Goal: Task Accomplishment & Management: Use online tool/utility

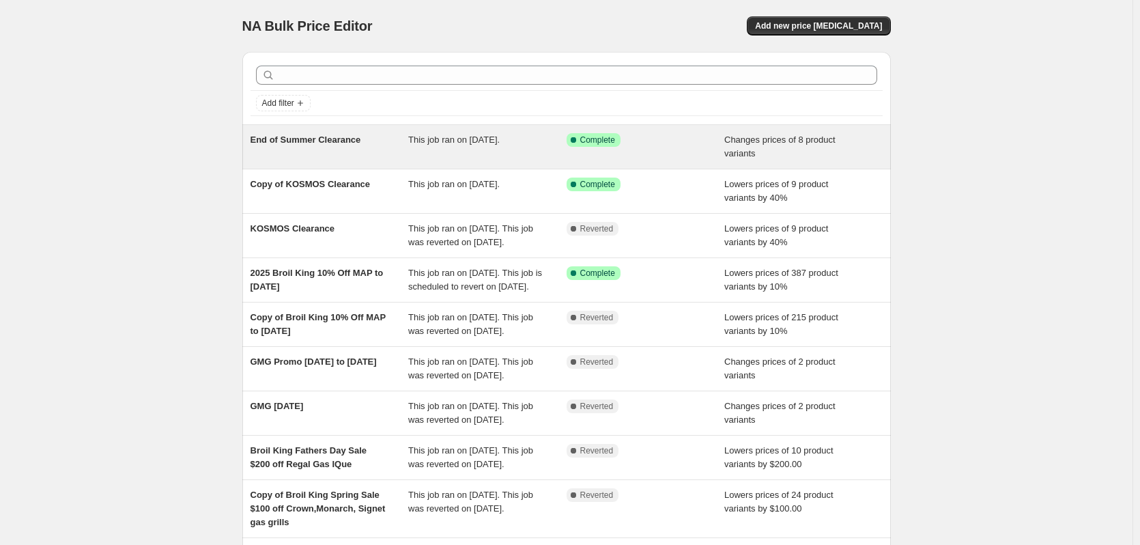
click at [324, 139] on span "End of Summer Clearance" at bounding box center [306, 140] width 111 height 10
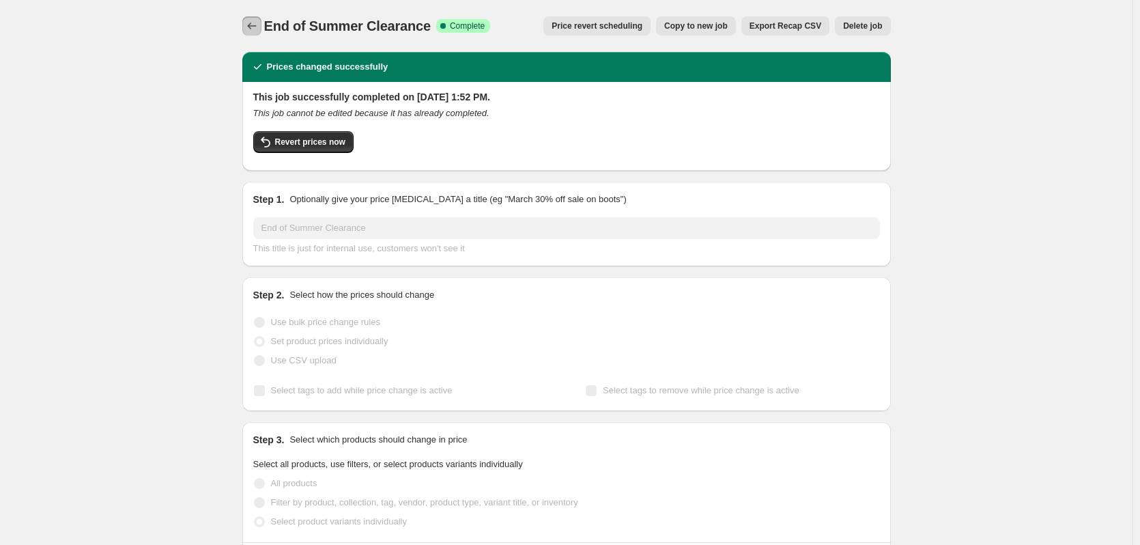
click at [252, 23] on icon "Price change jobs" at bounding box center [252, 26] width 14 height 14
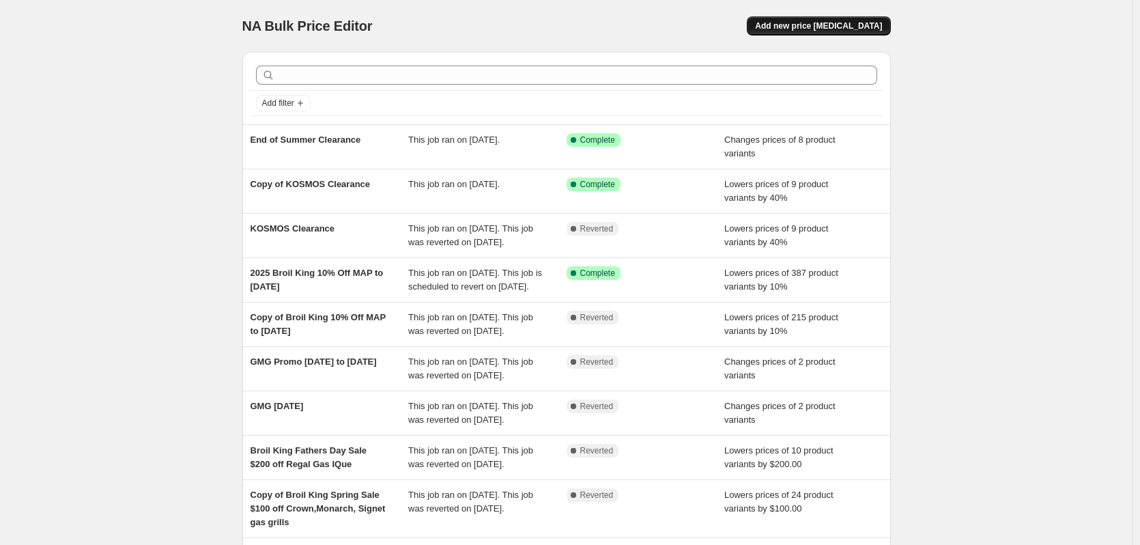
click at [806, 24] on span "Add new price [MEDICAL_DATA]" at bounding box center [818, 25] width 127 height 11
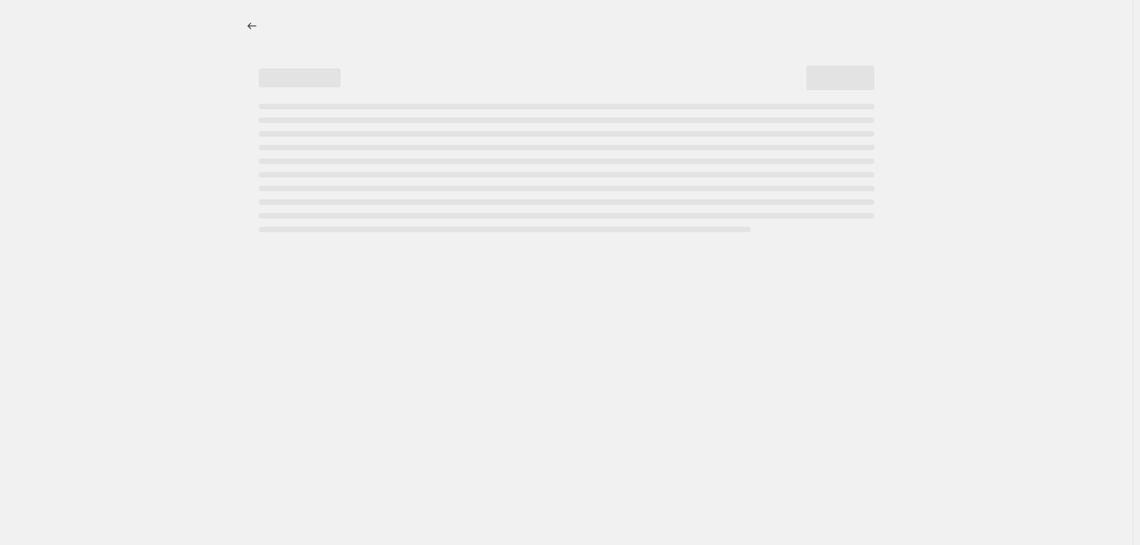
select select "percentage"
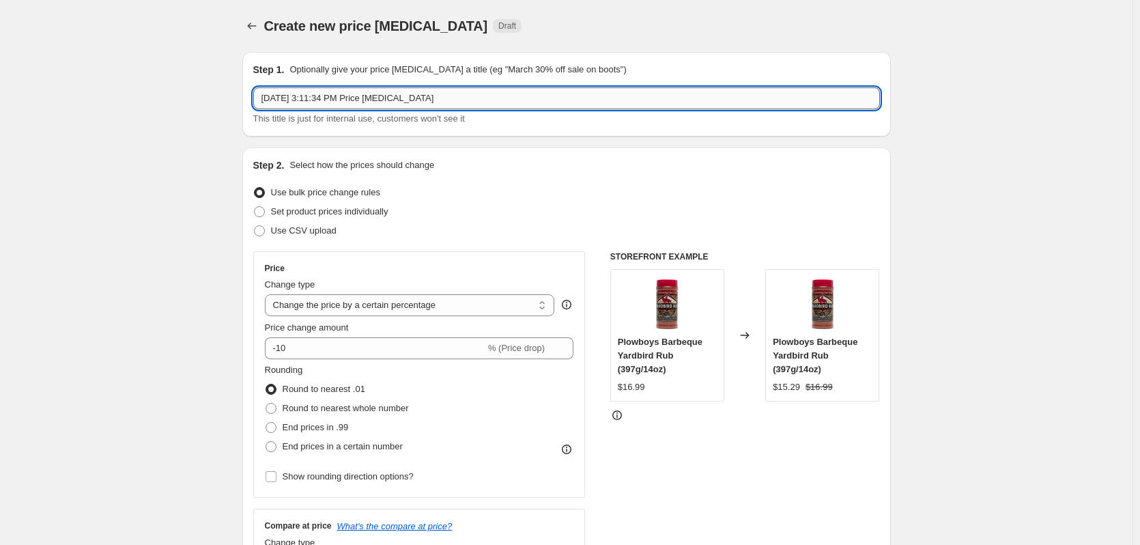
click at [396, 97] on input "[DATE] 3:11:34 PM Price [MEDICAL_DATA]" at bounding box center [566, 98] width 627 height 22
drag, startPoint x: 436, startPoint y: 95, endPoint x: 226, endPoint y: 98, distance: 210.3
type input "M"
type input "[DATE] - Misc"
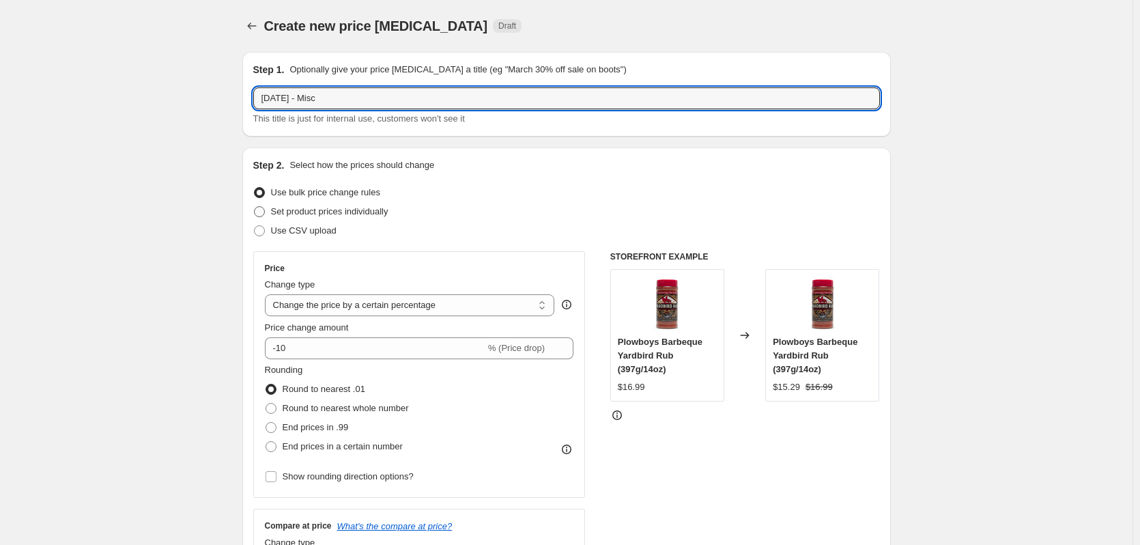
click at [285, 212] on span "Set product prices individually" at bounding box center [329, 211] width 117 height 10
click at [255, 207] on input "Set product prices individually" at bounding box center [254, 206] width 1 height 1
radio input "true"
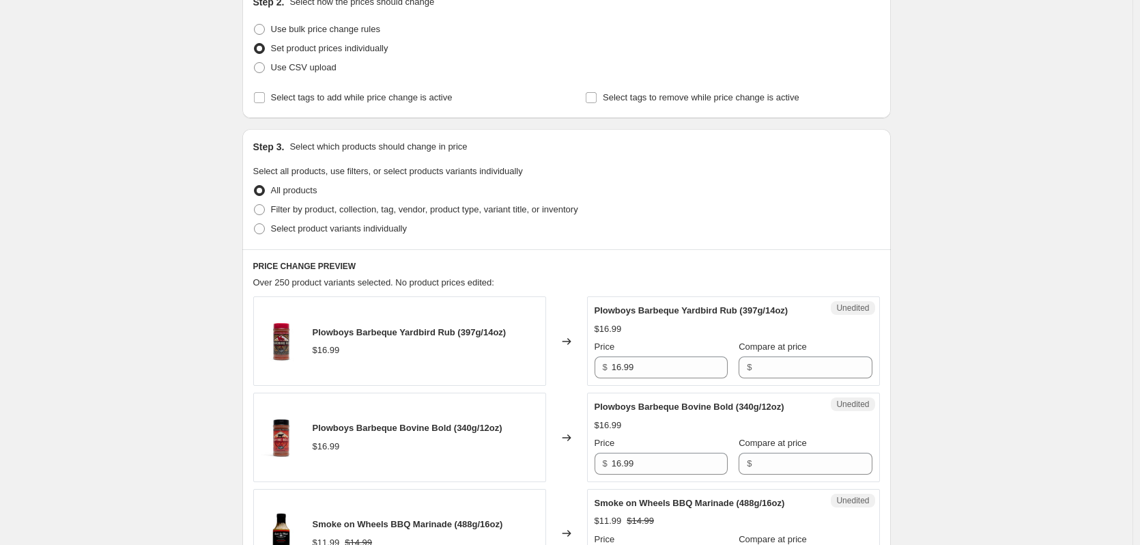
scroll to position [182, 0]
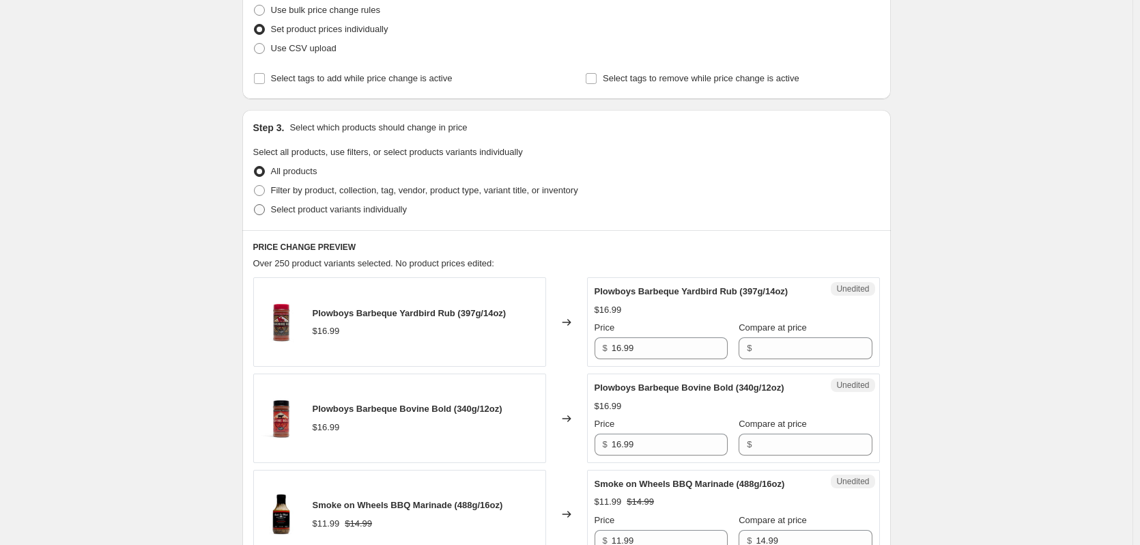
click at [263, 208] on span at bounding box center [259, 209] width 11 height 11
click at [255, 205] on input "Select product variants individually" at bounding box center [254, 204] width 1 height 1
radio input "true"
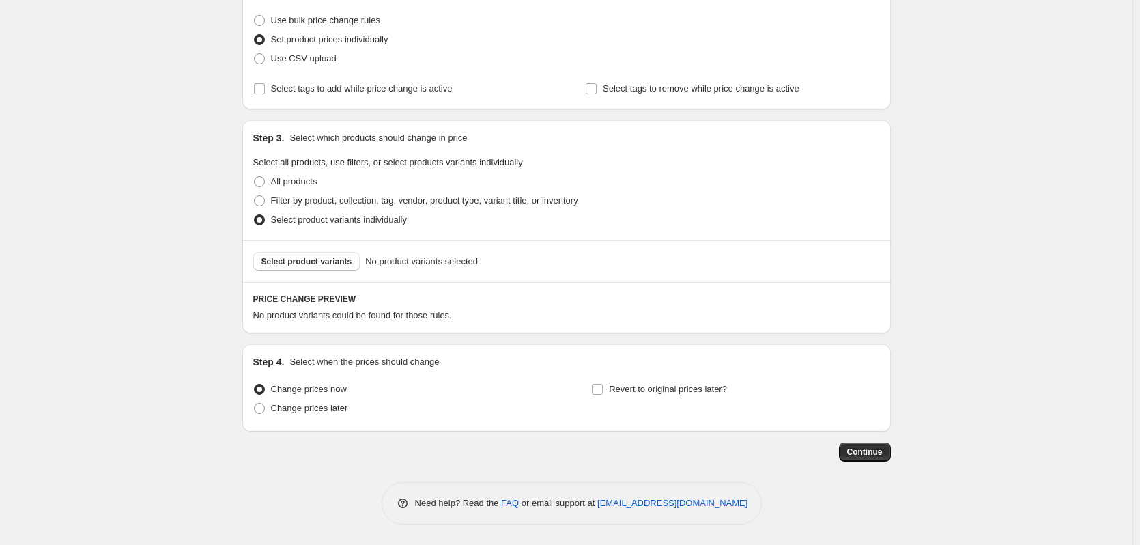
scroll to position [172, 0]
click at [307, 260] on span "Select product variants" at bounding box center [307, 261] width 91 height 11
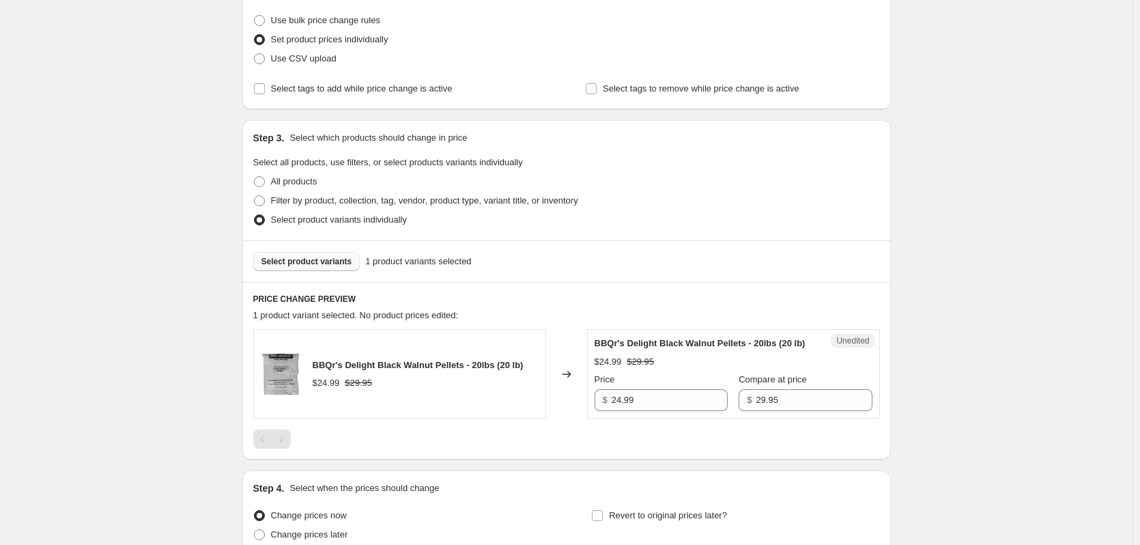
click at [319, 260] on span "Select product variants" at bounding box center [307, 261] width 91 height 11
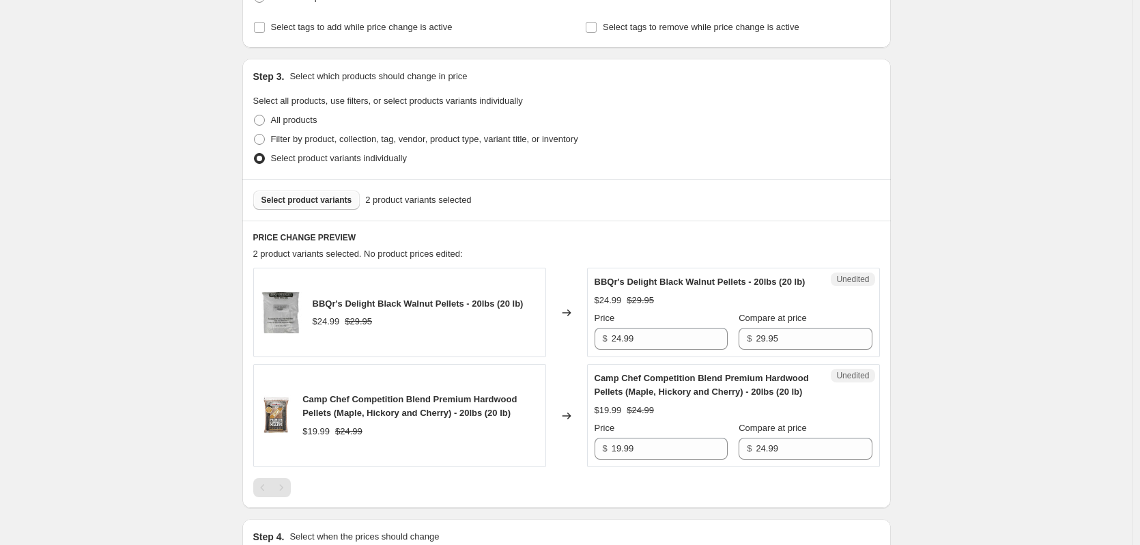
scroll to position [263, 0]
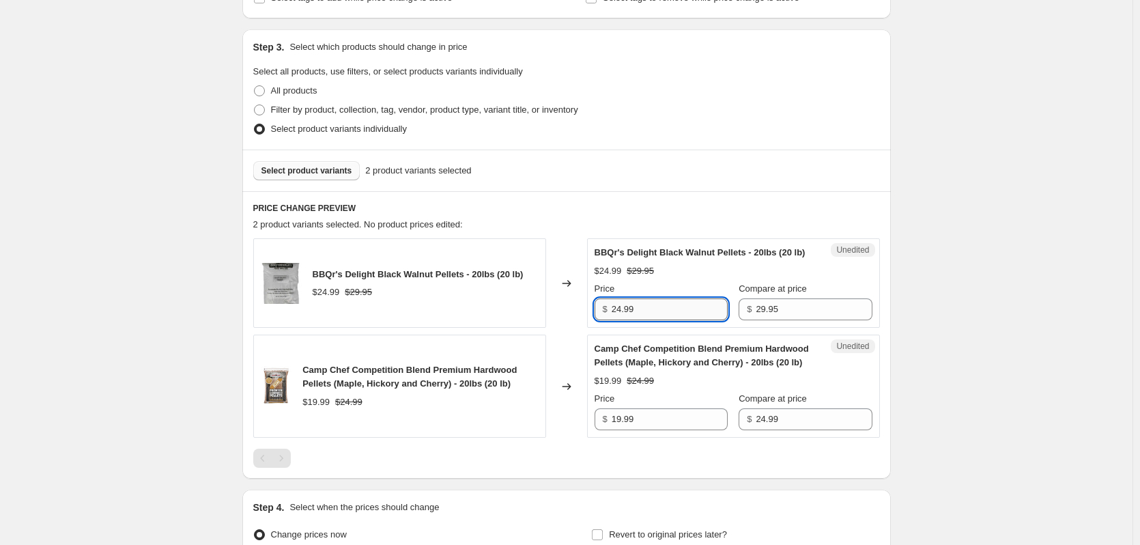
click at [657, 320] on input "24.99" at bounding box center [670, 309] width 116 height 22
drag, startPoint x: 657, startPoint y: 320, endPoint x: 584, endPoint y: 318, distance: 73.1
click at [584, 318] on div "BBQr's Delight Black Walnut Pellets - 20lbs (20 lb) $24.99 $29.95 Changed to Un…" at bounding box center [566, 282] width 627 height 89
type input "14.99"
click at [641, 430] on input "19.99" at bounding box center [670, 419] width 116 height 22
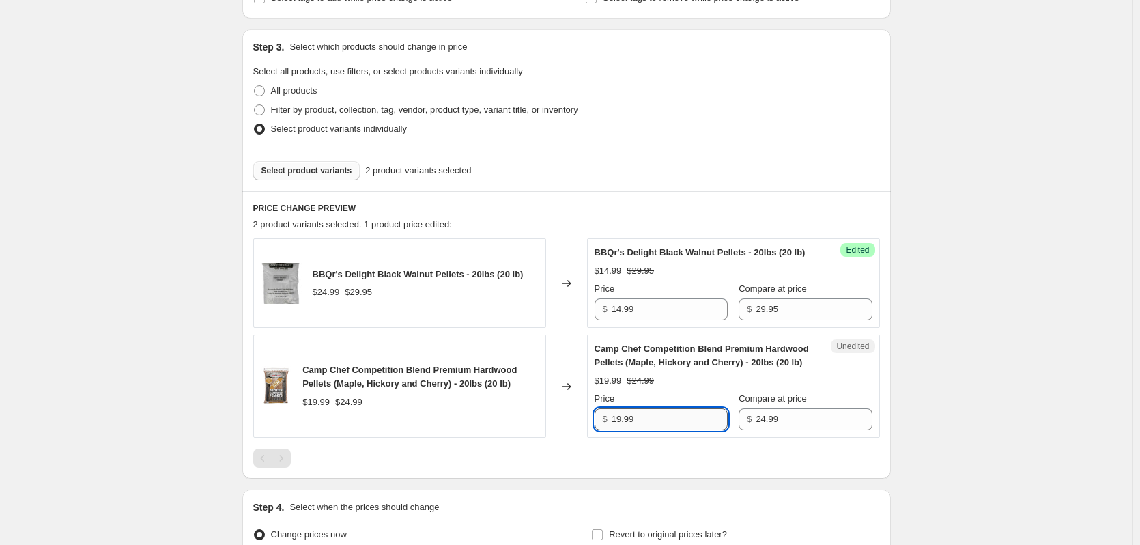
click at [641, 430] on input "19.99" at bounding box center [670, 419] width 116 height 22
type input "14.99"
click at [328, 468] on div at bounding box center [566, 458] width 627 height 19
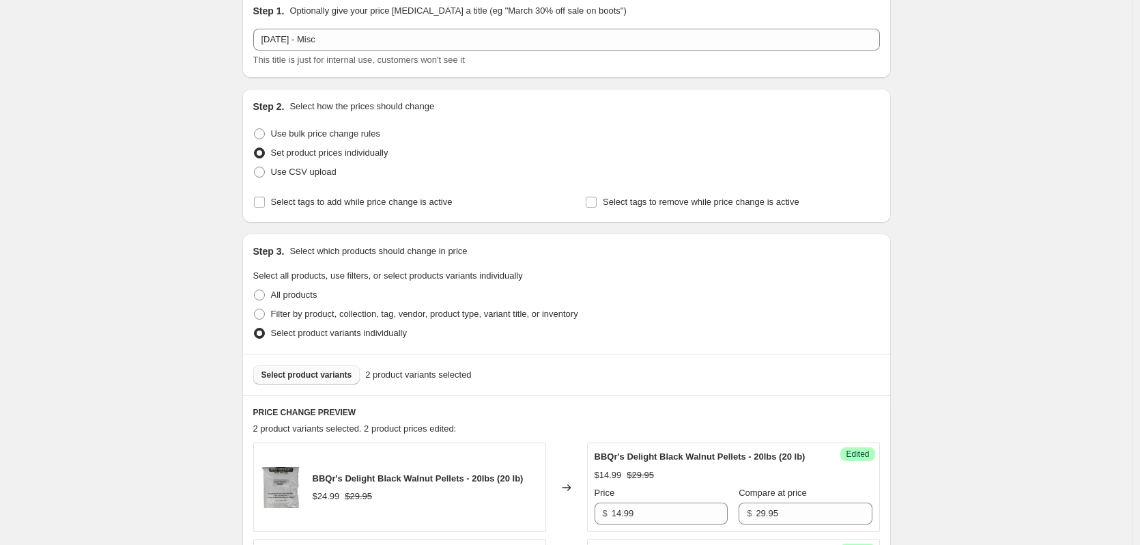
scroll to position [0, 0]
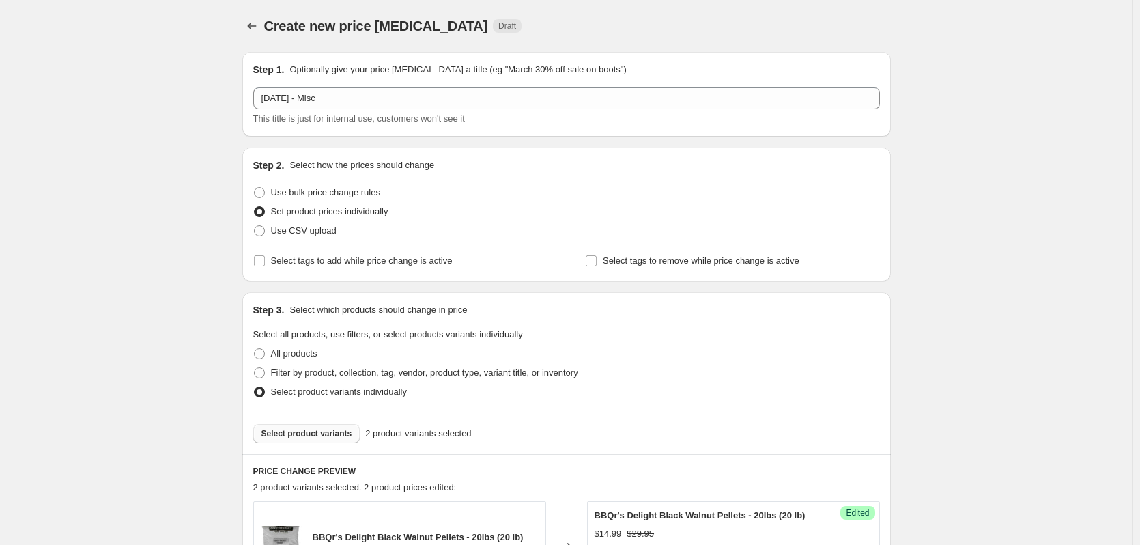
click at [345, 436] on span "Select product variants" at bounding box center [307, 433] width 91 height 11
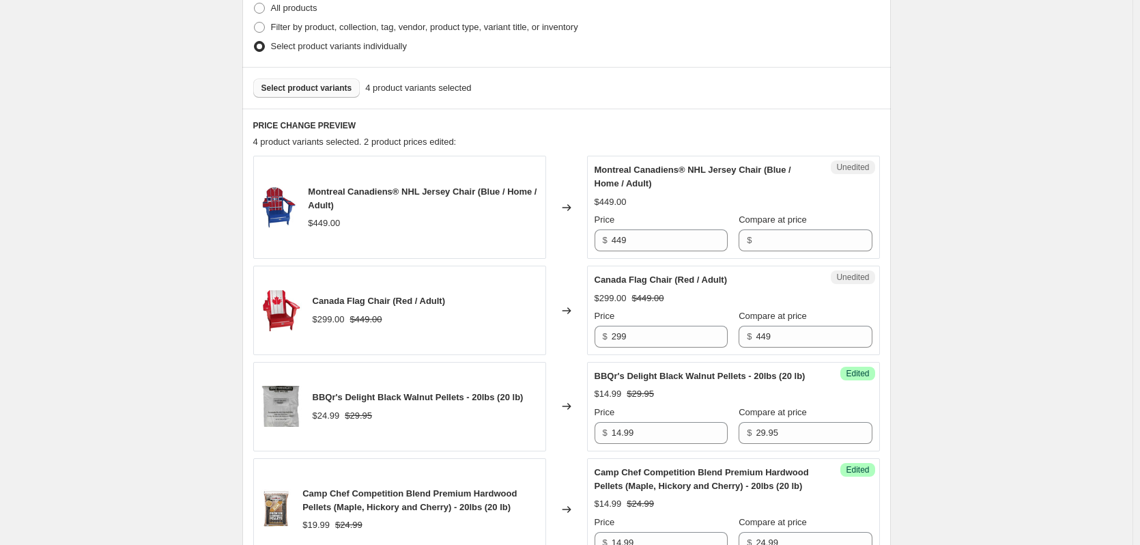
scroll to position [364, 0]
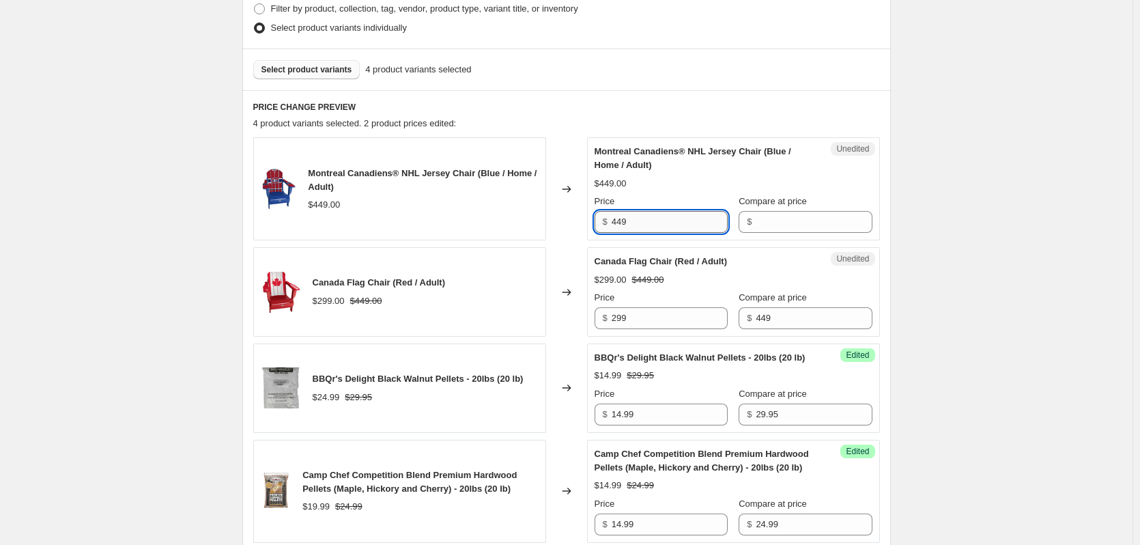
click at [670, 223] on input "449" at bounding box center [670, 222] width 116 height 22
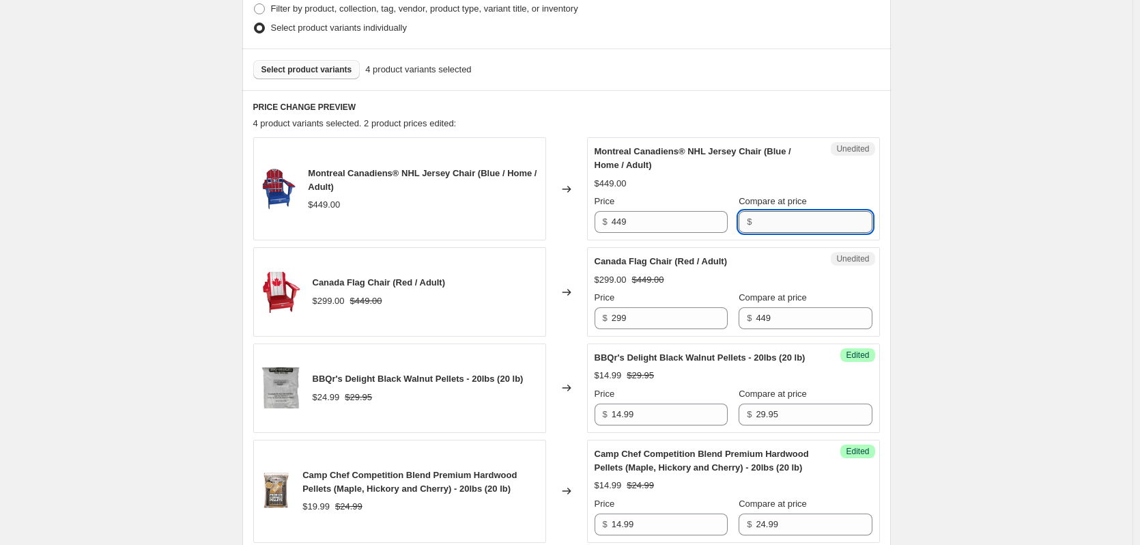
click at [783, 225] on input "Compare at price" at bounding box center [814, 222] width 116 height 22
type input "449"
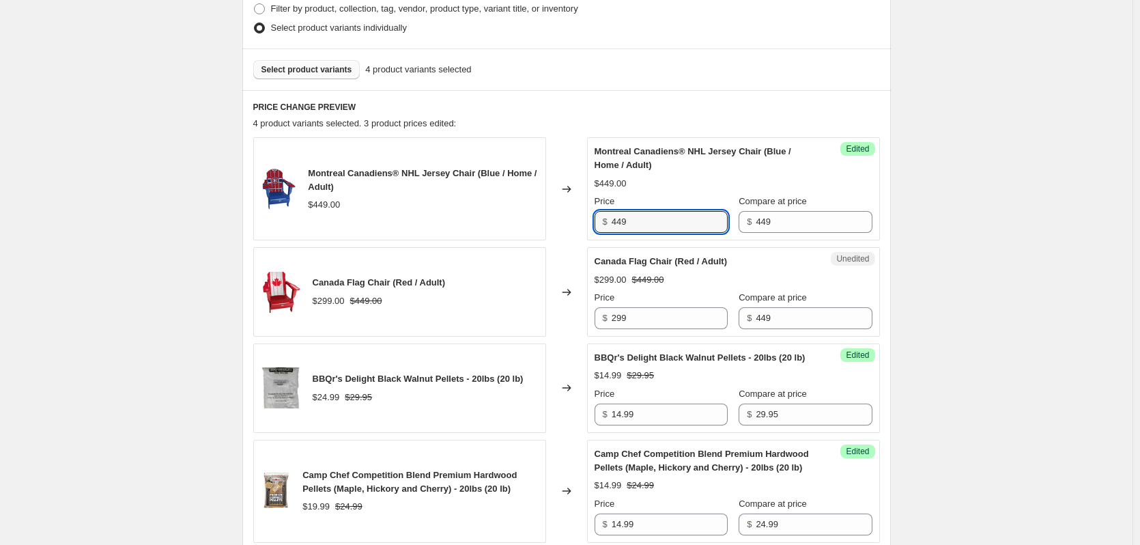
drag, startPoint x: 589, startPoint y: 226, endPoint x: 576, endPoint y: 227, distance: 13.0
click at [576, 227] on div "Montreal Canadiens® NHL Jersey Chair (Blue / Home / Adult) $449.00 Changed to S…" at bounding box center [566, 188] width 627 height 103
type input "199"
click at [664, 317] on input "299" at bounding box center [670, 318] width 116 height 22
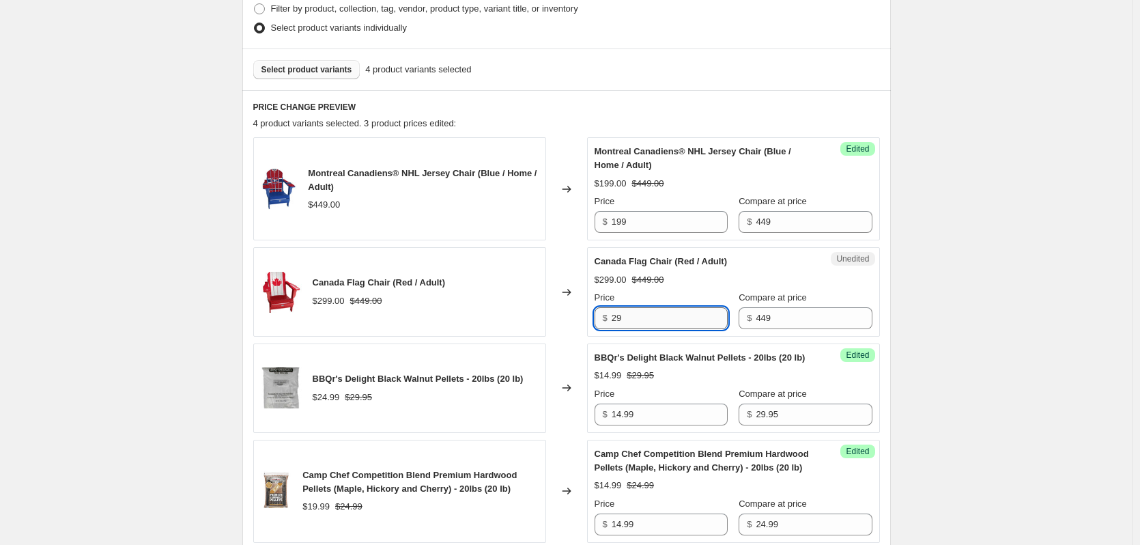
type input "2"
type input "199"
click at [725, 261] on span "Canada Flag Chair (Red / Adult)" at bounding box center [661, 261] width 133 height 10
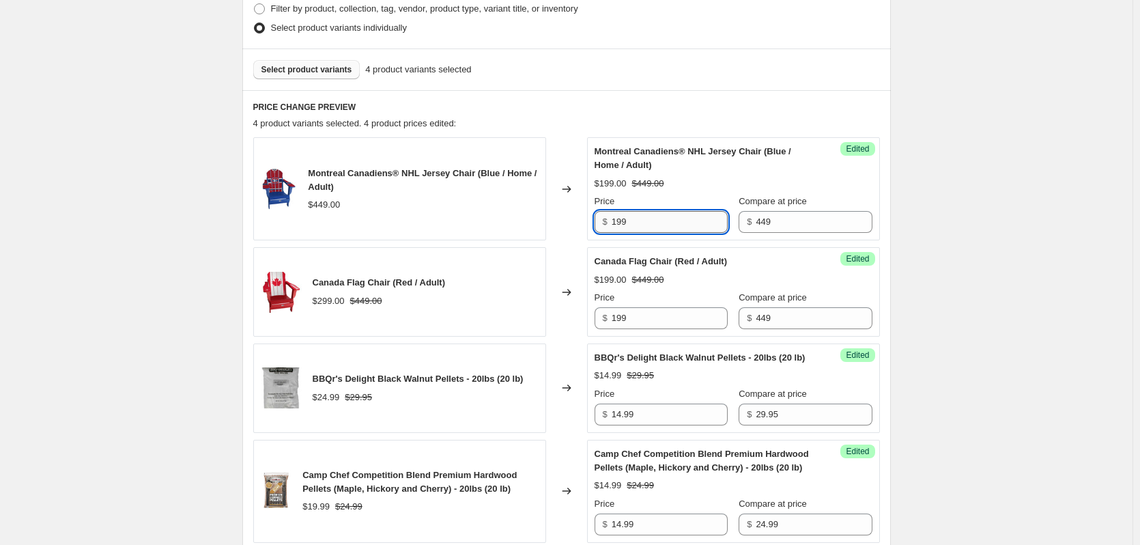
click at [645, 225] on input "199" at bounding box center [670, 222] width 116 height 22
click at [298, 68] on span "Select product variants" at bounding box center [307, 69] width 91 height 11
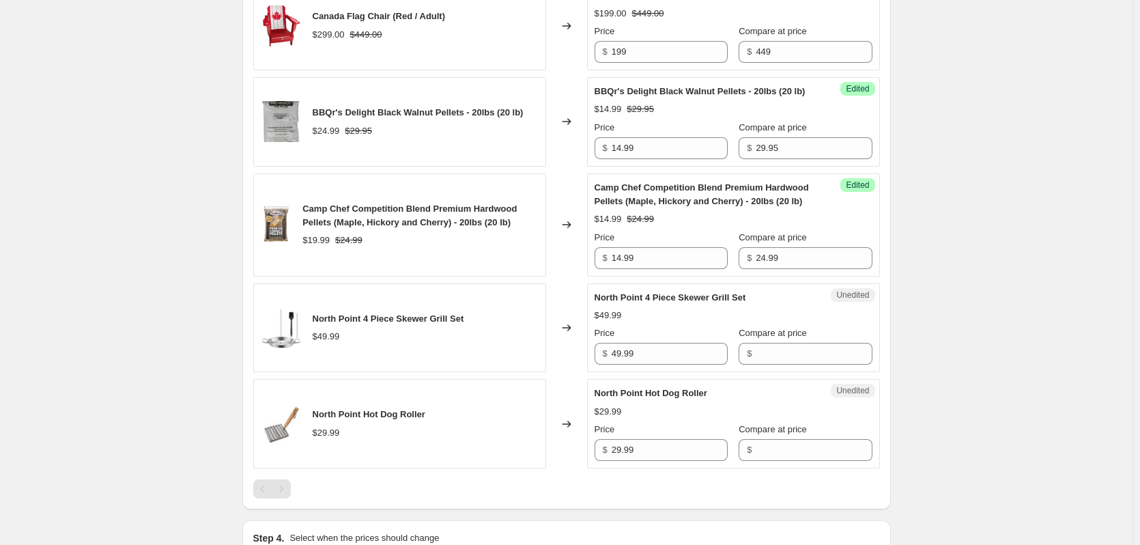
scroll to position [637, 0]
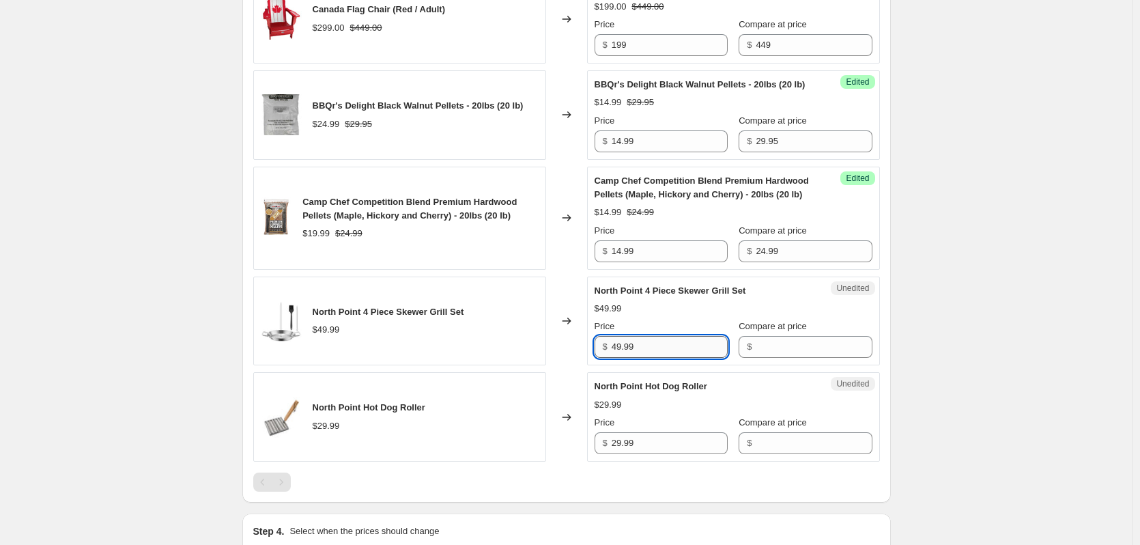
click at [684, 358] on input "49.99" at bounding box center [670, 347] width 116 height 22
drag, startPoint x: 662, startPoint y: 361, endPoint x: 587, endPoint y: 361, distance: 75.8
click at [587, 361] on div "North Point 4 Piece Skewer Grill Set $49.99 Changed to Unedited North Point 4 P…" at bounding box center [566, 321] width 627 height 89
type input "39.99"
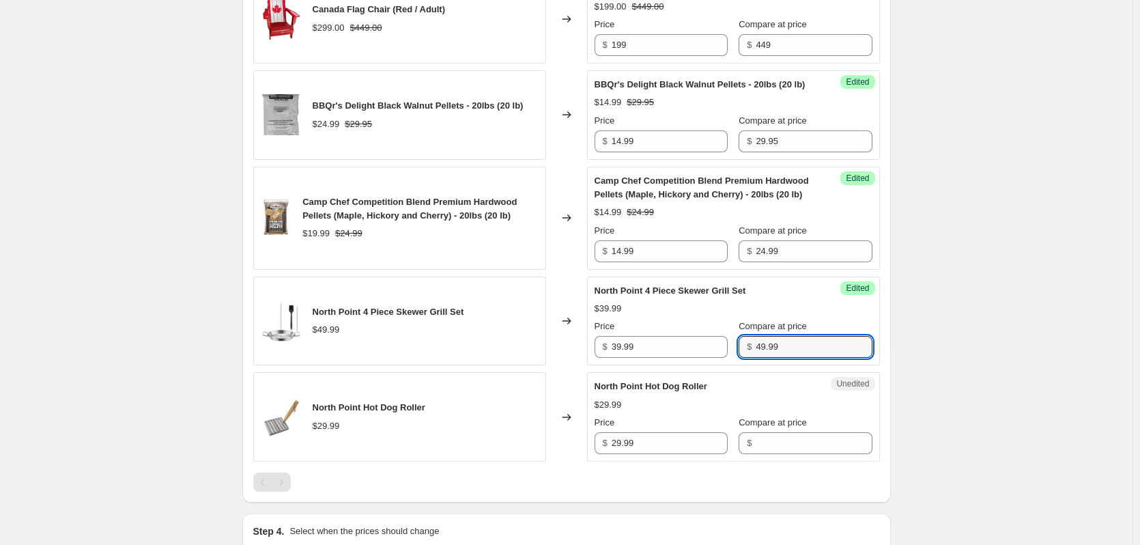
type input "49.99"
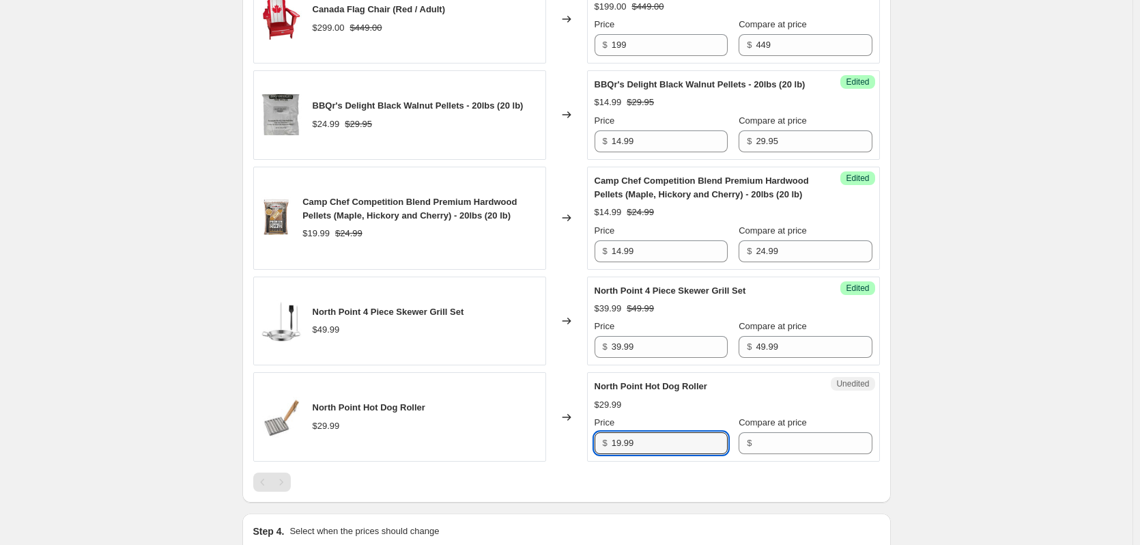
type input "19.99"
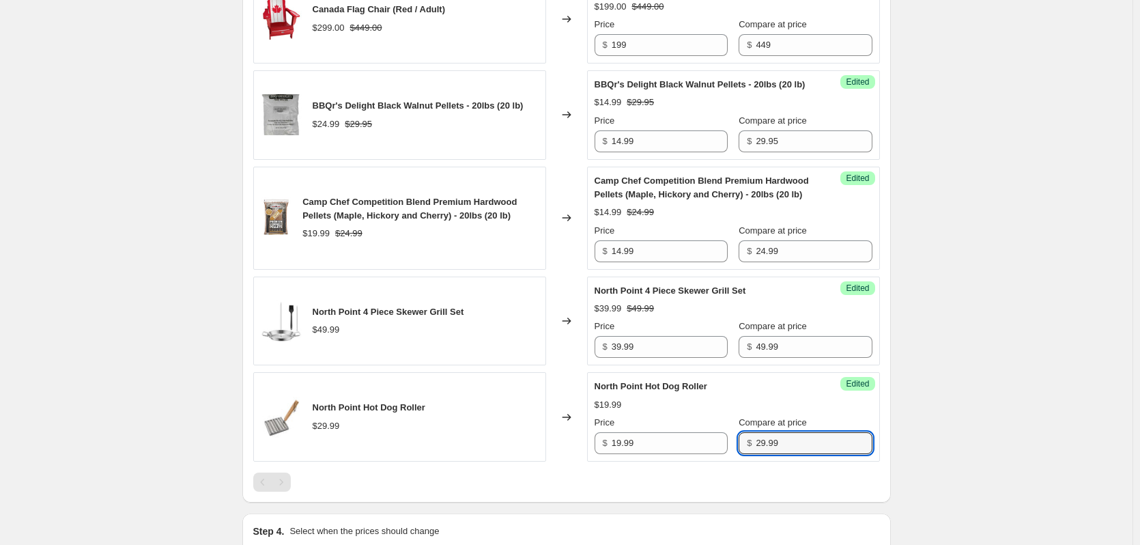
type input "29.99"
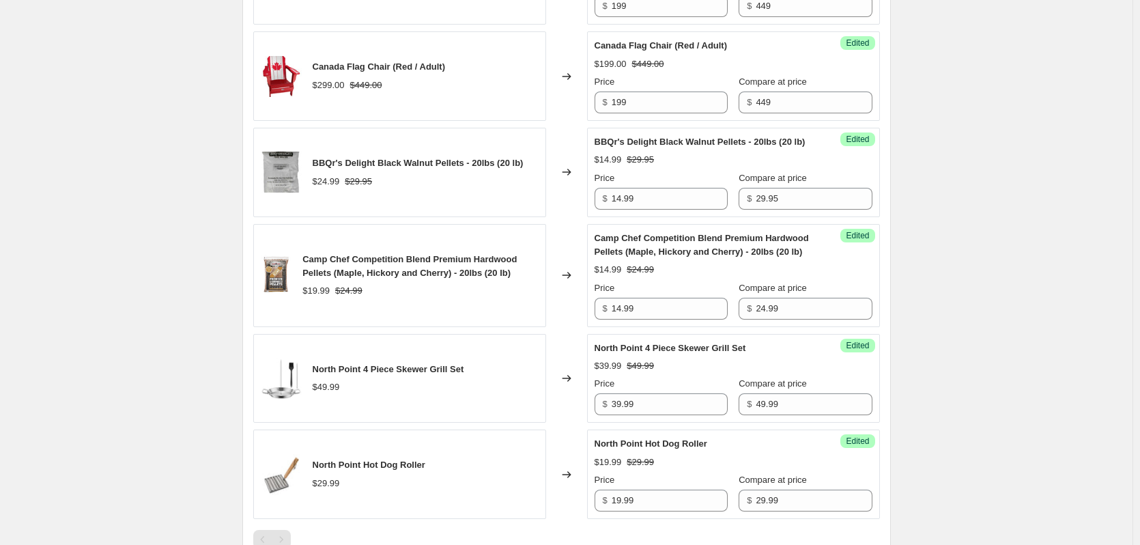
scroll to position [274, 0]
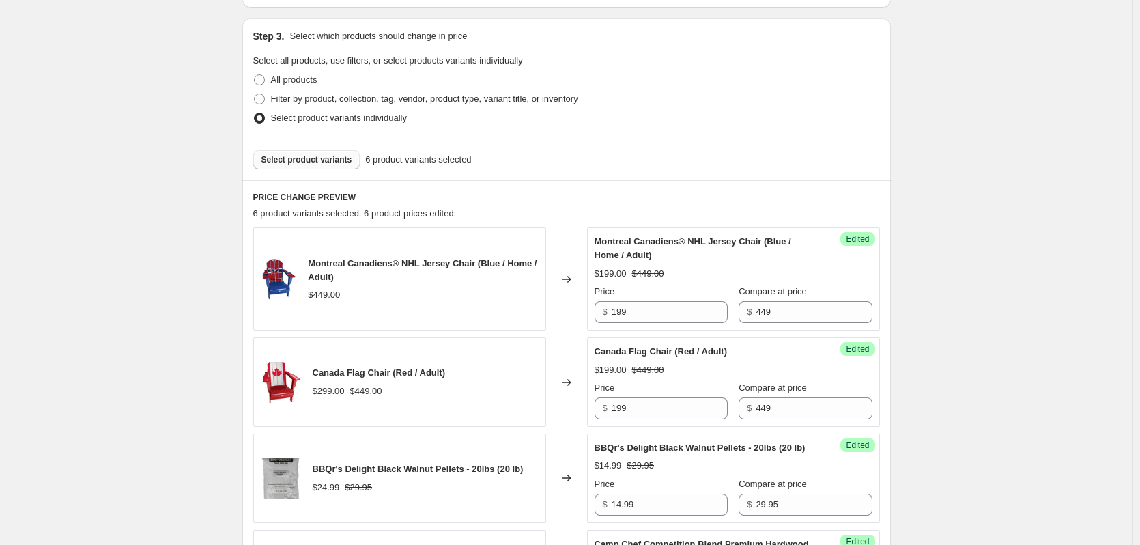
click at [285, 162] on span "Select product variants" at bounding box center [307, 159] width 91 height 11
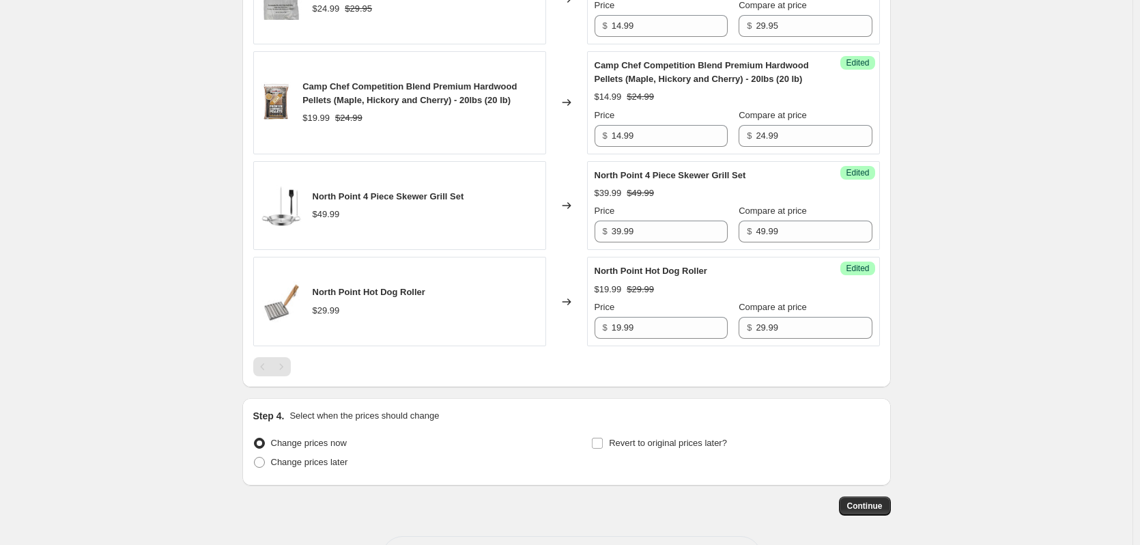
scroll to position [820, 0]
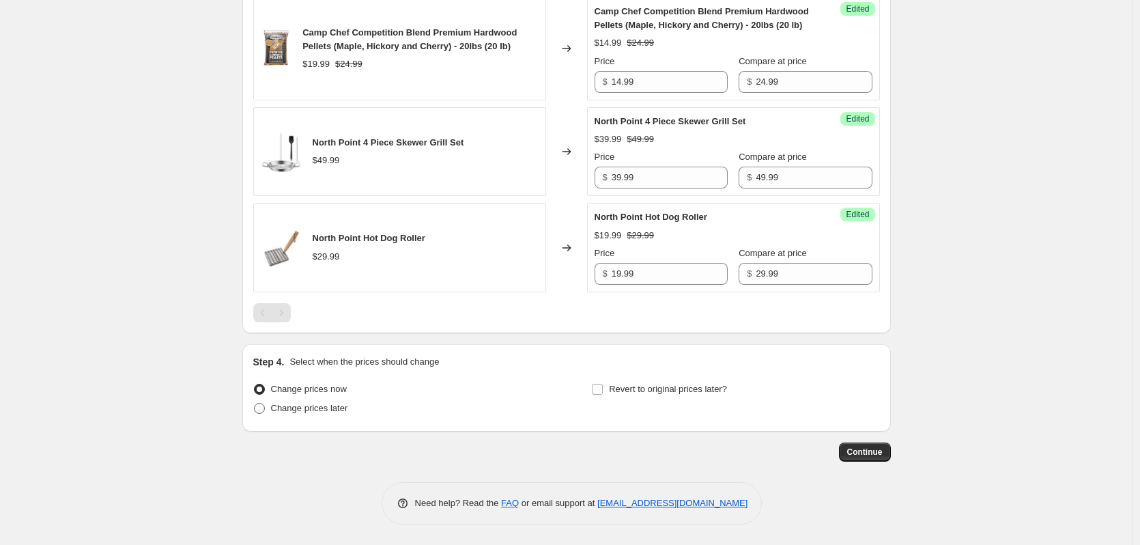
click at [340, 407] on span "Change prices later" at bounding box center [309, 408] width 77 height 10
click at [255, 404] on input "Change prices later" at bounding box center [254, 403] width 1 height 1
radio input "true"
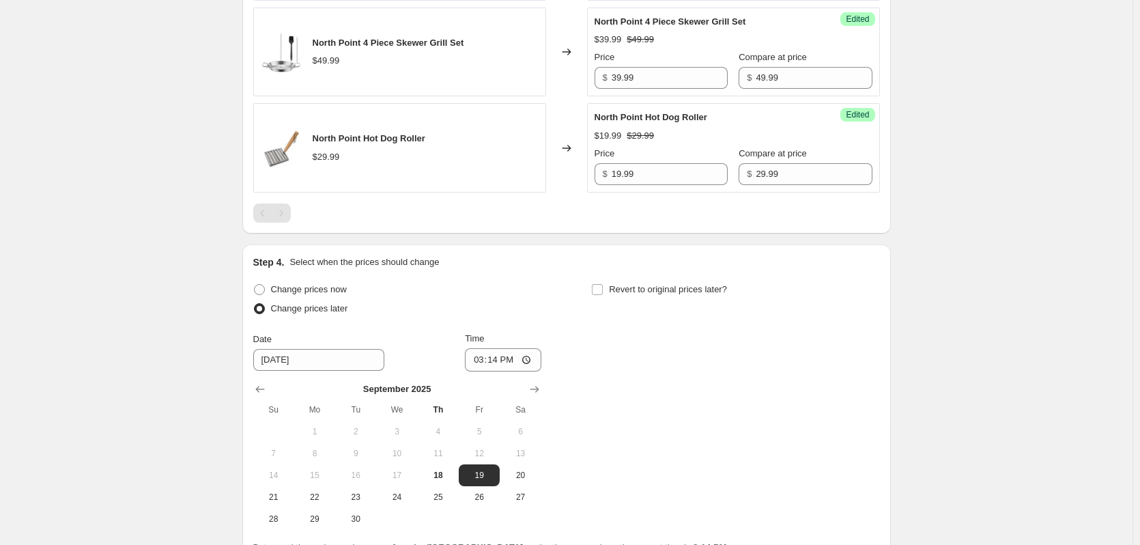
scroll to position [1002, 0]
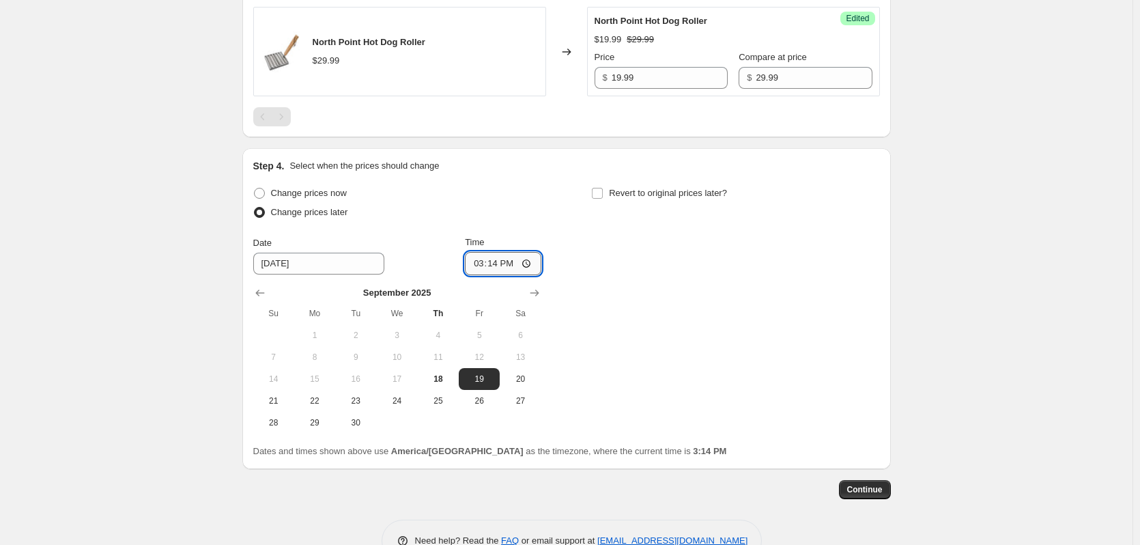
click at [531, 275] on input "15:14" at bounding box center [503, 263] width 76 height 23
type input "11:00"
click at [651, 329] on div "Change prices now Change prices later Date [DATE] Time 11:00 [DATE] Su Mo Tu We…" at bounding box center [566, 309] width 627 height 250
click at [261, 199] on span at bounding box center [259, 193] width 11 height 11
click at [255, 188] on input "Change prices now" at bounding box center [254, 188] width 1 height 1
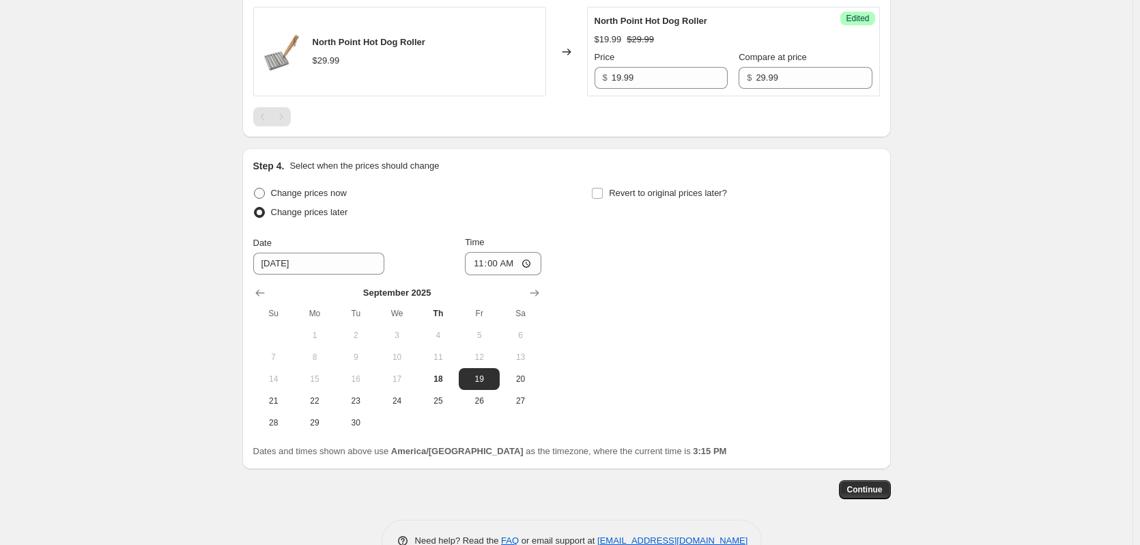
radio input "true"
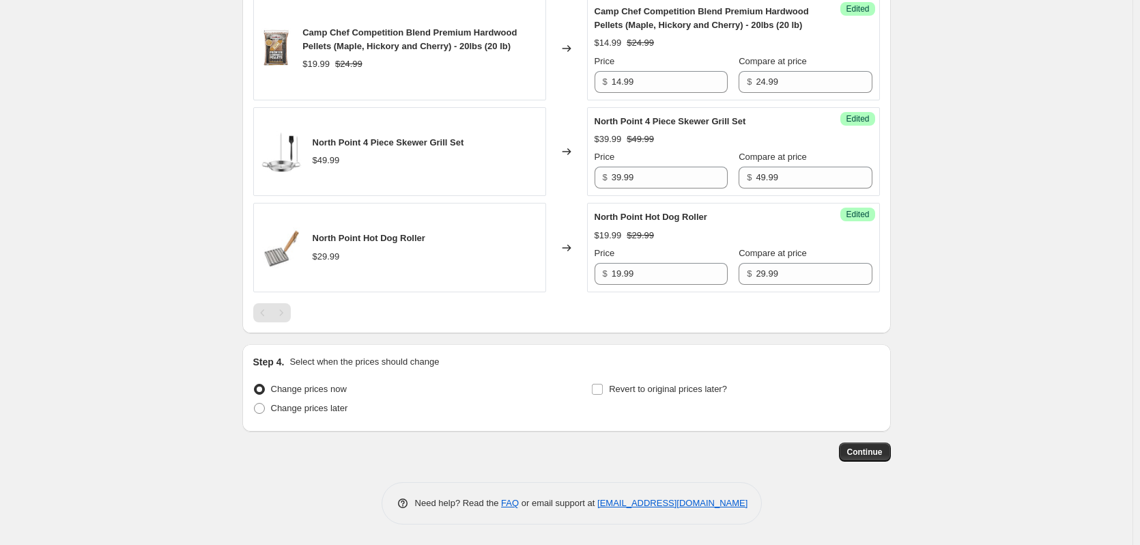
scroll to position [820, 0]
click at [867, 447] on span "Continue" at bounding box center [865, 452] width 36 height 11
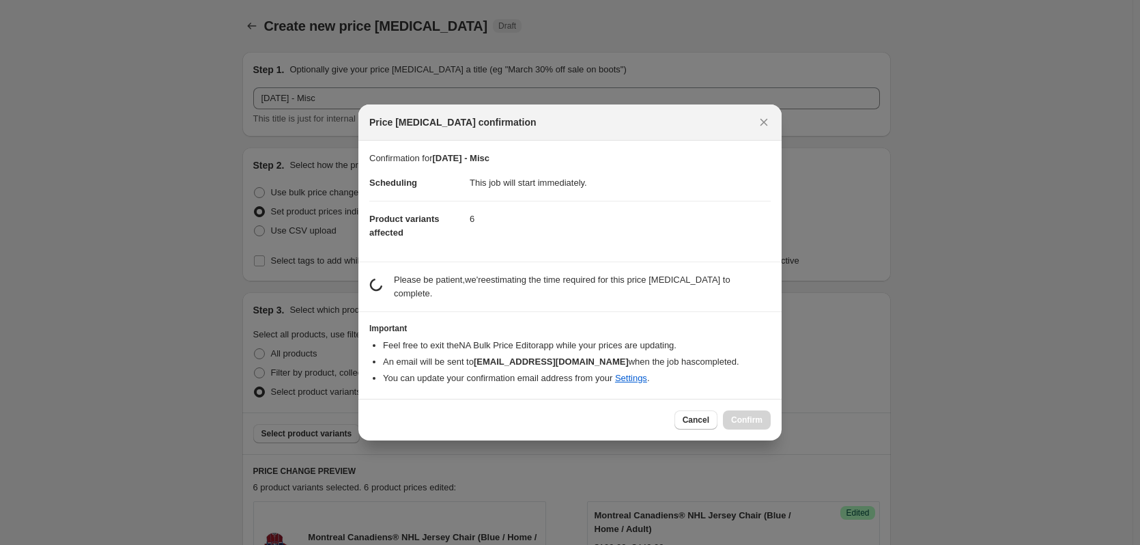
scroll to position [0, 0]
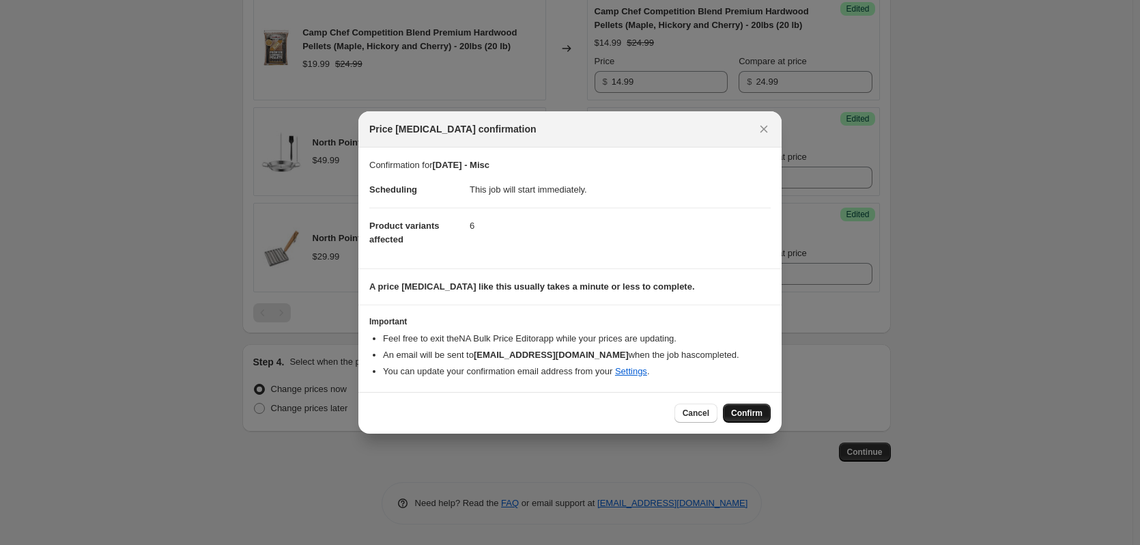
click at [742, 411] on span "Confirm" at bounding box center [746, 413] width 31 height 11
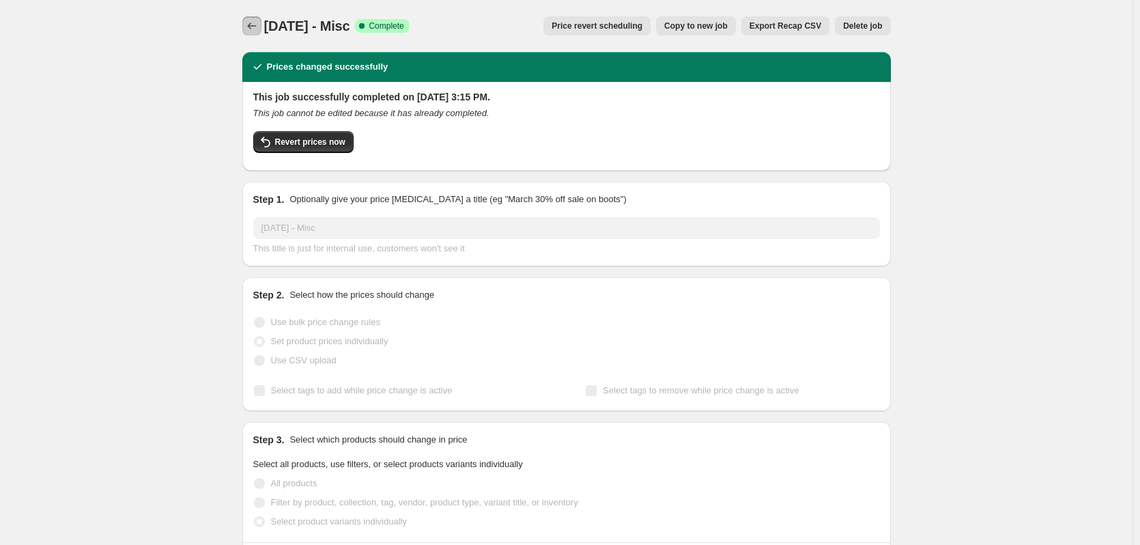
click at [255, 24] on icon "Price change jobs" at bounding box center [252, 26] width 14 height 14
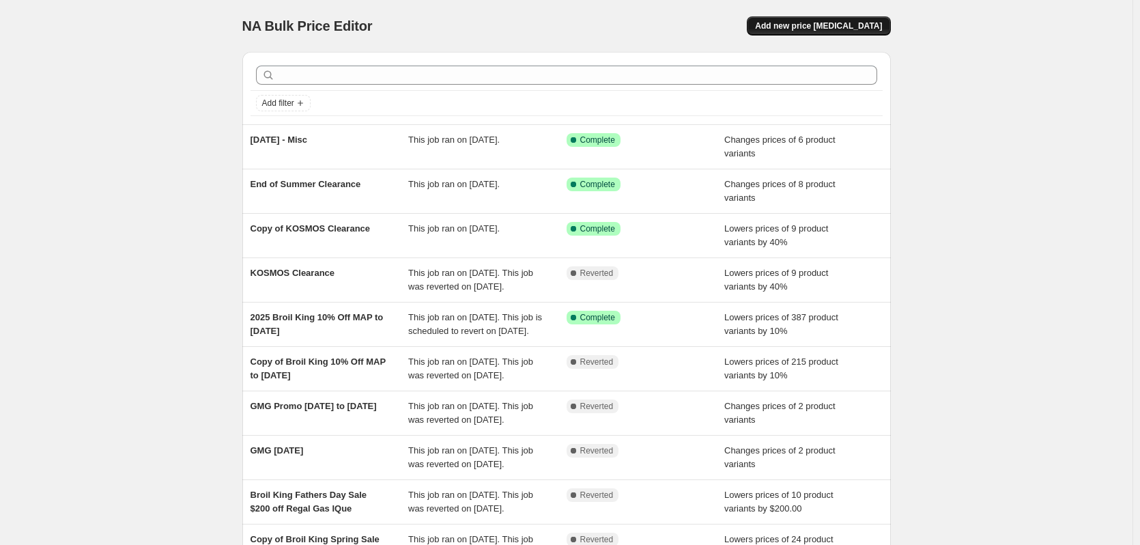
click at [800, 20] on button "Add new price [MEDICAL_DATA]" at bounding box center [818, 25] width 143 height 19
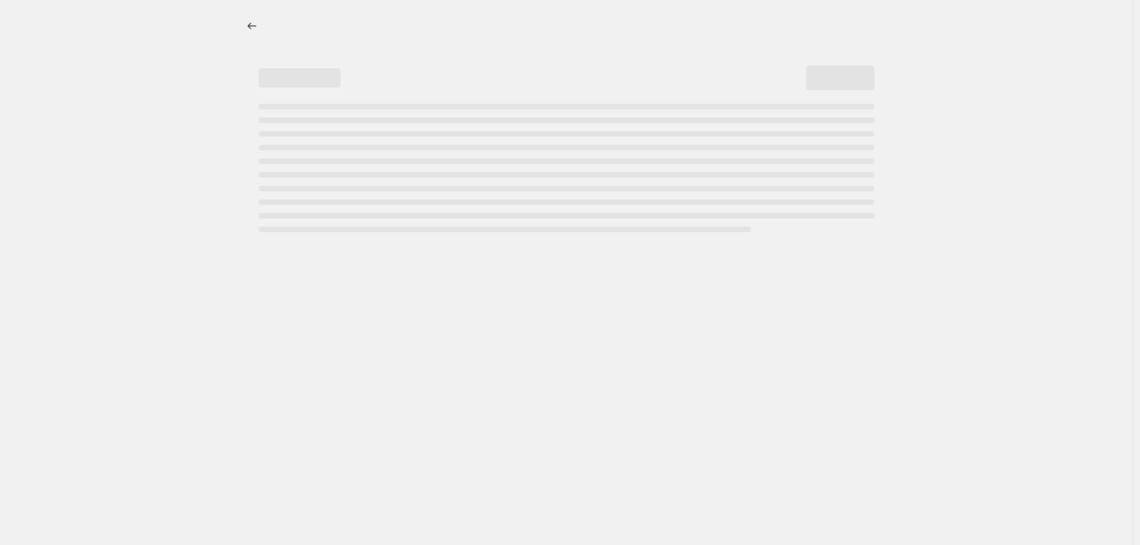
select select "percentage"
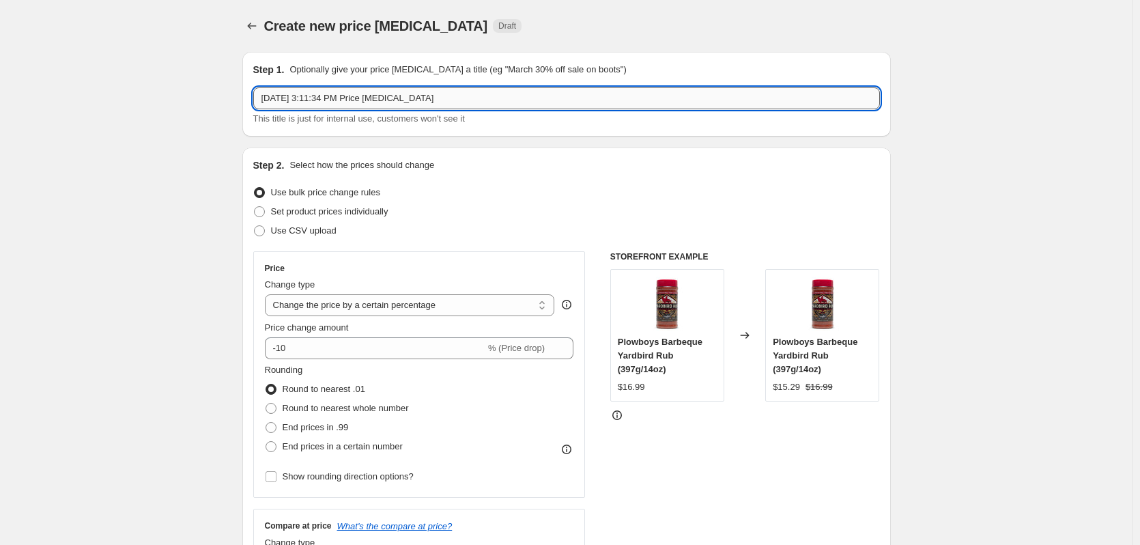
click at [387, 94] on input "[DATE] 3:11:34 PM Price [MEDICAL_DATA]" at bounding box center [566, 98] width 627 height 22
drag, startPoint x: 469, startPoint y: 102, endPoint x: 248, endPoint y: 104, distance: 221.3
click at [248, 104] on div "Step 1. Optionally give your price [MEDICAL_DATA] a title (eg "March 30% off sa…" at bounding box center [566, 94] width 649 height 85
type input "[DATE] - Chilly Moose"
click at [322, 349] on input "-10" at bounding box center [375, 348] width 221 height 22
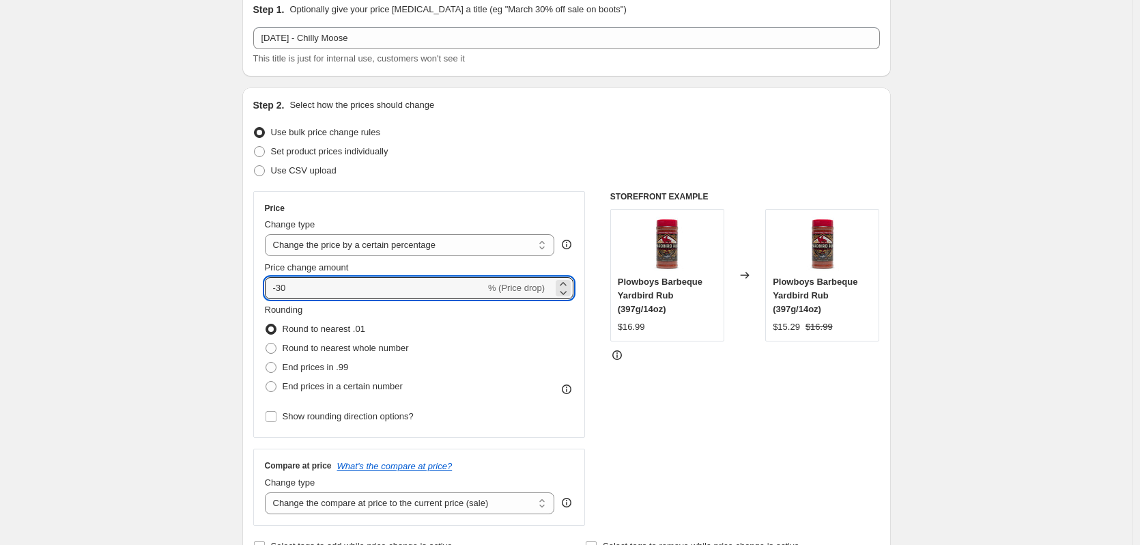
scroll to position [91, 0]
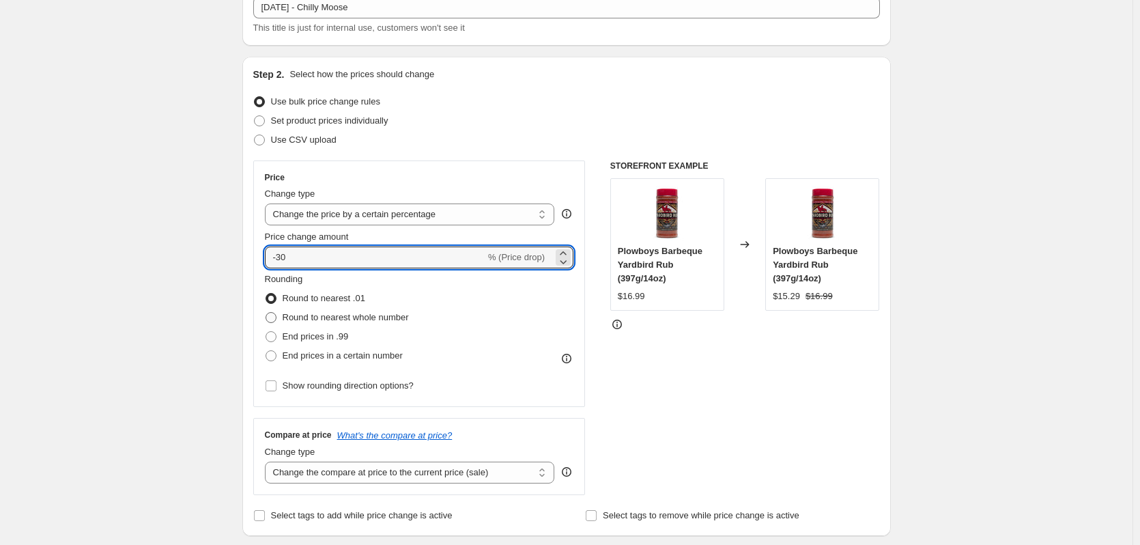
type input "-30"
click at [276, 318] on span at bounding box center [271, 317] width 11 height 11
click at [266, 313] on input "Round to nearest whole number" at bounding box center [266, 312] width 1 height 1
radio input "true"
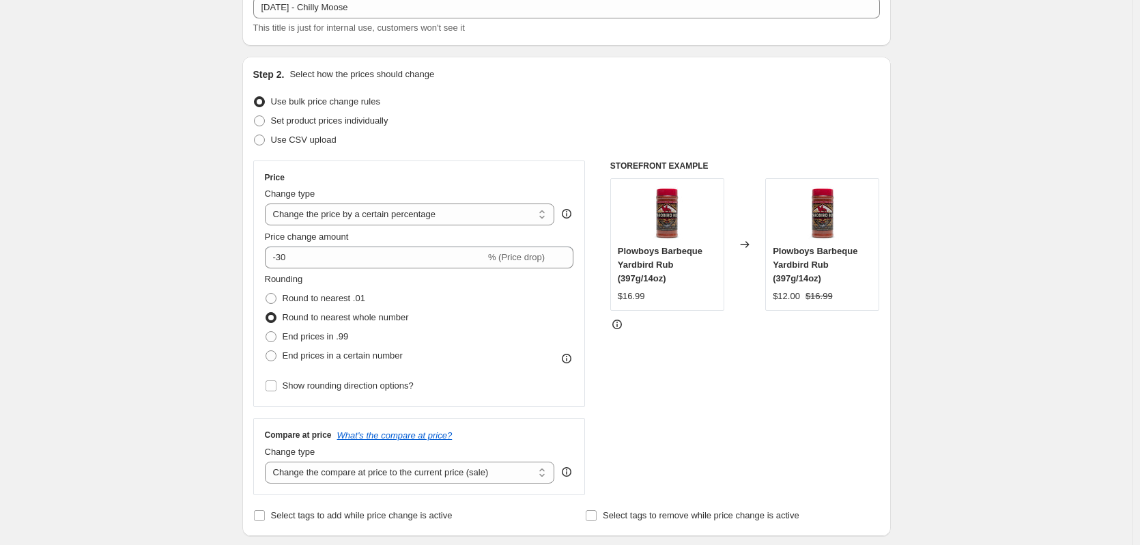
scroll to position [182, 0]
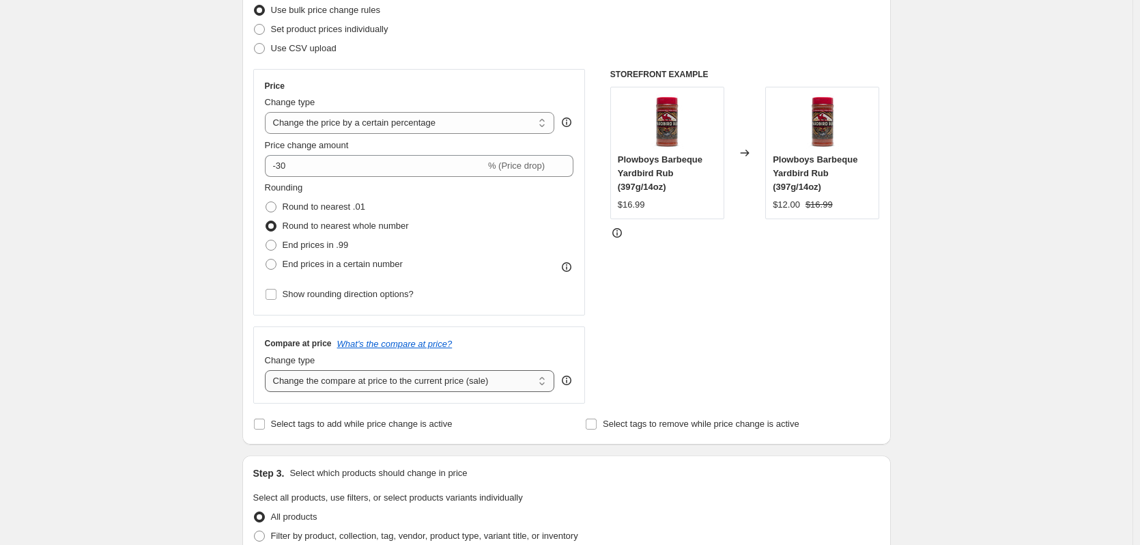
click at [371, 379] on select "Change the compare at price to the current price (sale) Change the compare at p…" at bounding box center [410, 381] width 290 height 22
click at [573, 345] on div "Compare at price What's the compare at price?" at bounding box center [419, 343] width 309 height 11
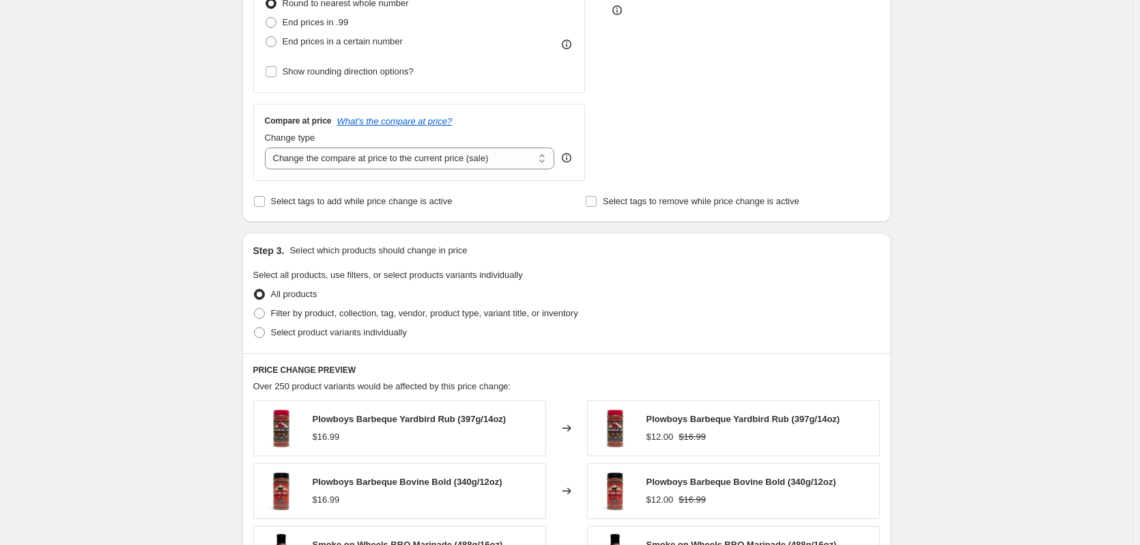
scroll to position [455, 0]
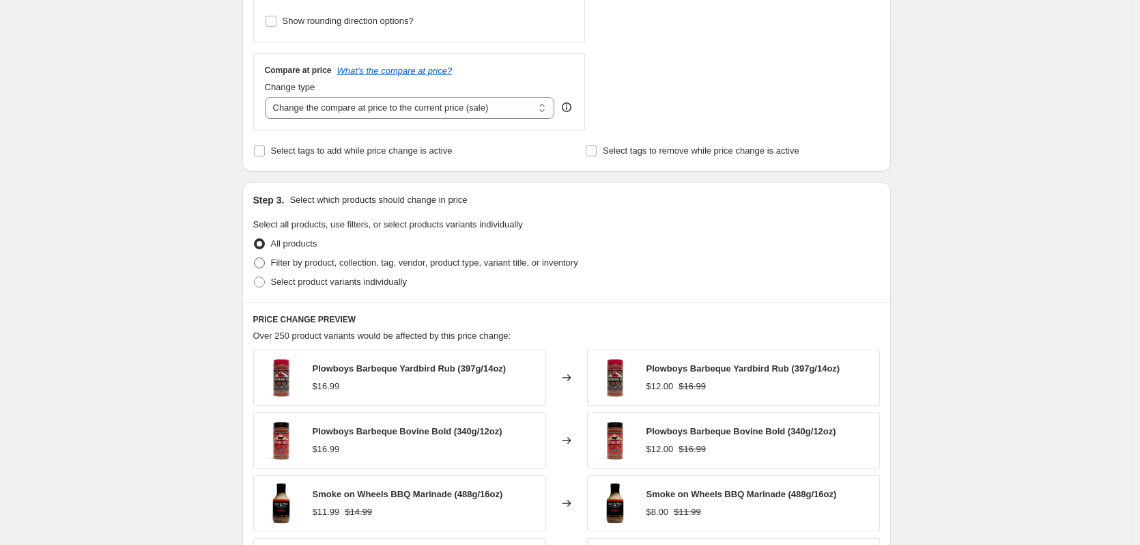
click at [262, 265] on span at bounding box center [259, 262] width 11 height 11
click at [255, 258] on input "Filter by product, collection, tag, vendor, product type, variant title, or inv…" at bounding box center [254, 257] width 1 height 1
radio input "true"
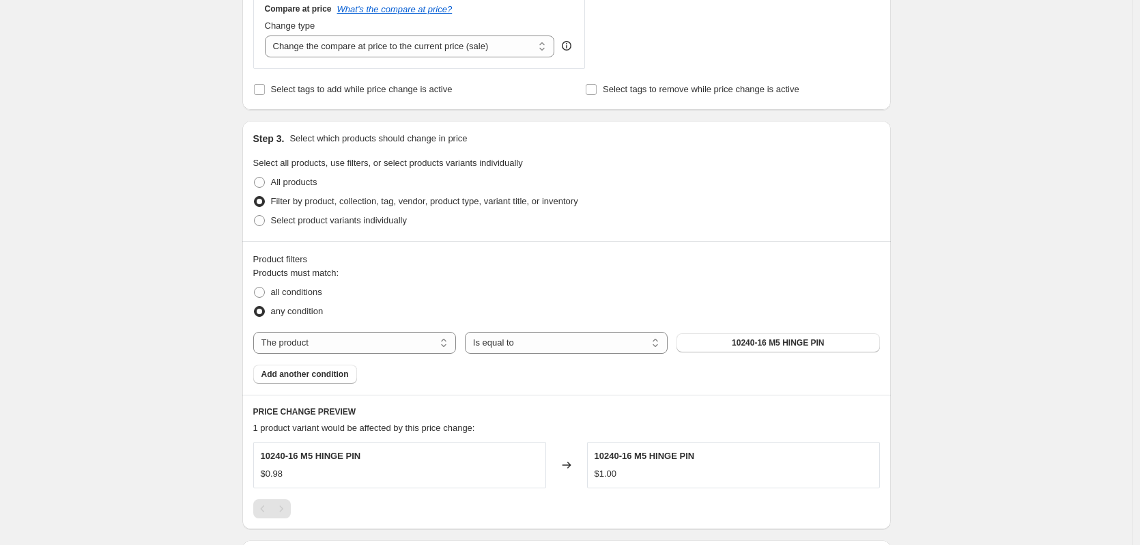
scroll to position [546, 0]
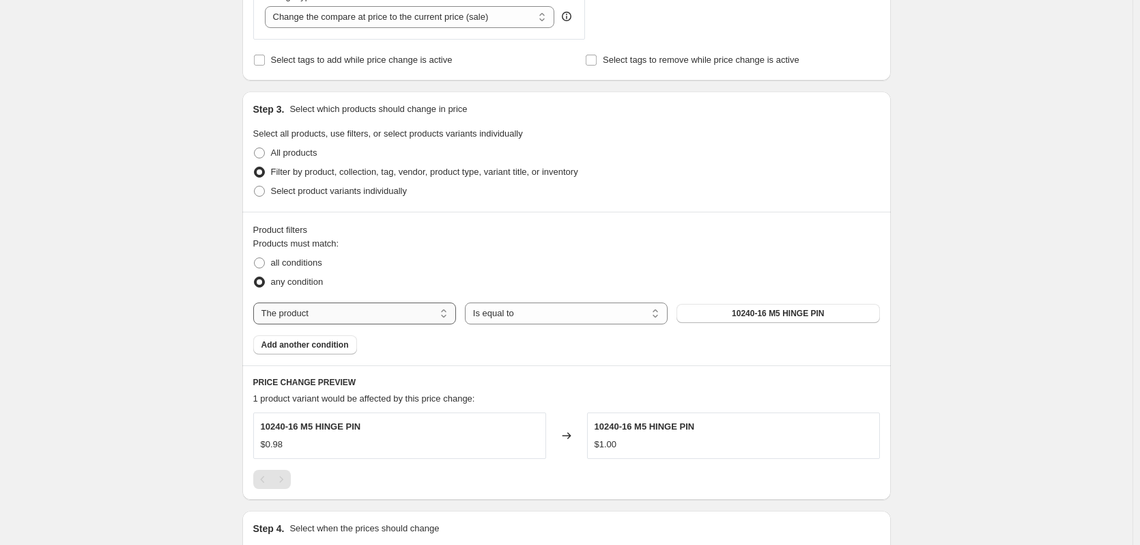
click at [310, 318] on select "The product The product's collection The product's tag The product's vendor The…" at bounding box center [354, 314] width 203 height 22
select select "vendor"
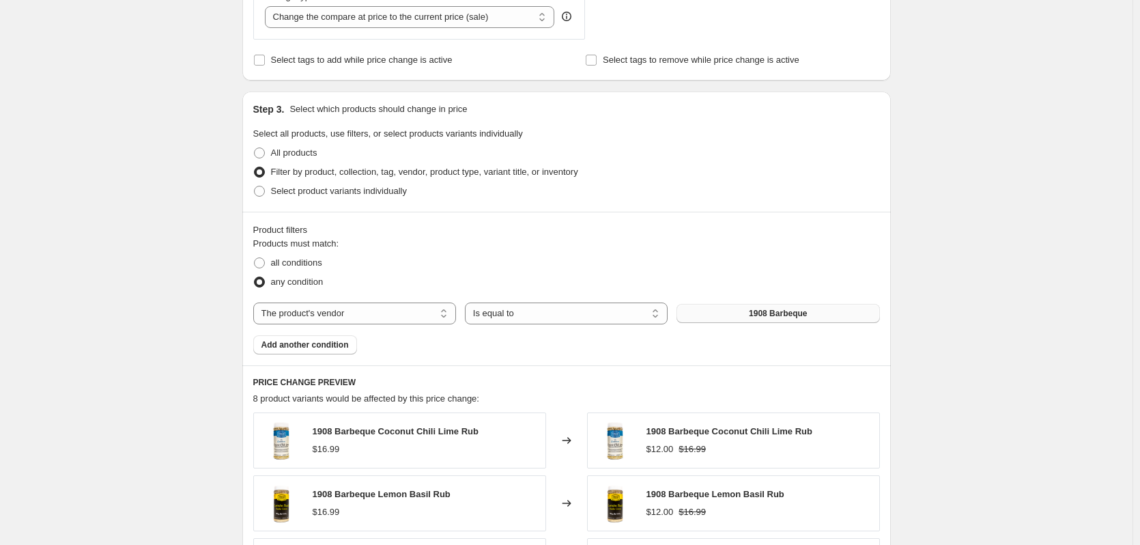
click at [740, 315] on button "1908 Barbeque" at bounding box center [778, 313] width 203 height 19
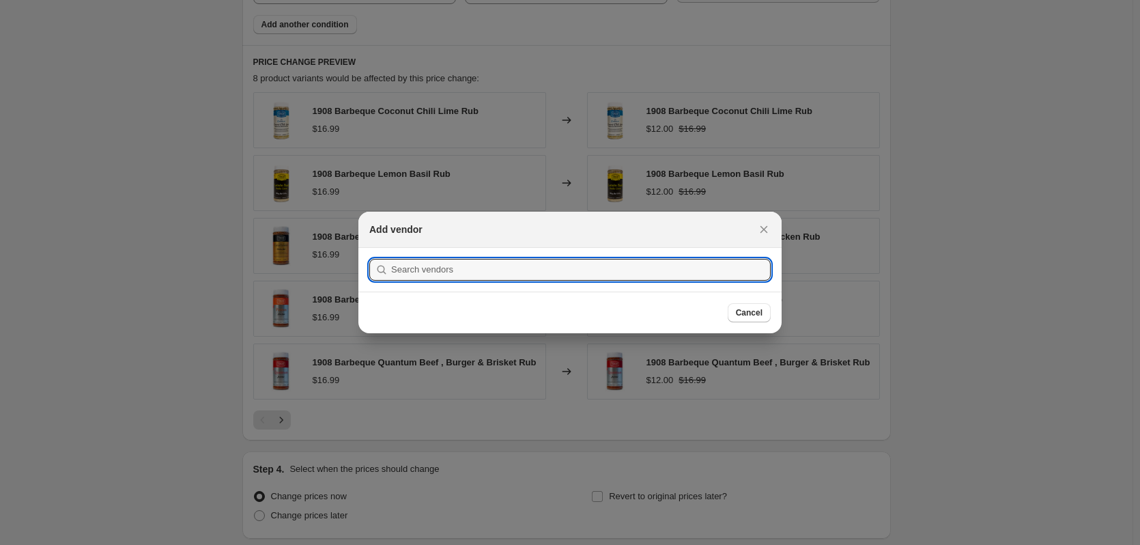
scroll to position [0, 0]
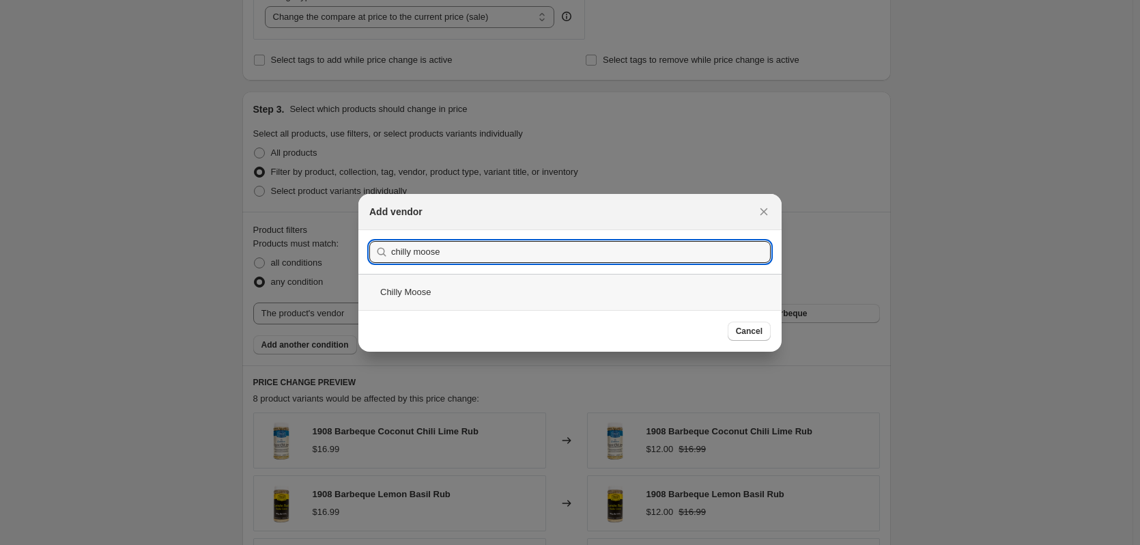
type input "chilly moose"
click at [436, 294] on div "Chilly Moose" at bounding box center [570, 292] width 423 height 36
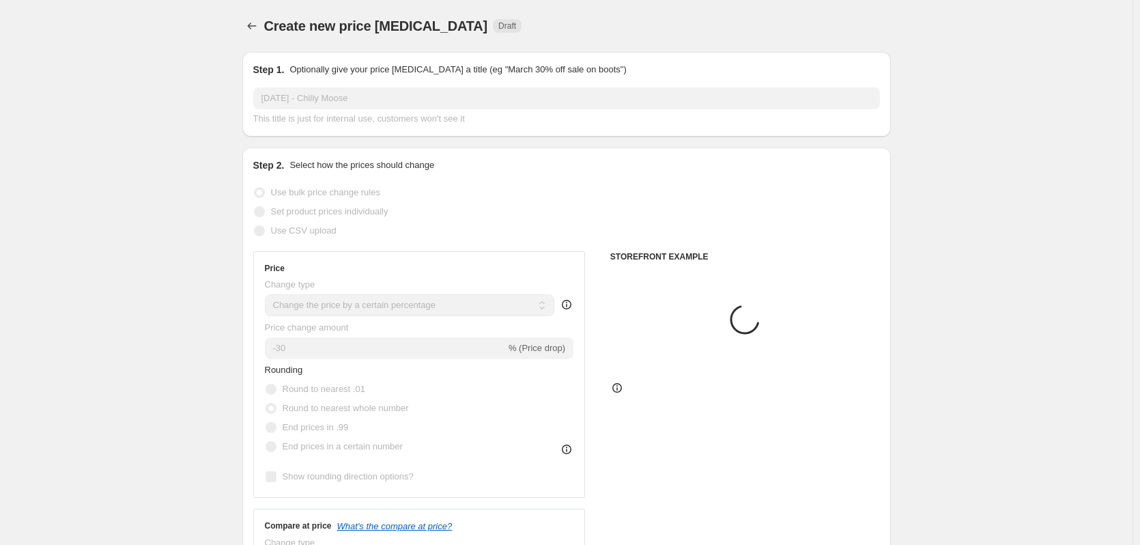
scroll to position [546, 0]
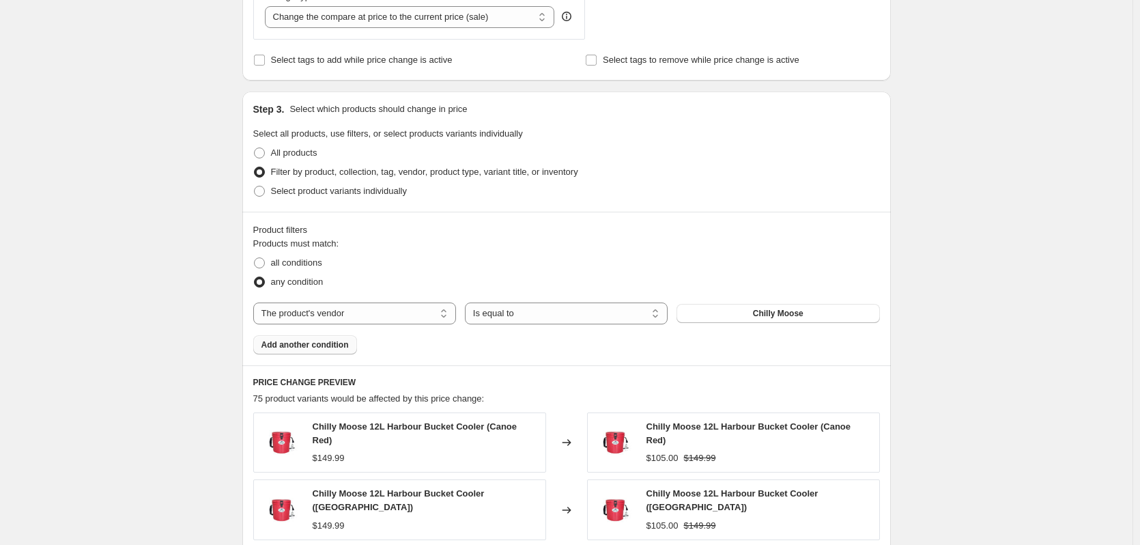
click at [327, 344] on span "Add another condition" at bounding box center [305, 344] width 87 height 11
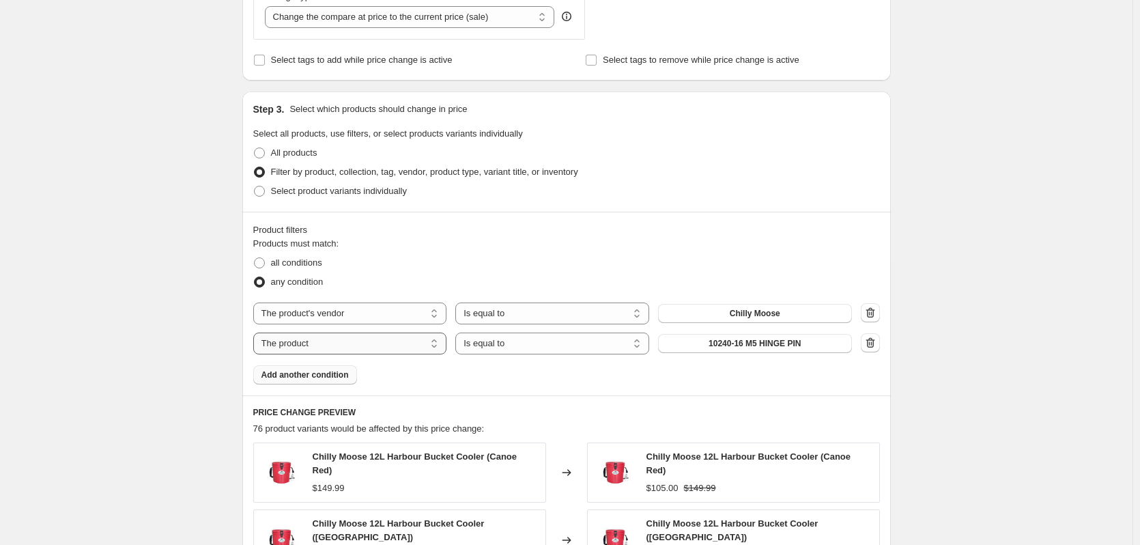
click at [327, 344] on select "The product The product's collection The product's tag The product's vendor The…" at bounding box center [350, 344] width 194 height 22
select select "inventory_quantity"
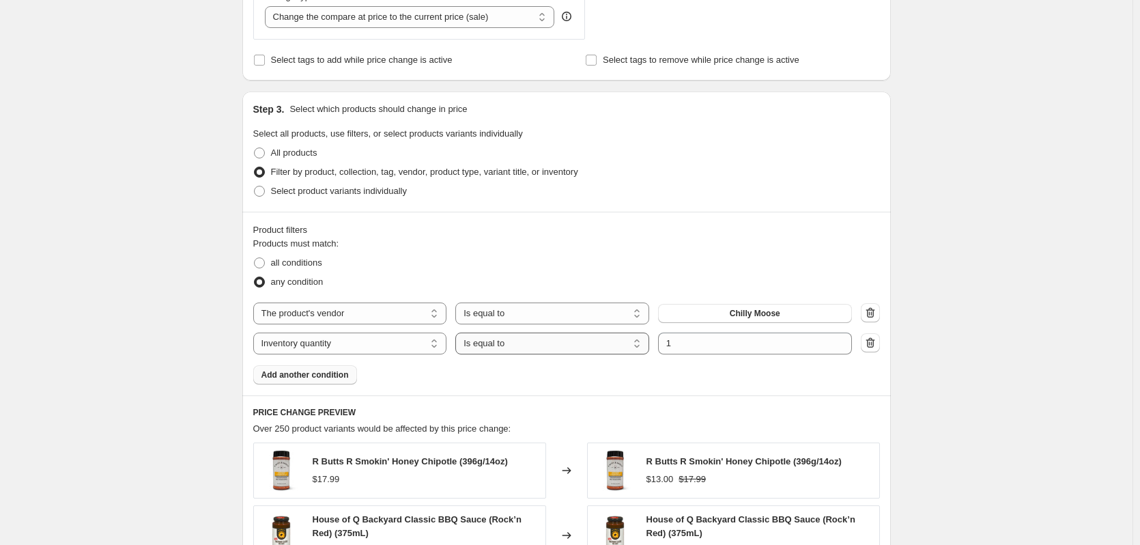
click at [520, 344] on select "Is equal to Is not equal to Is greater than Is less than" at bounding box center [552, 344] width 194 height 22
select select ">"
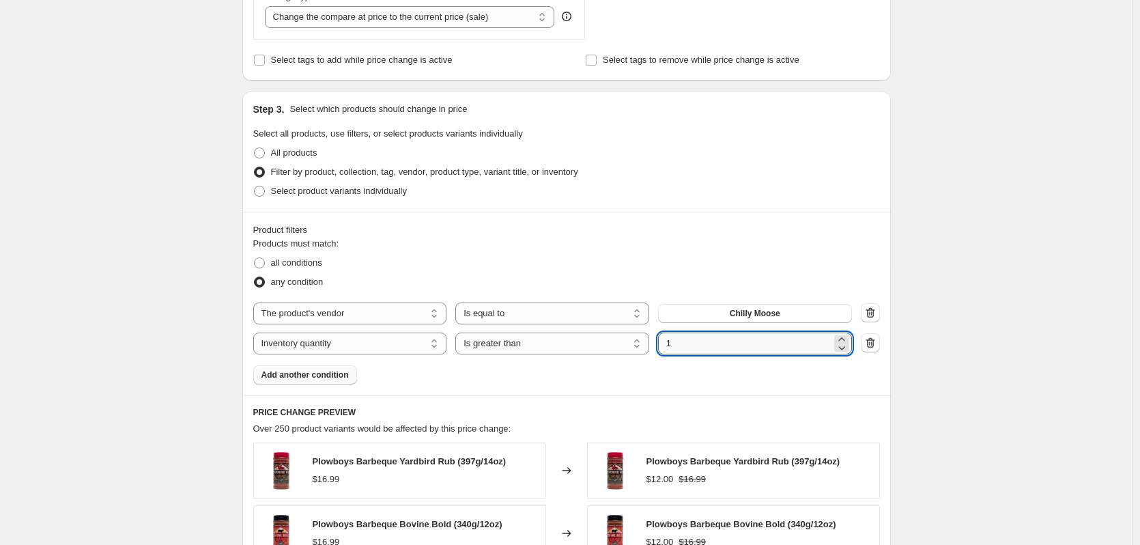
click at [697, 343] on input "1" at bounding box center [744, 344] width 173 height 22
drag, startPoint x: 697, startPoint y: 344, endPoint x: 662, endPoint y: 343, distance: 34.8
click at [662, 343] on input "1" at bounding box center [744, 344] width 173 height 22
type input "0"
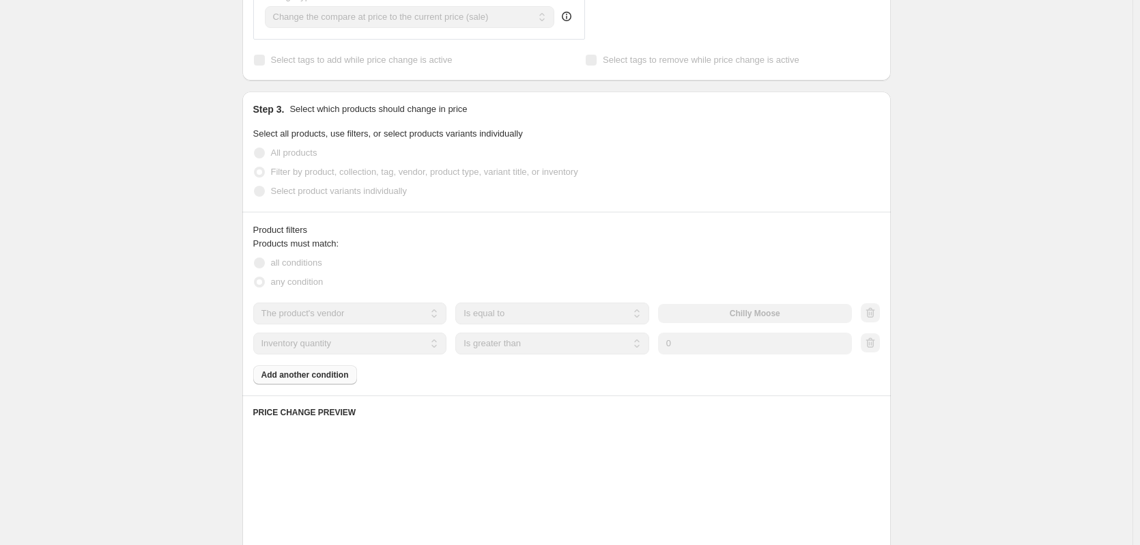
click at [671, 362] on div "Products must match: all conditions any condition The product The product's col…" at bounding box center [566, 310] width 627 height 147
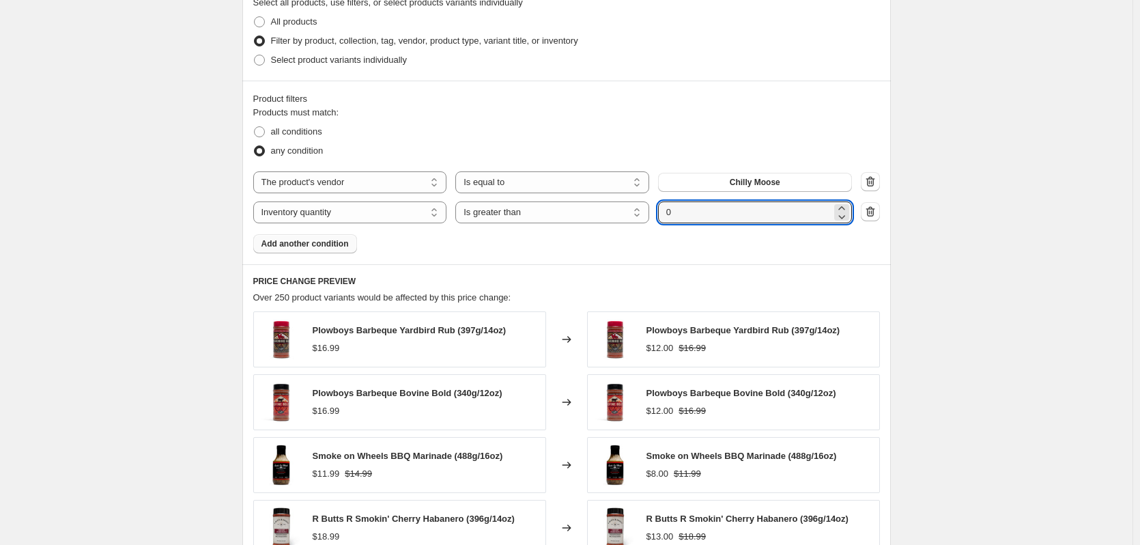
scroll to position [729, 0]
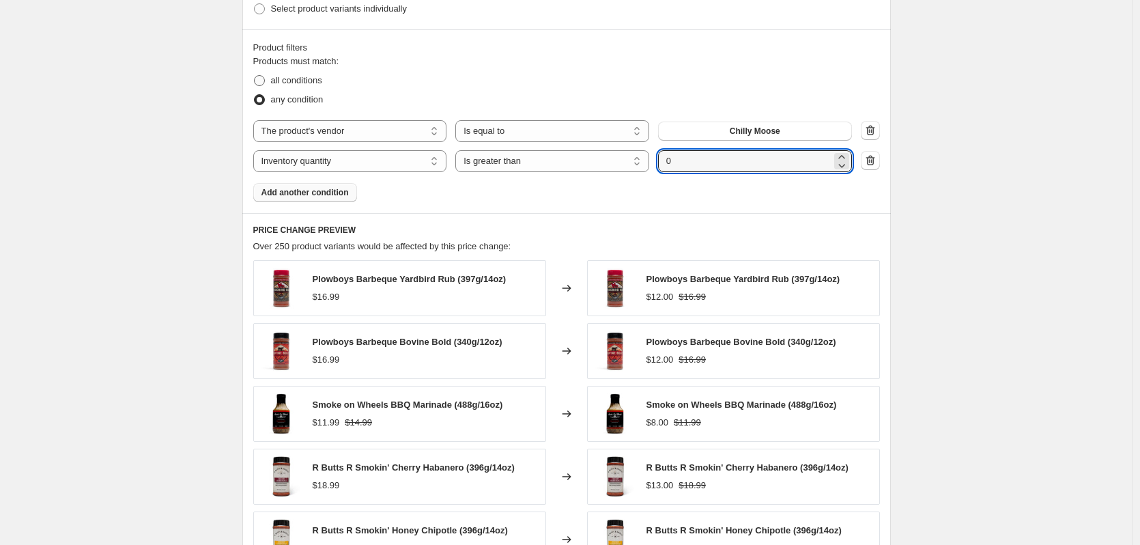
click at [263, 83] on span at bounding box center [259, 80] width 11 height 11
click at [255, 76] on input "all conditions" at bounding box center [254, 75] width 1 height 1
radio input "true"
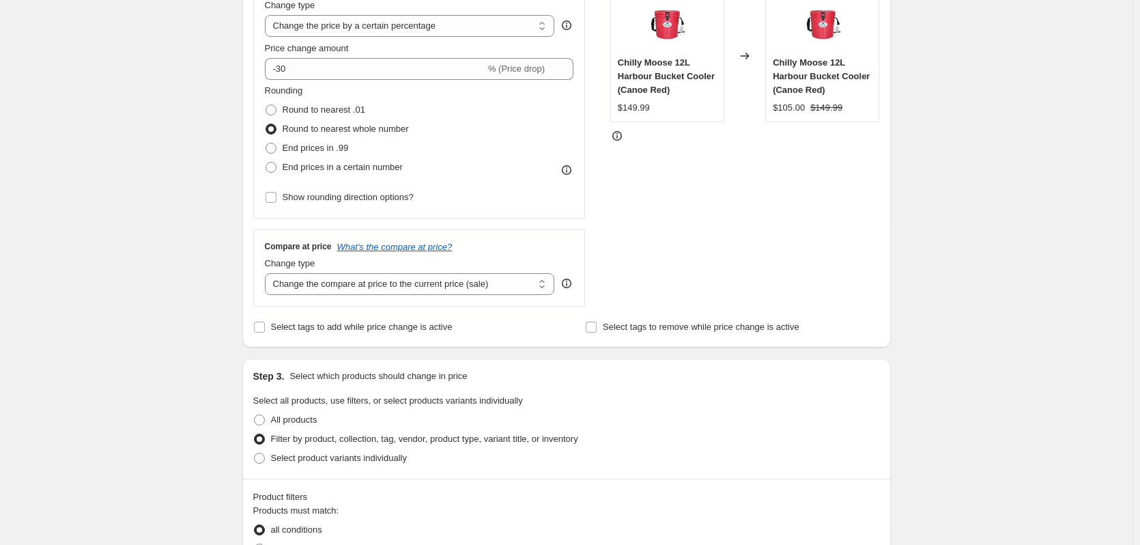
scroll to position [273, 0]
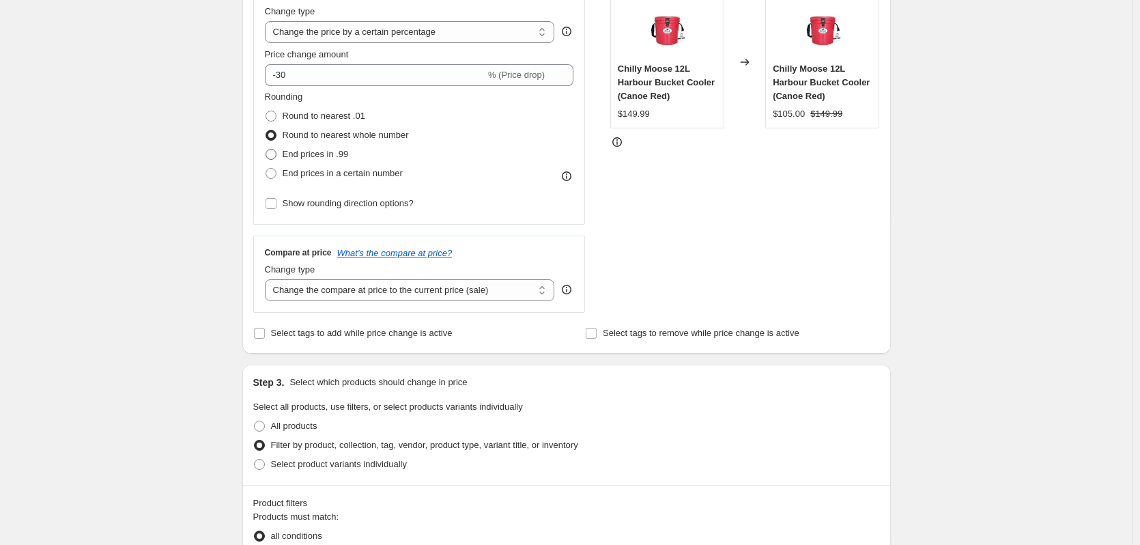
click at [275, 155] on span at bounding box center [271, 154] width 11 height 11
click at [266, 150] on input "End prices in .99" at bounding box center [266, 149] width 1 height 1
radio input "true"
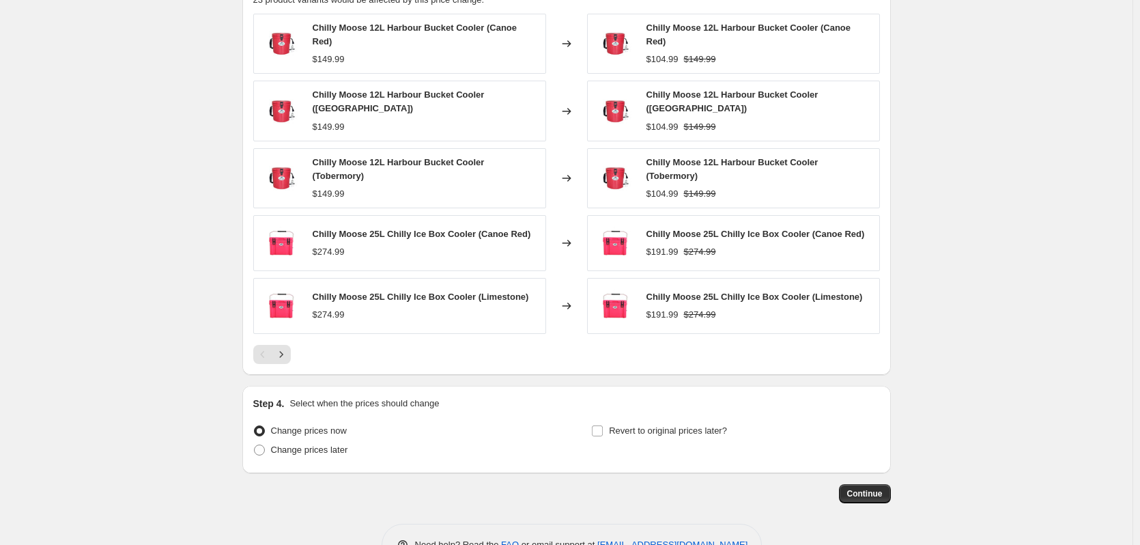
scroll to position [1002, 0]
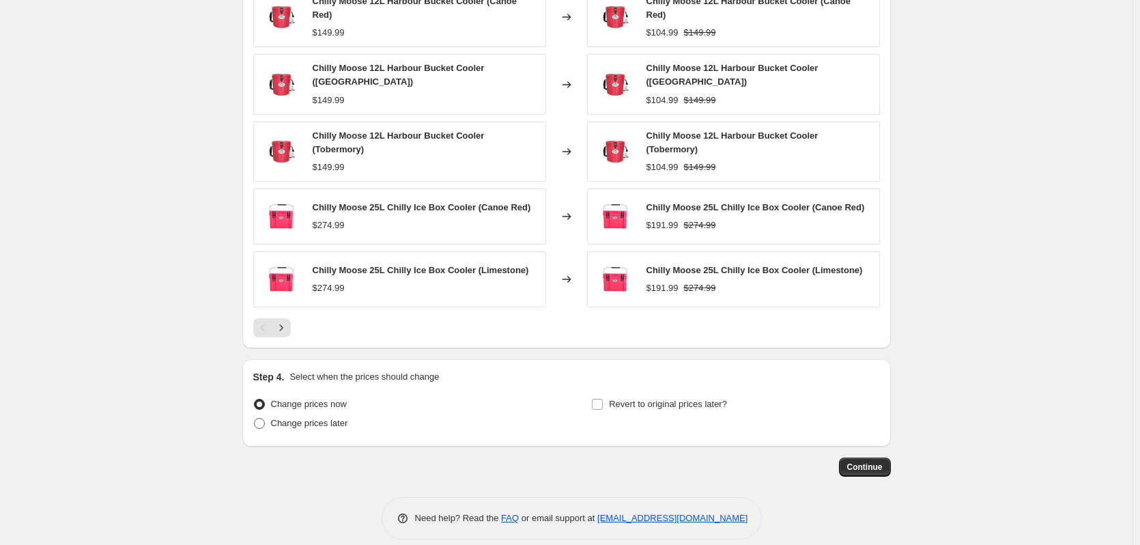
click at [310, 418] on span "Change prices later" at bounding box center [309, 423] width 77 height 10
click at [255, 418] on input "Change prices later" at bounding box center [254, 418] width 1 height 1
radio input "true"
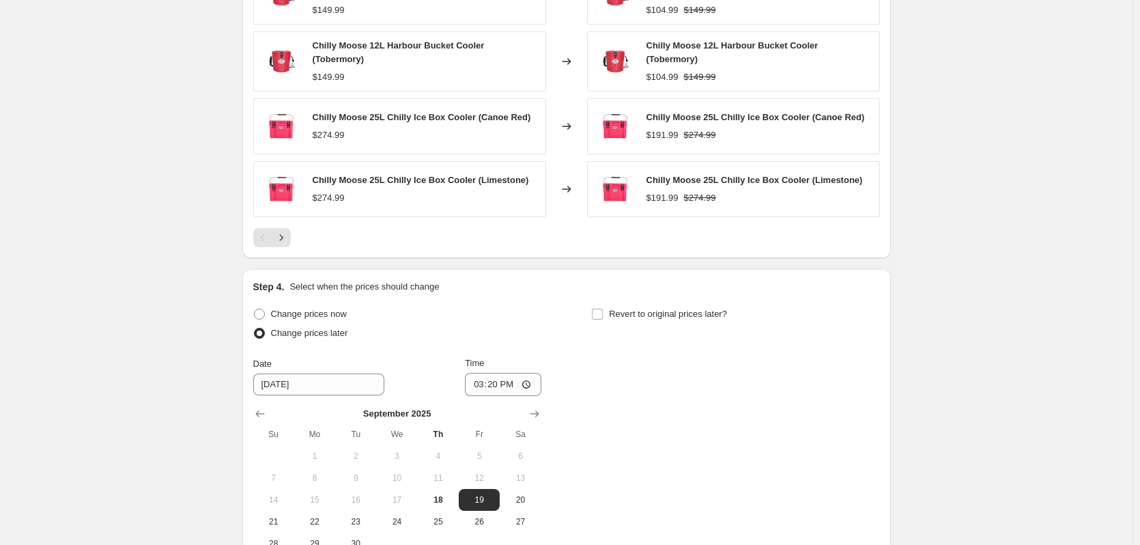
scroll to position [1093, 0]
click at [330, 374] on input "[DATE]" at bounding box center [318, 384] width 131 height 22
click at [520, 494] on span "20" at bounding box center [520, 499] width 30 height 11
type input "[DATE]"
click at [529, 375] on input "15:20" at bounding box center [503, 383] width 76 height 23
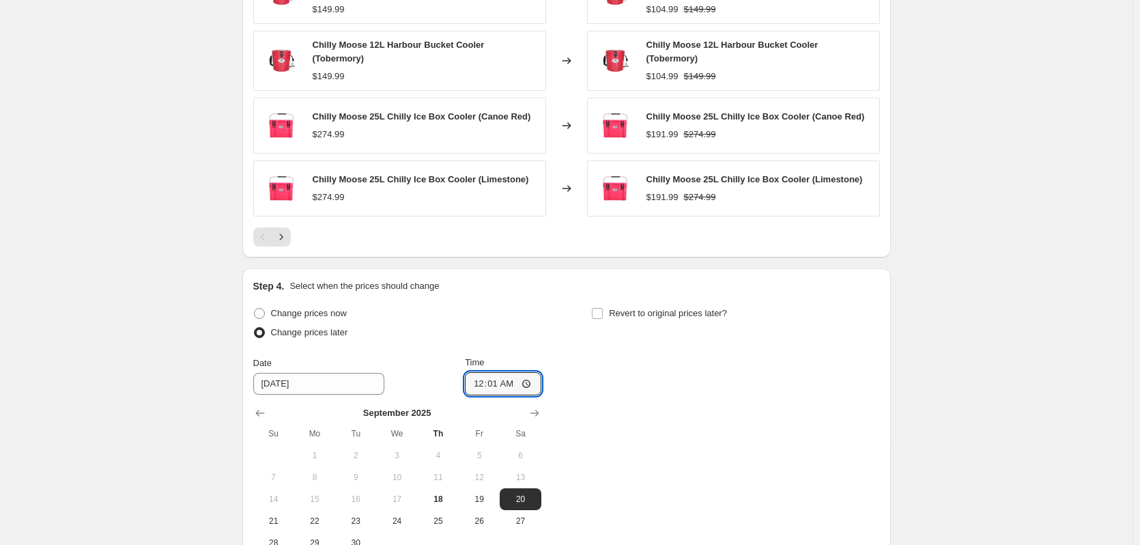
type input "00:01"
click at [638, 412] on div "Change prices now Change prices later Date [DATE] Time 00:[DATE] Mo Tu We Th Fr…" at bounding box center [566, 429] width 627 height 250
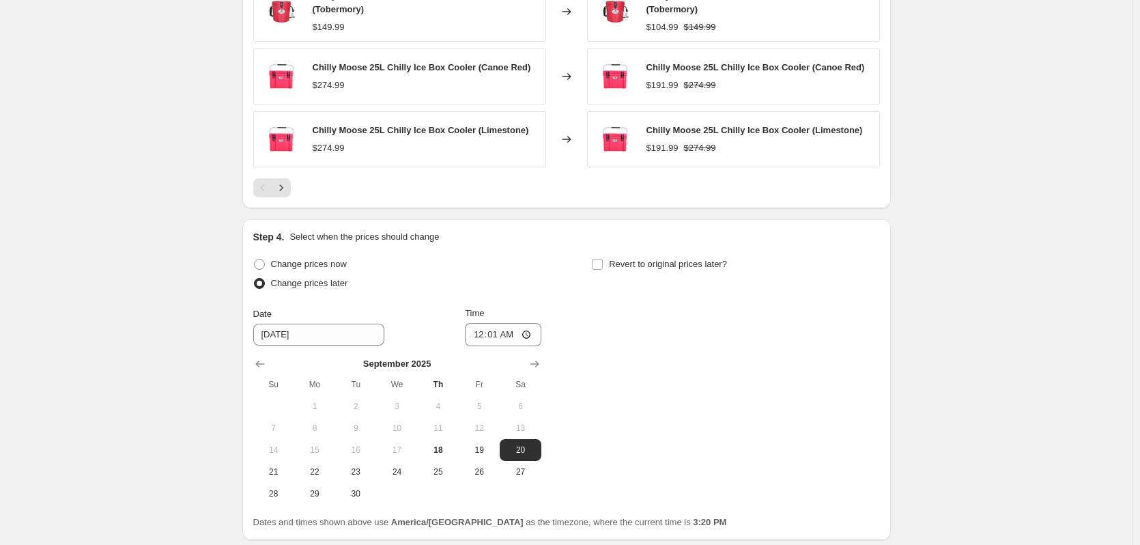
scroll to position [1183, 0]
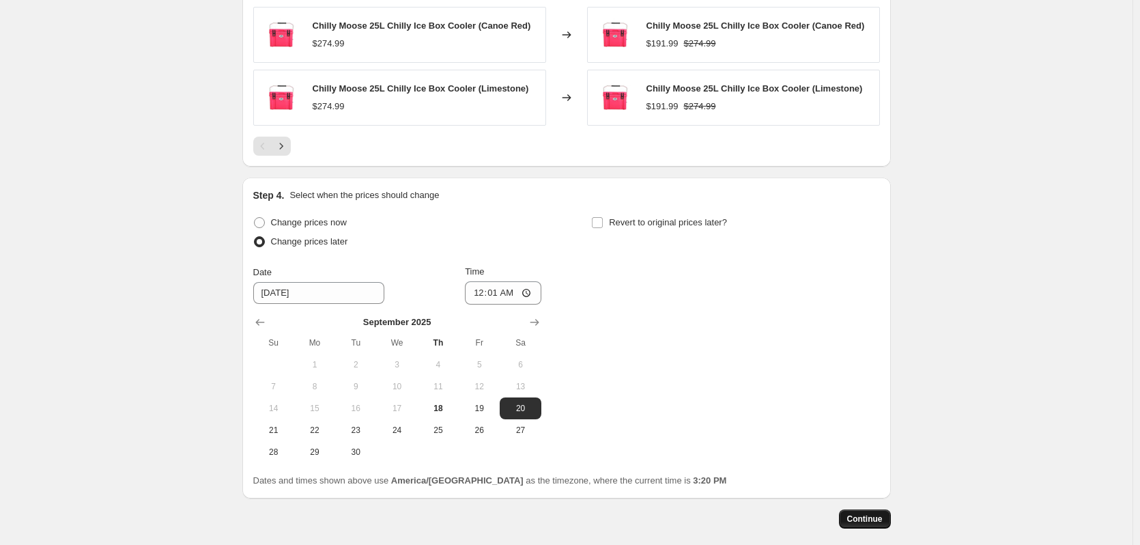
click at [867, 514] on span "Continue" at bounding box center [865, 519] width 36 height 11
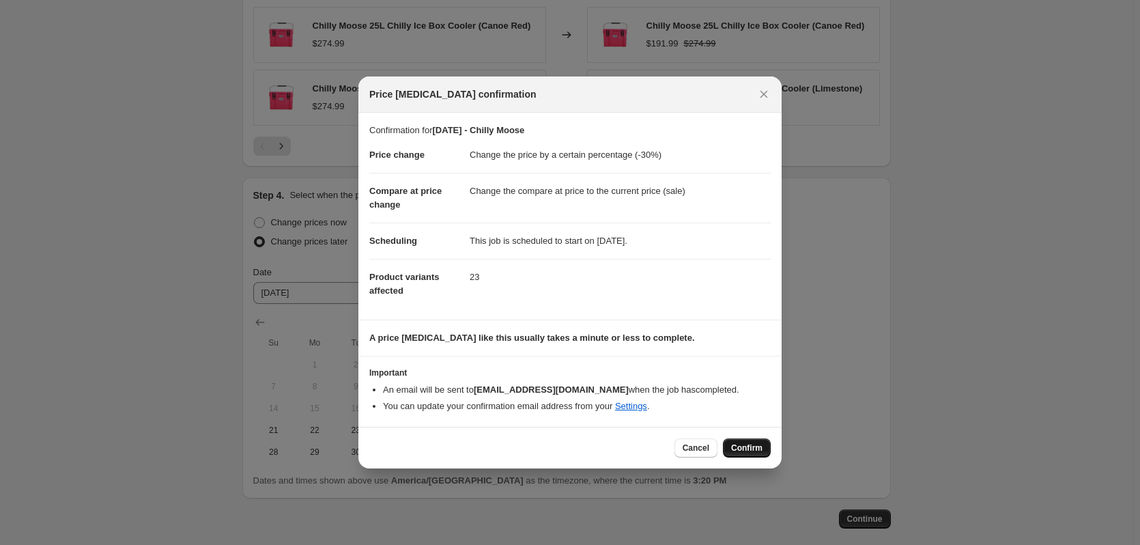
click at [753, 447] on span "Confirm" at bounding box center [746, 447] width 31 height 11
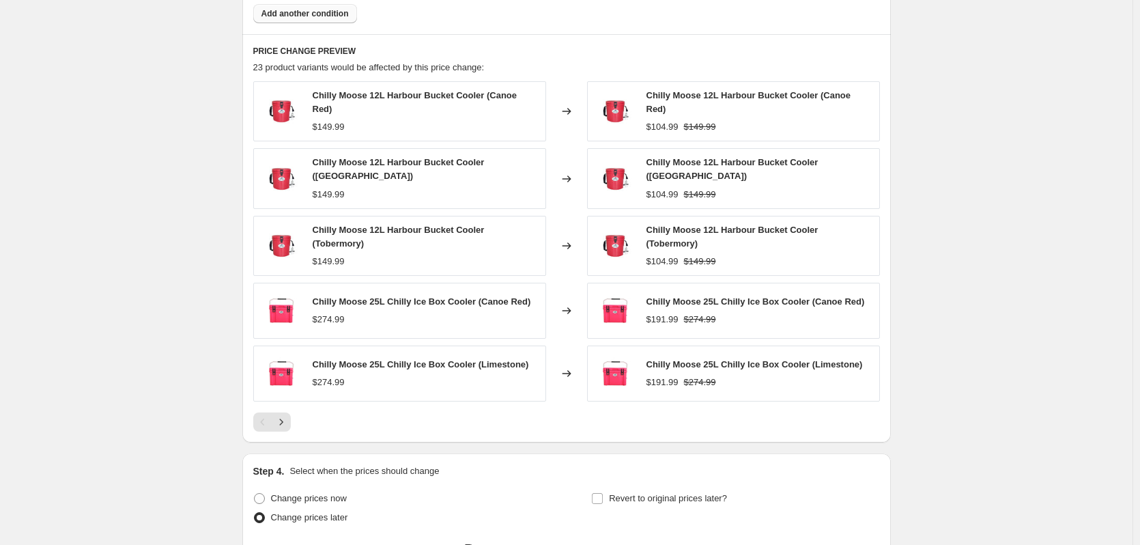
scroll to position [1001, 0]
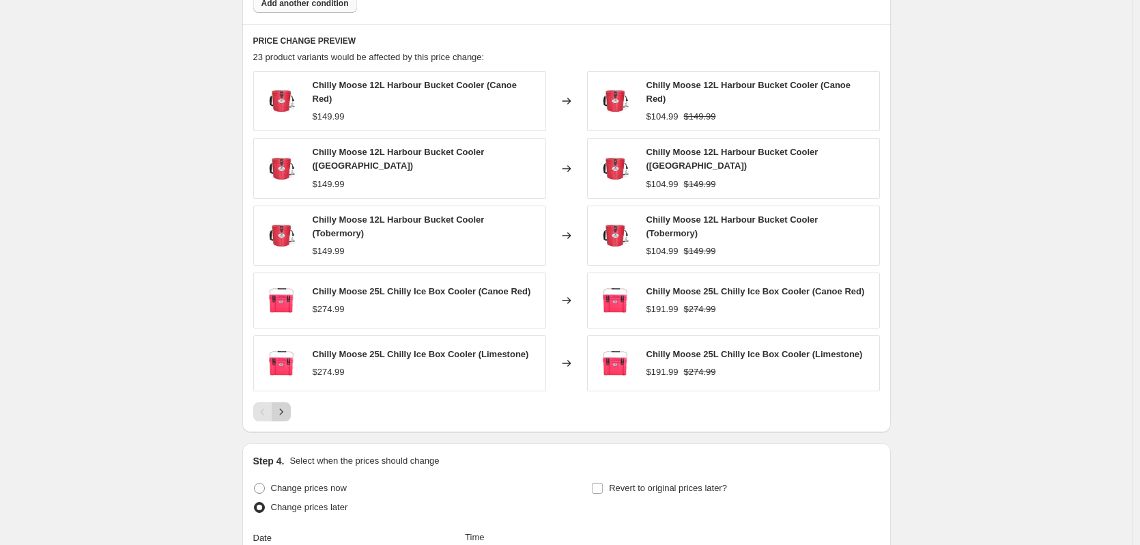
click at [287, 405] on icon "Next" at bounding box center [282, 412] width 14 height 14
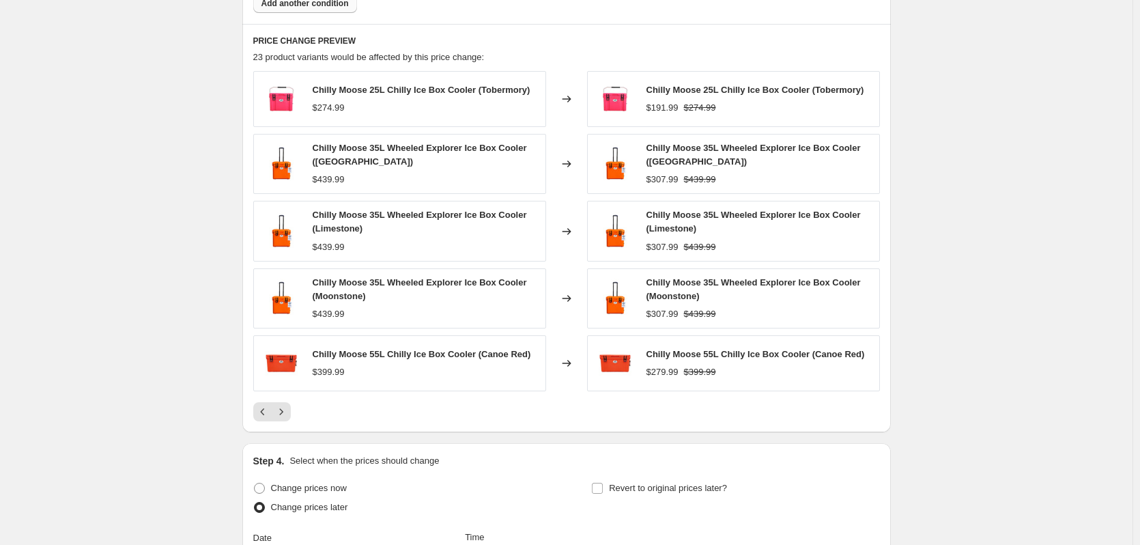
click at [283, 413] on icon "Next" at bounding box center [282, 412] width 14 height 14
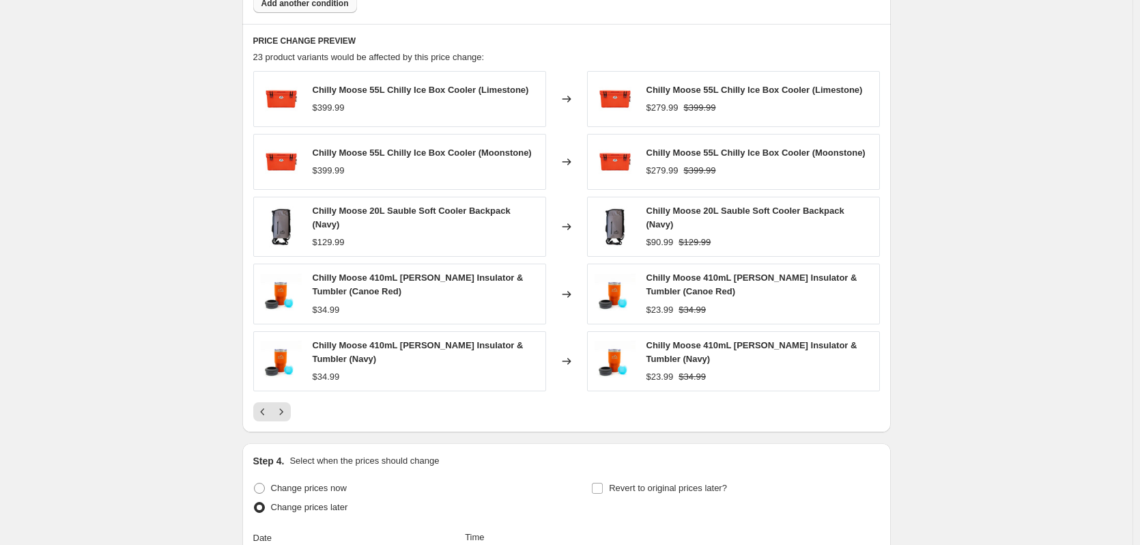
click at [283, 413] on icon "Next" at bounding box center [282, 412] width 14 height 14
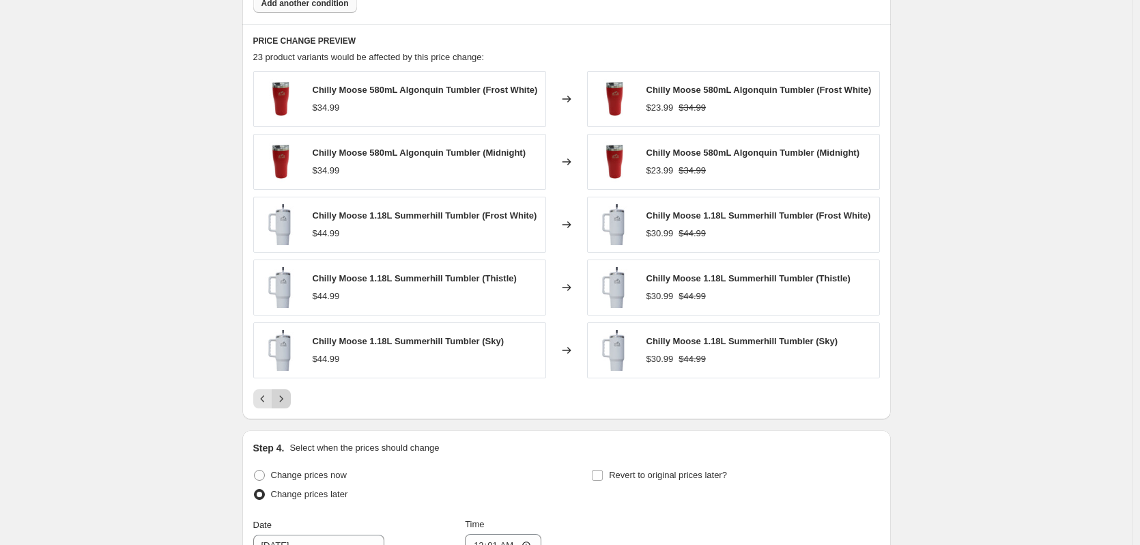
click at [285, 400] on icon "Next" at bounding box center [282, 399] width 14 height 14
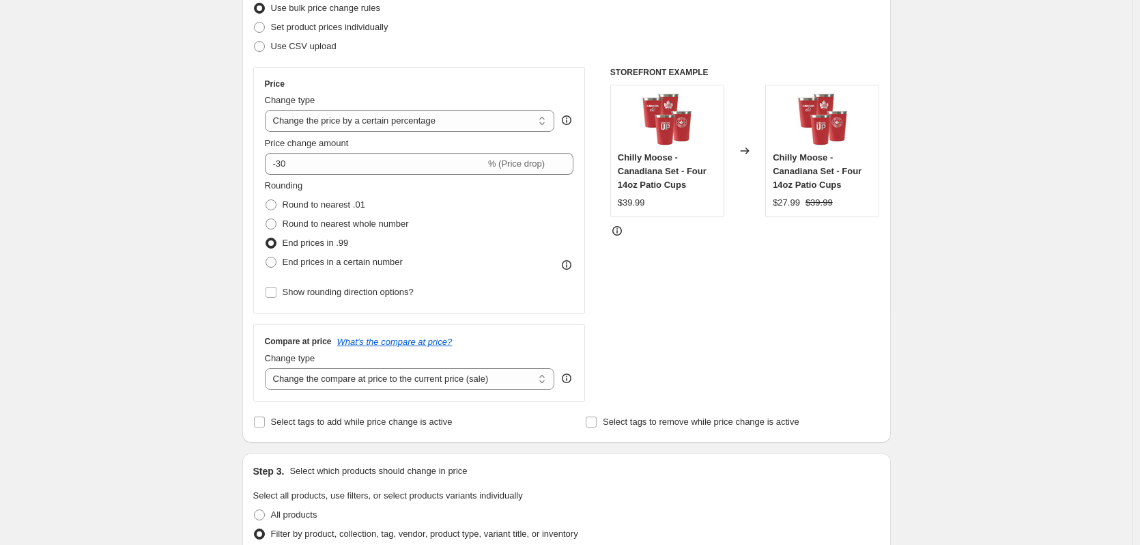
scroll to position [0, 0]
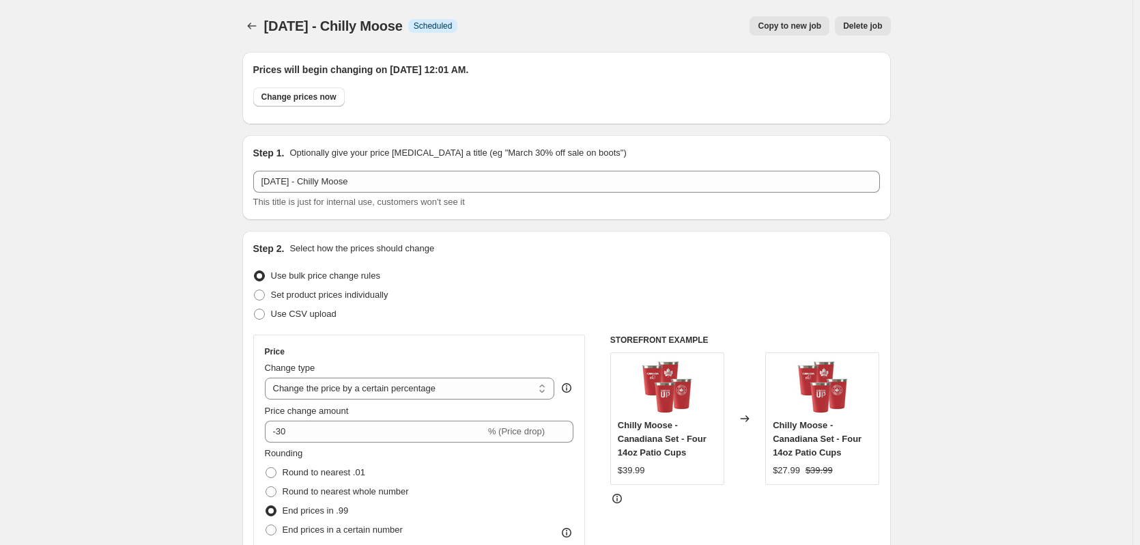
click at [786, 22] on span "Copy to new job" at bounding box center [790, 25] width 64 height 11
select select "percentage"
select select "vendor"
select select "inventory_quantity"
select select ">"
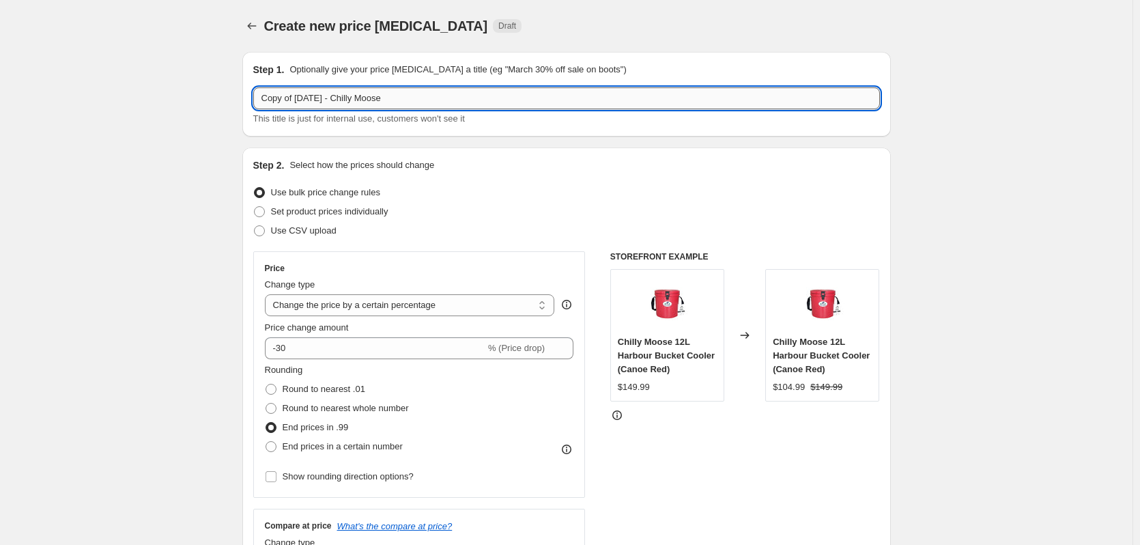
drag, startPoint x: 336, startPoint y: 96, endPoint x: 437, endPoint y: 92, distance: 101.2
click at [437, 92] on input "Copy of [DATE] - Chilly Moose" at bounding box center [566, 98] width 627 height 22
type input "Copy of [DATE] - Grill Grates"
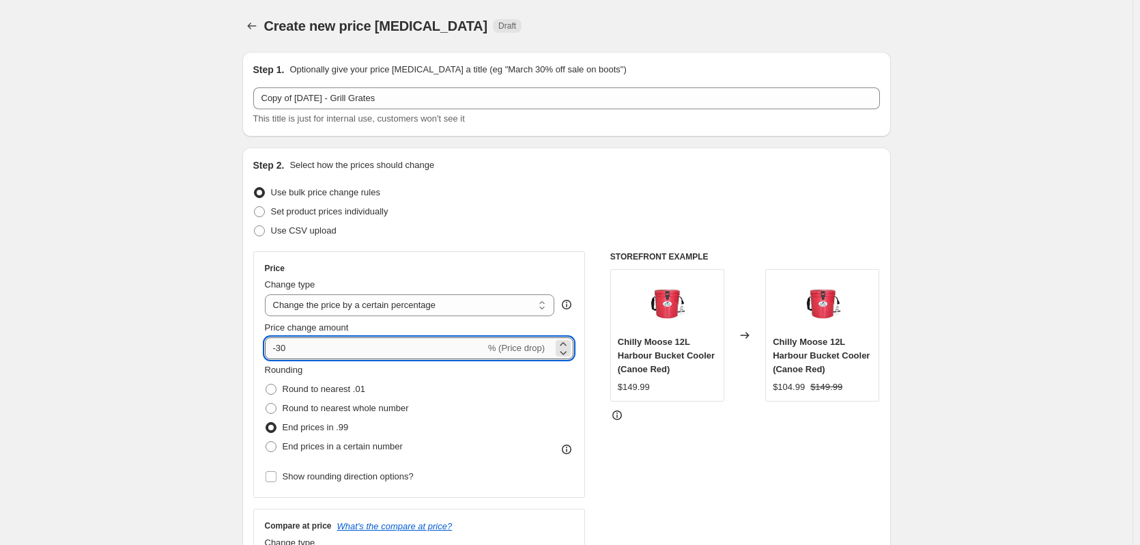
drag, startPoint x: 285, startPoint y: 348, endPoint x: 271, endPoint y: 348, distance: 13.7
click at [271, 348] on input "-30" at bounding box center [375, 348] width 221 height 22
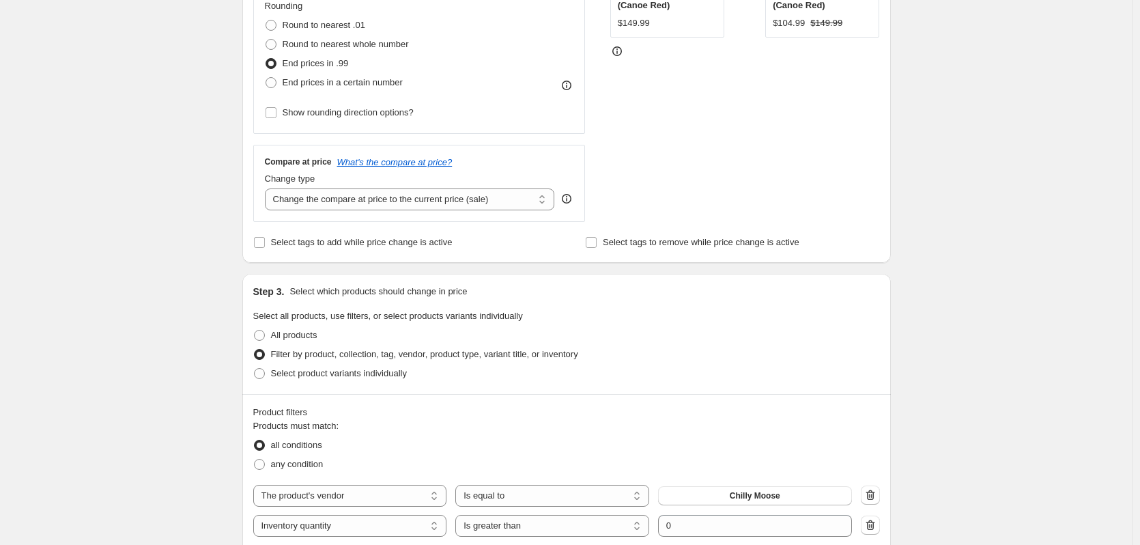
scroll to position [455, 0]
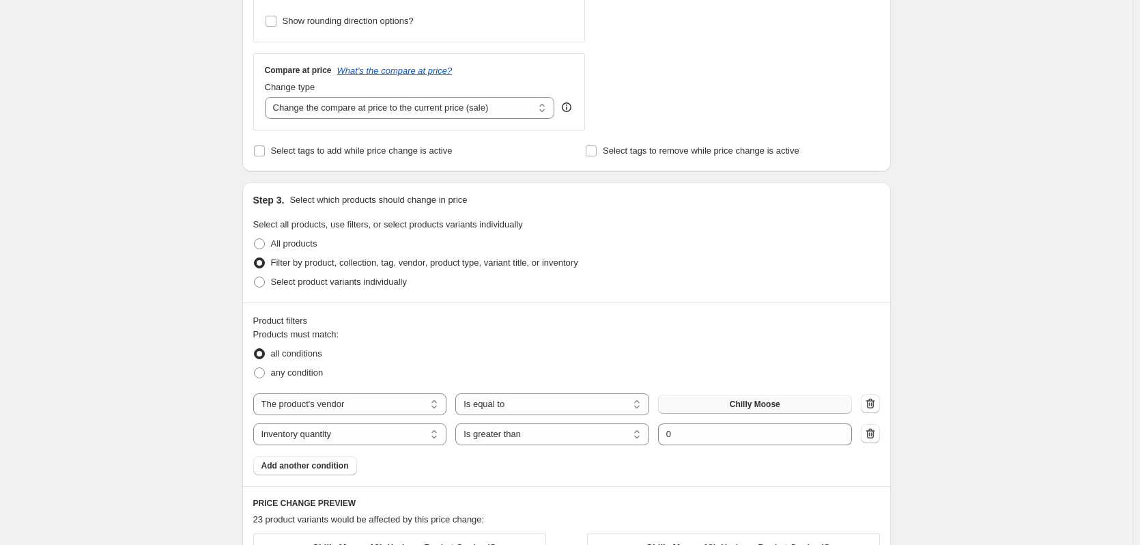
type input "-20"
click at [749, 399] on button "Chilly Moose" at bounding box center [755, 404] width 194 height 19
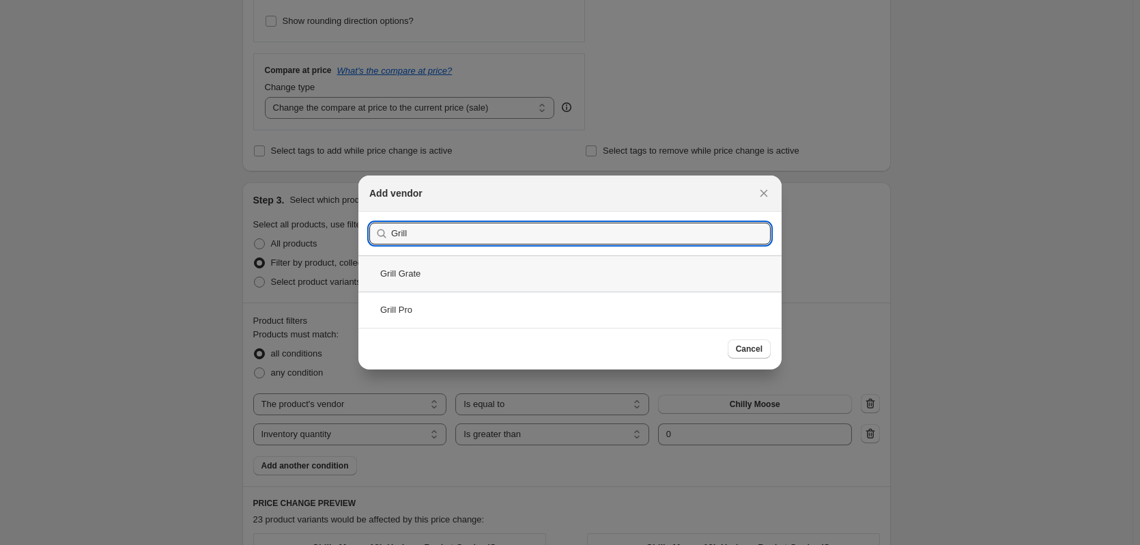
type input "Grill"
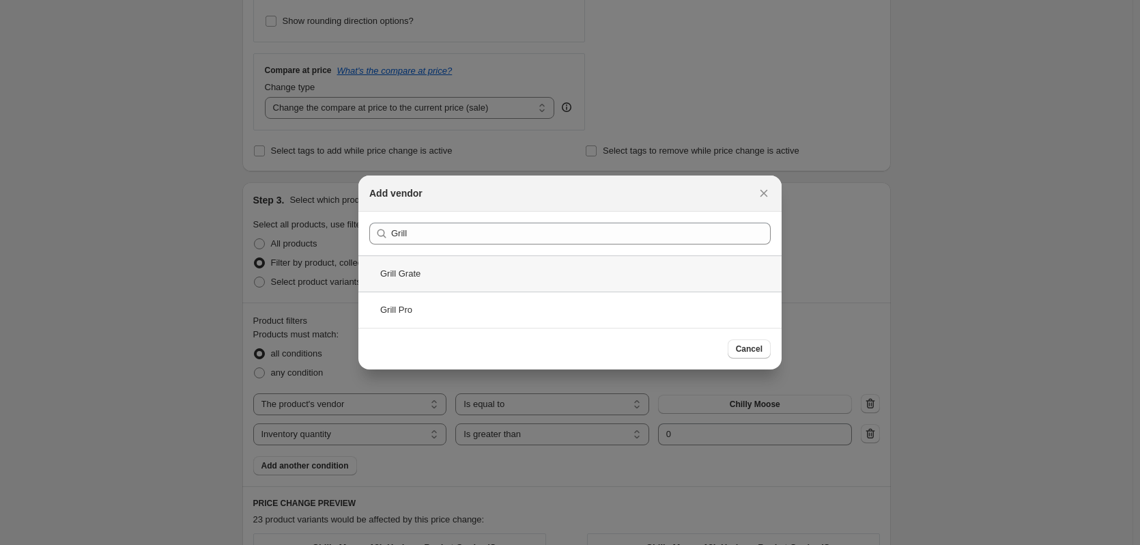
click at [477, 272] on div "Grill Grate" at bounding box center [570, 273] width 423 height 36
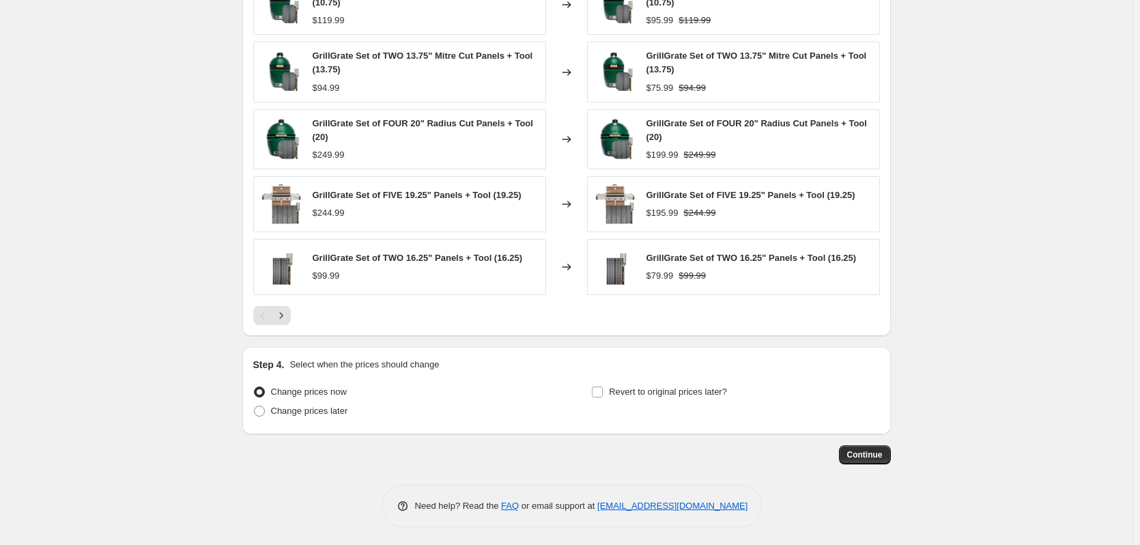
scroll to position [1017, 0]
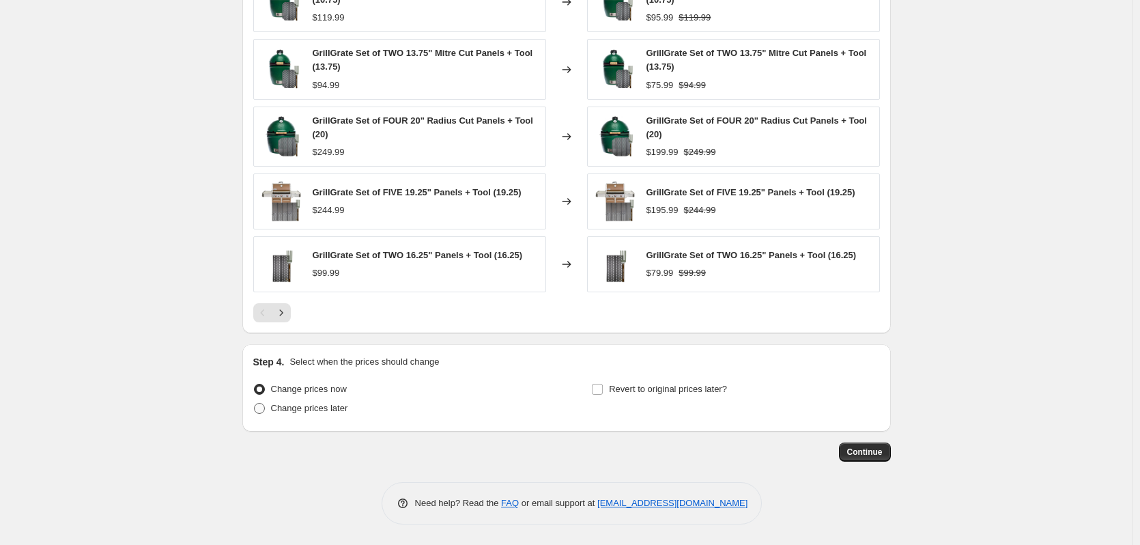
click at [325, 408] on span "Change prices later" at bounding box center [309, 408] width 77 height 10
click at [255, 404] on input "Change prices later" at bounding box center [254, 403] width 1 height 1
radio input "true"
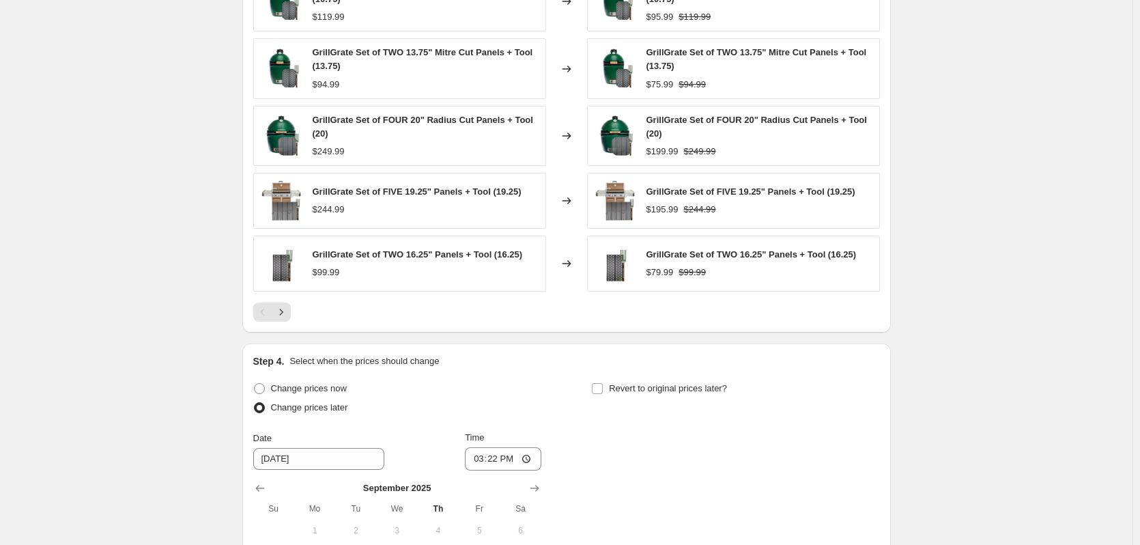
scroll to position [1108, 0]
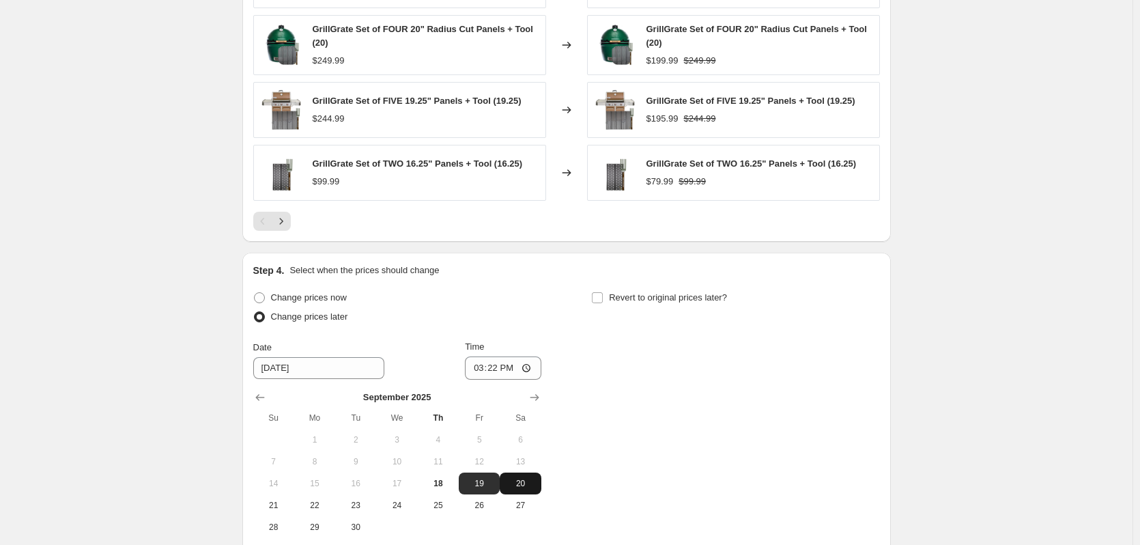
click at [518, 481] on span "20" at bounding box center [520, 483] width 30 height 11
type input "[DATE]"
click at [480, 367] on input "15:22" at bounding box center [503, 367] width 76 height 23
type input "00:01"
click at [623, 376] on div "Change prices now Change prices later Date [DATE] Time 00:[DATE] Mo Tu We Th Fr…" at bounding box center [566, 413] width 627 height 250
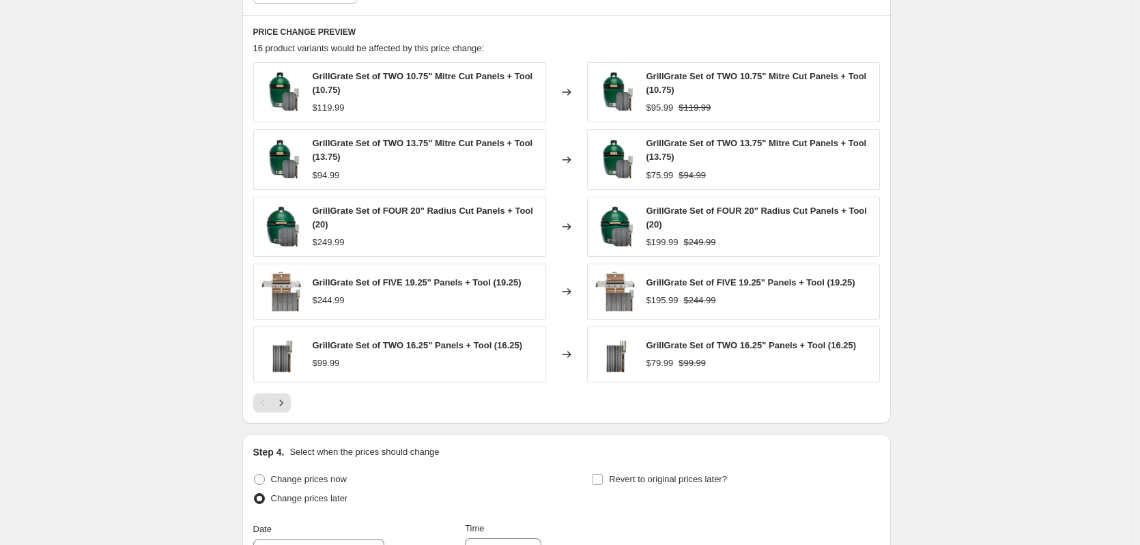
scroll to position [1251, 0]
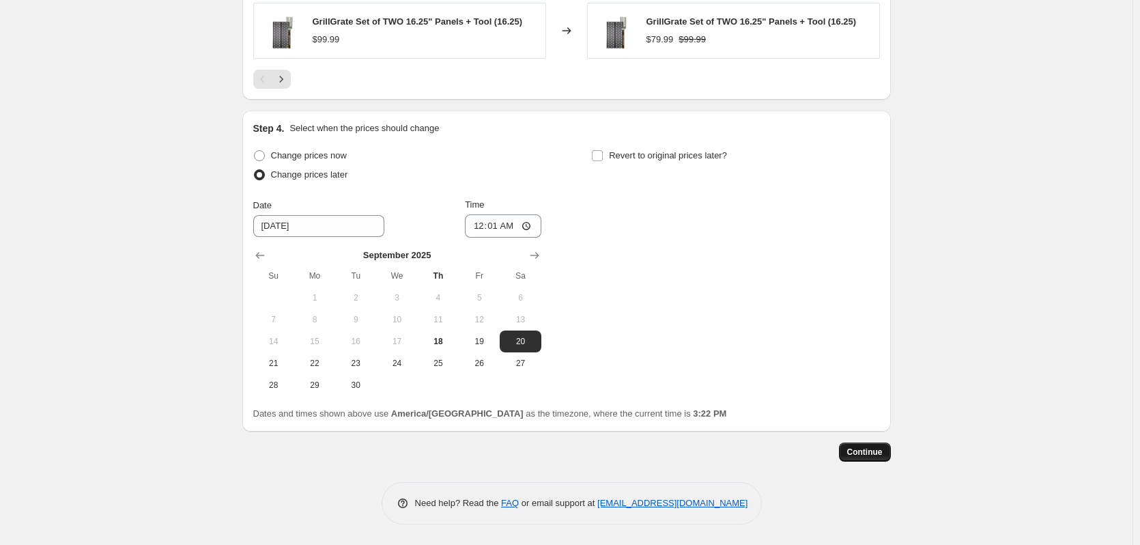
click at [860, 449] on span "Continue" at bounding box center [865, 452] width 36 height 11
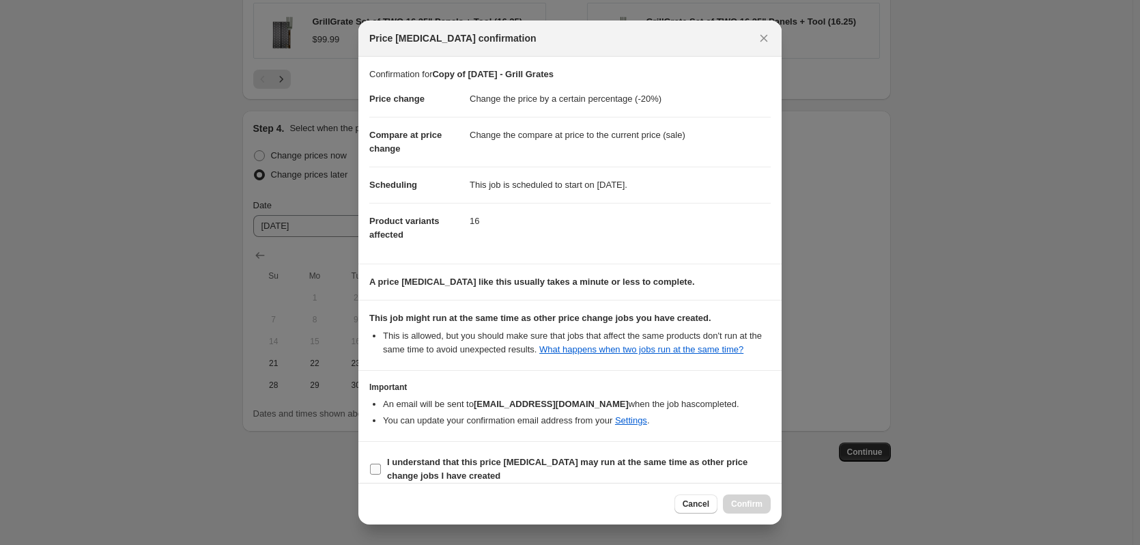
click at [374, 470] on input "I understand that this price [MEDICAL_DATA] may run at the same time as other p…" at bounding box center [375, 469] width 11 height 11
checkbox input "true"
click at [737, 505] on span "Confirm" at bounding box center [746, 503] width 31 height 11
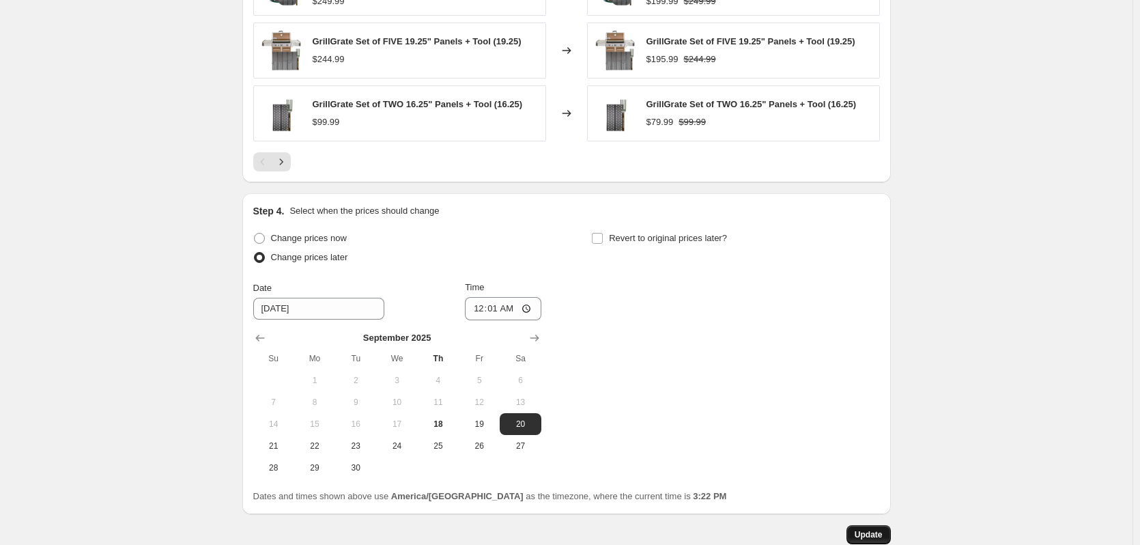
click at [873, 531] on span "Update" at bounding box center [869, 534] width 28 height 11
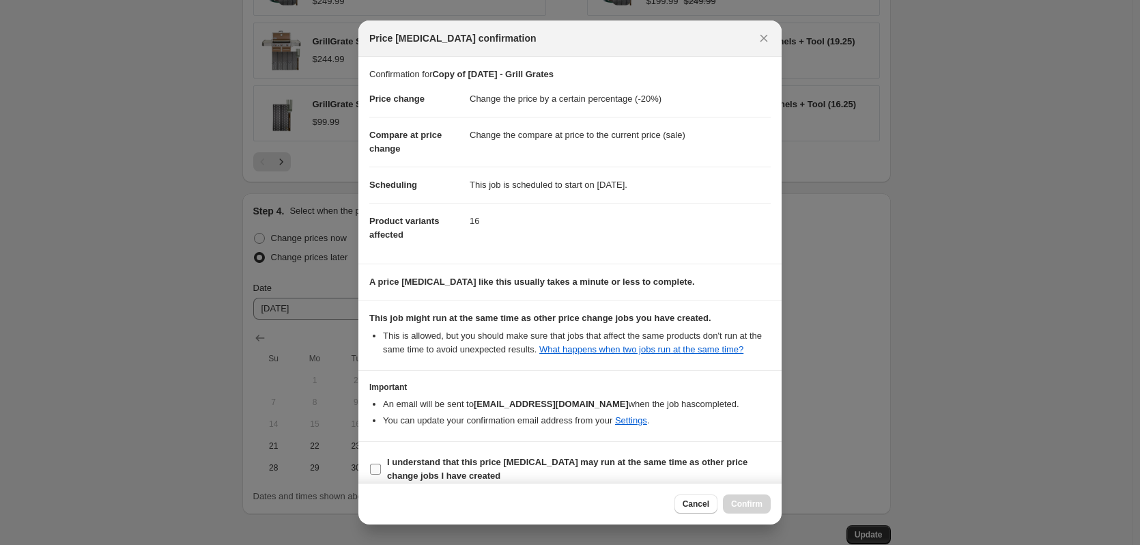
click at [378, 467] on input "I understand that this price [MEDICAL_DATA] may run at the same time as other p…" at bounding box center [375, 469] width 11 height 11
checkbox input "true"
click at [754, 502] on span "Confirm" at bounding box center [746, 503] width 31 height 11
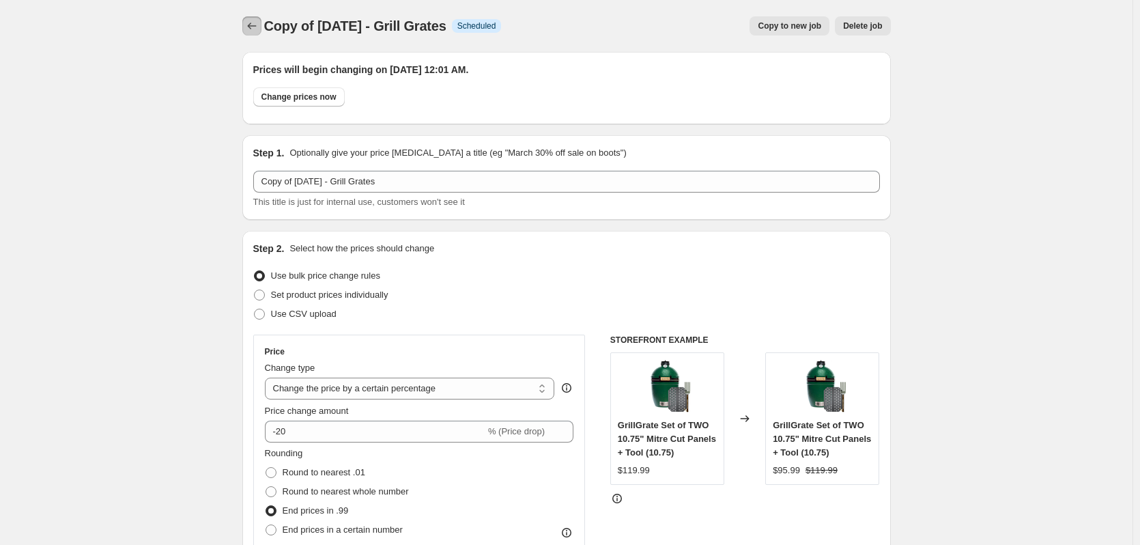
click at [255, 23] on icon "Price change jobs" at bounding box center [252, 26] width 14 height 14
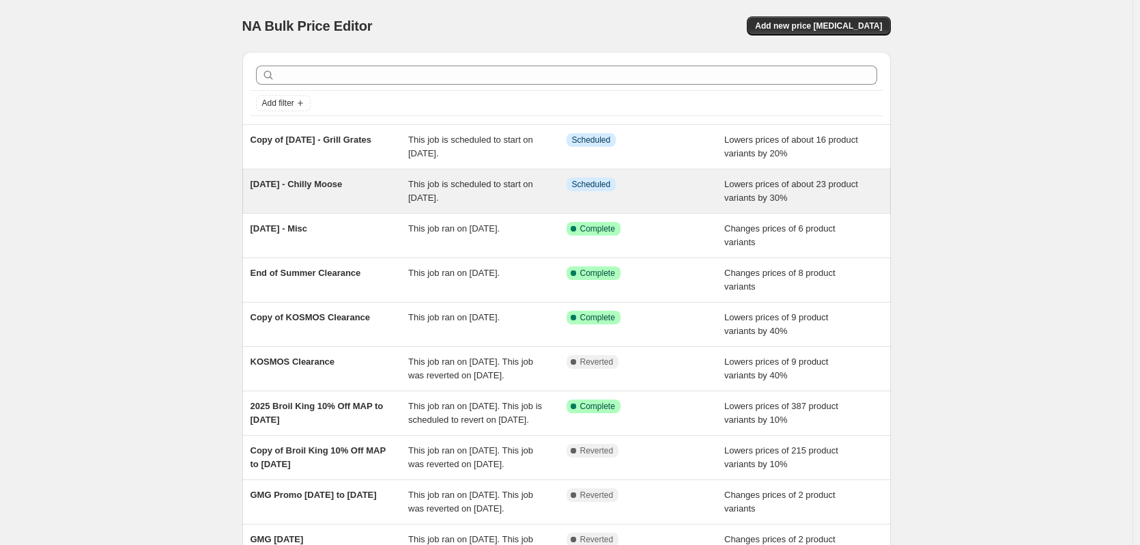
click at [303, 180] on span "[DATE] - Chilly Moose" at bounding box center [297, 184] width 92 height 10
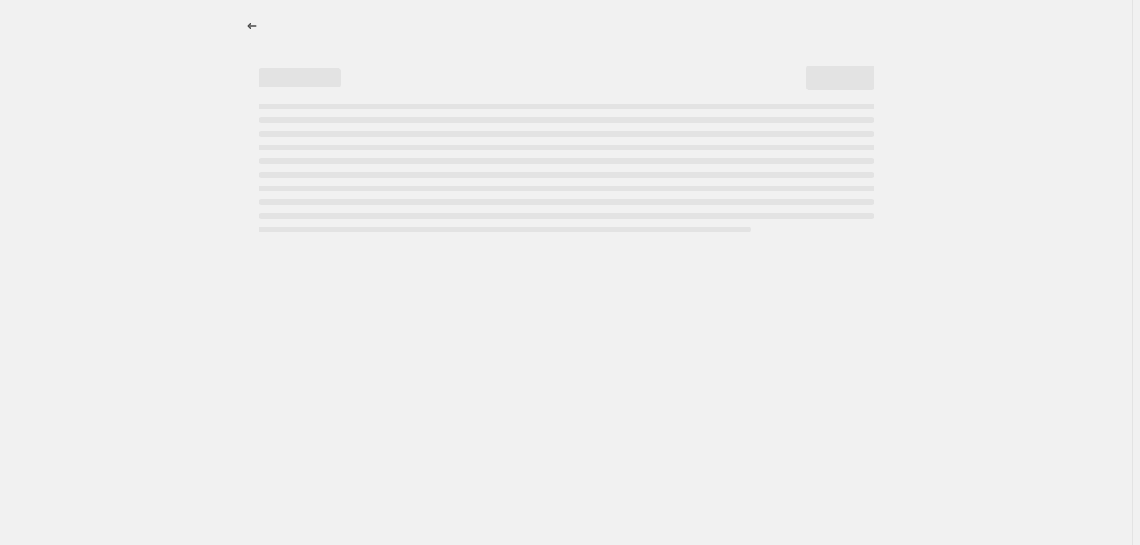
select select "percentage"
select select "vendor"
select select "inventory_quantity"
select select ">"
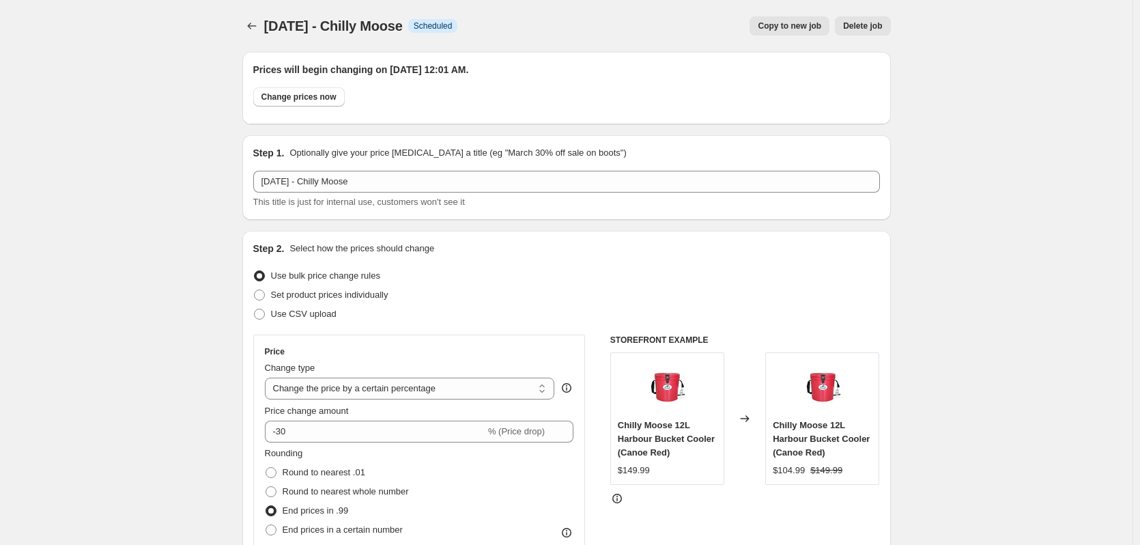
click at [775, 23] on span "Copy to new job" at bounding box center [790, 25] width 64 height 11
select select "percentage"
select select "vendor"
select select "inventory_quantity"
select select ">"
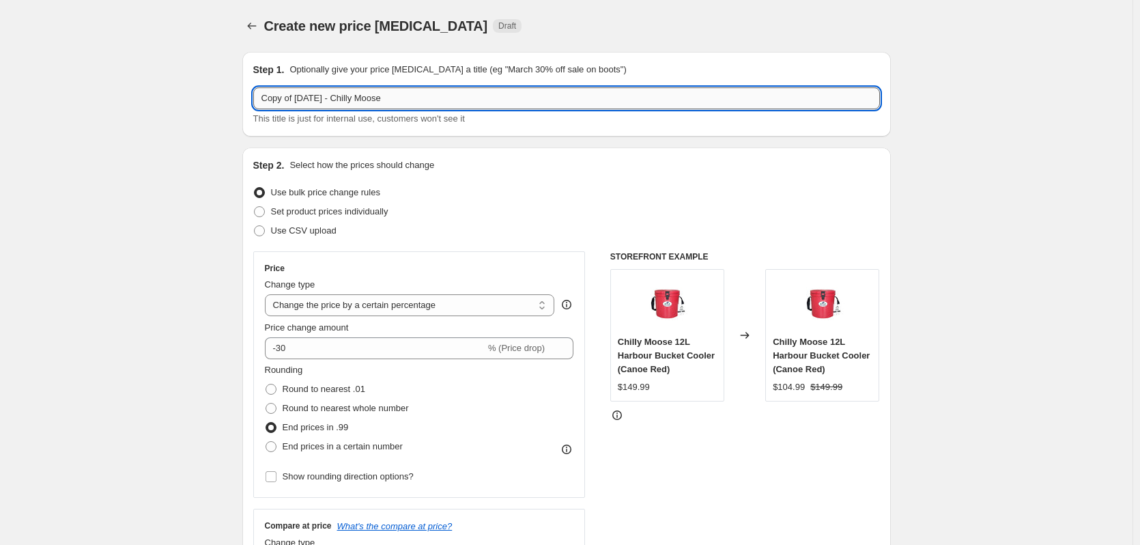
click at [285, 89] on input "Copy of [DATE] - Chilly Moose" at bounding box center [566, 98] width 627 height 22
drag, startPoint x: 285, startPoint y: 97, endPoint x: 227, endPoint y: 96, distance: 58.0
drag, startPoint x: 305, startPoint y: 99, endPoint x: 376, endPoint y: 96, distance: 71.8
click at [376, 96] on input "[DATE] - Chilly Moose" at bounding box center [566, 98] width 627 height 22
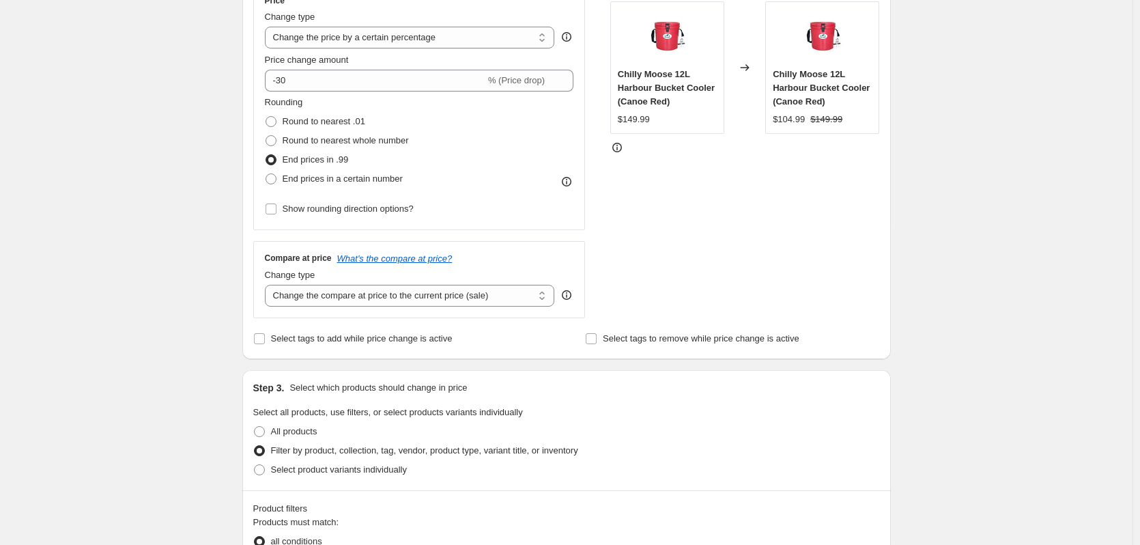
scroll to position [455, 0]
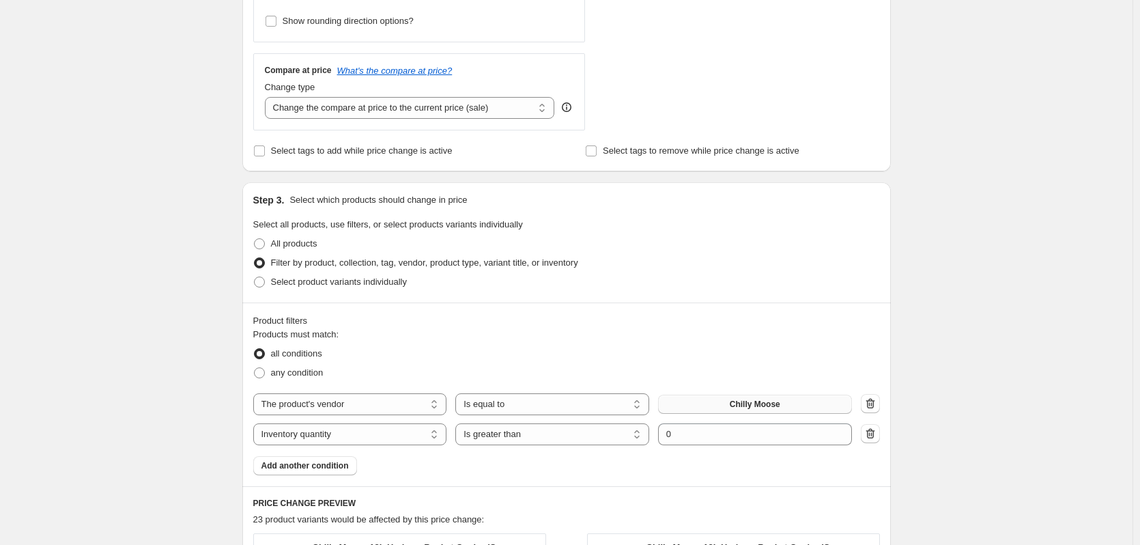
type input "[DATE] - Meat"
click at [728, 401] on button "Chilly Moose" at bounding box center [755, 404] width 194 height 19
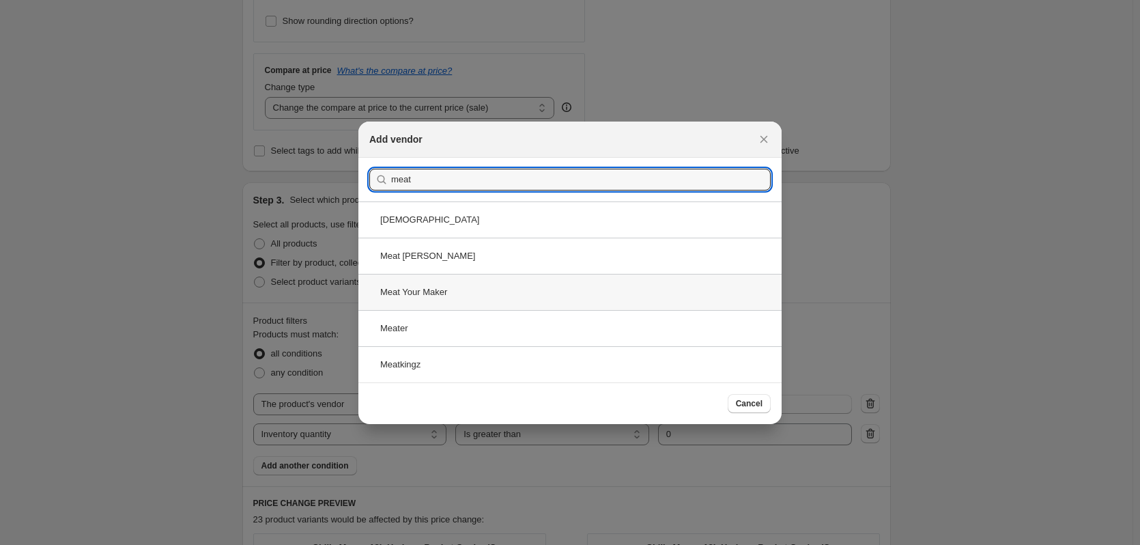
type input "meat"
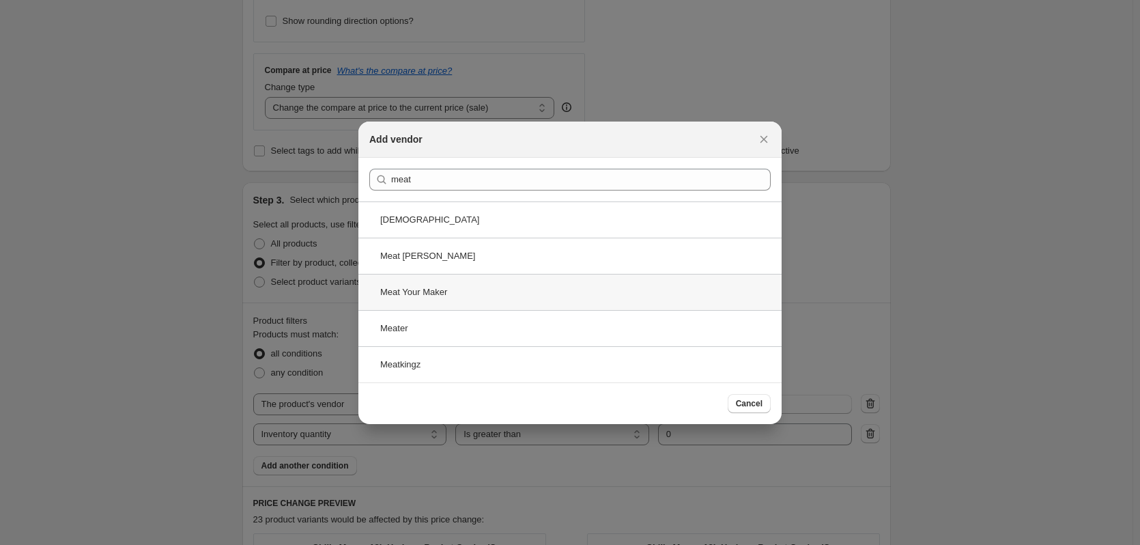
click at [433, 289] on div "Meat Your Maker" at bounding box center [570, 292] width 423 height 36
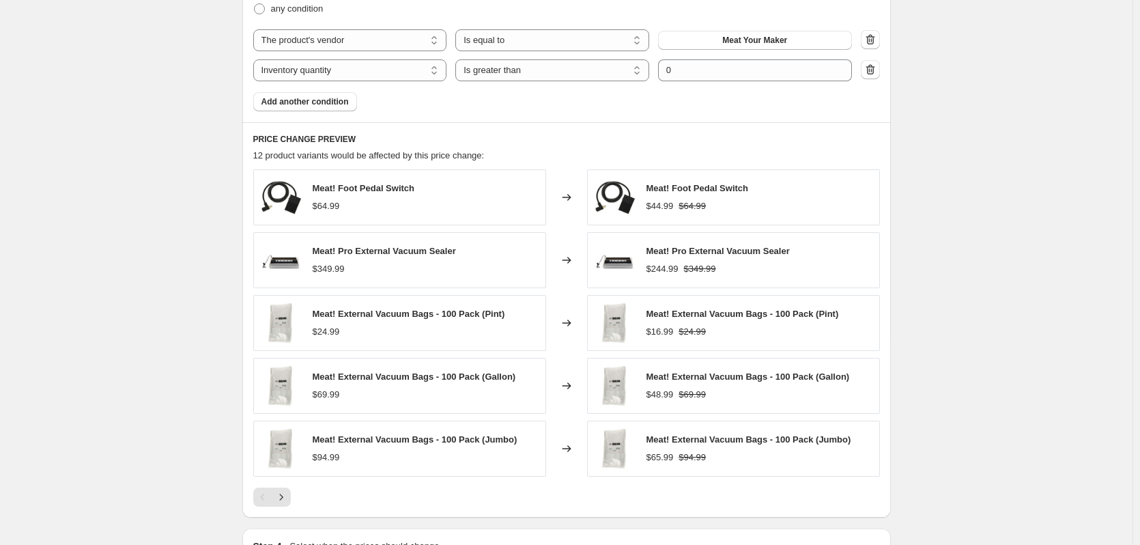
scroll to position [911, 0]
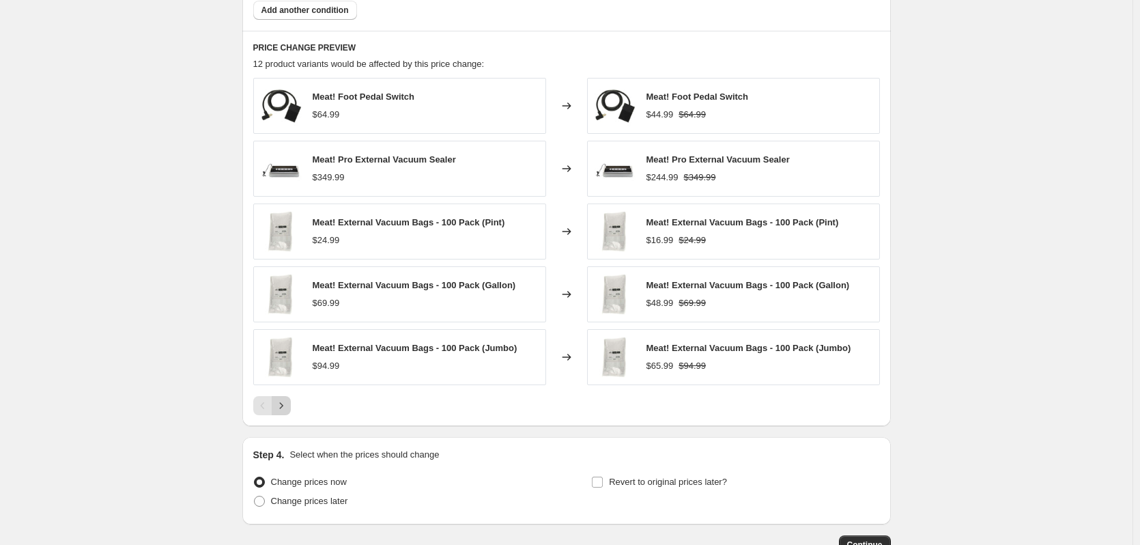
click at [281, 407] on icon "Next" at bounding box center [282, 406] width 14 height 14
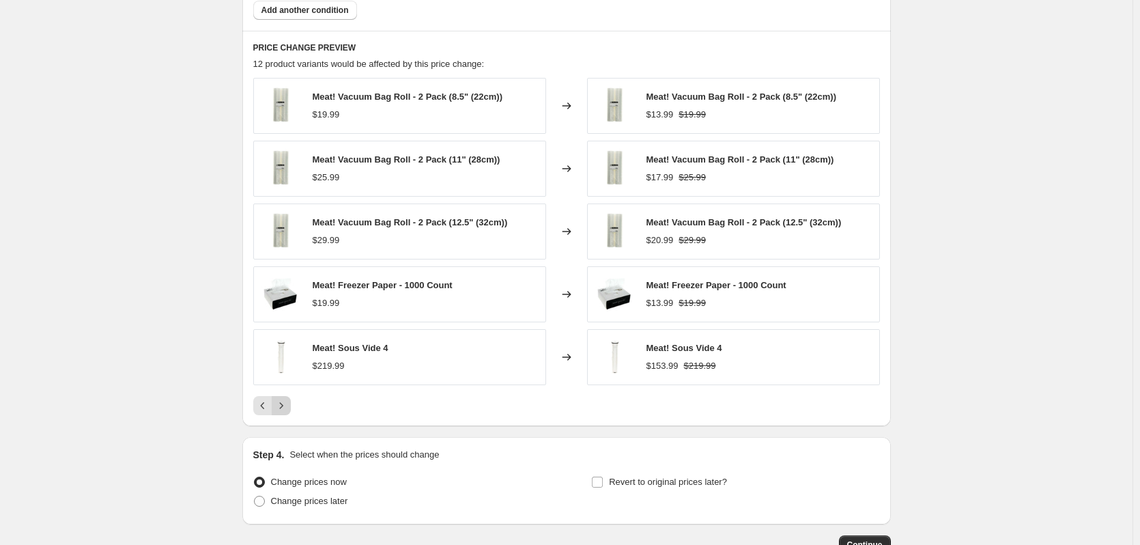
click at [286, 402] on icon "Next" at bounding box center [282, 406] width 14 height 14
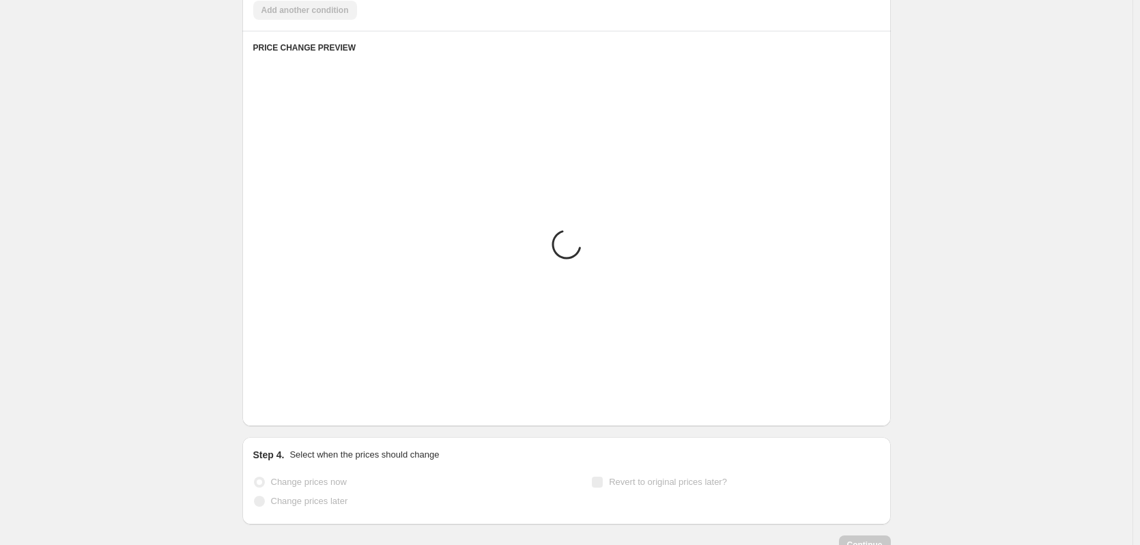
scroll to position [816, 0]
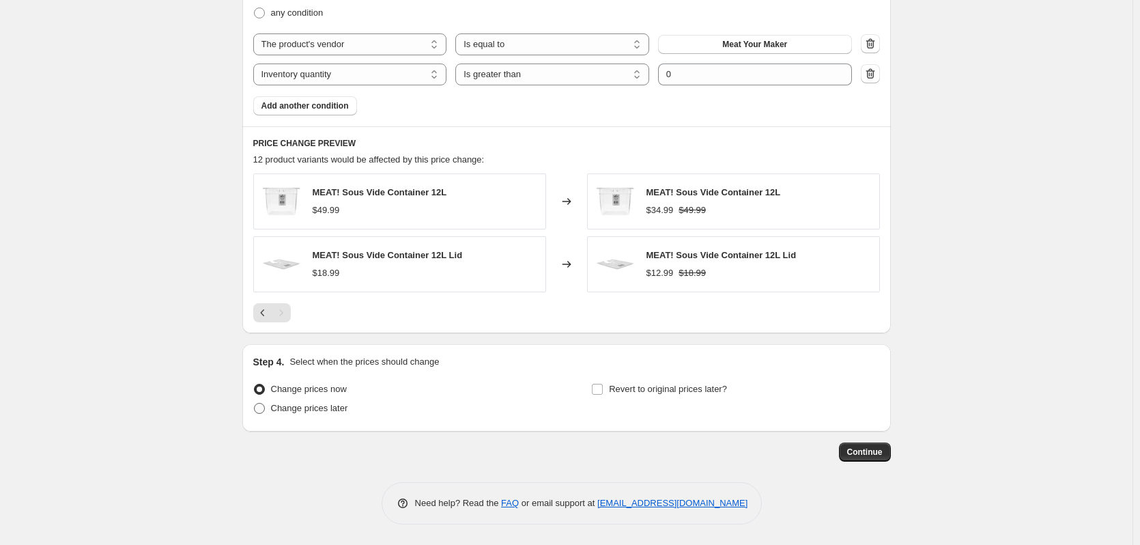
click at [320, 406] on span "Change prices later" at bounding box center [309, 408] width 77 height 10
click at [255, 404] on input "Change prices later" at bounding box center [254, 403] width 1 height 1
radio input "true"
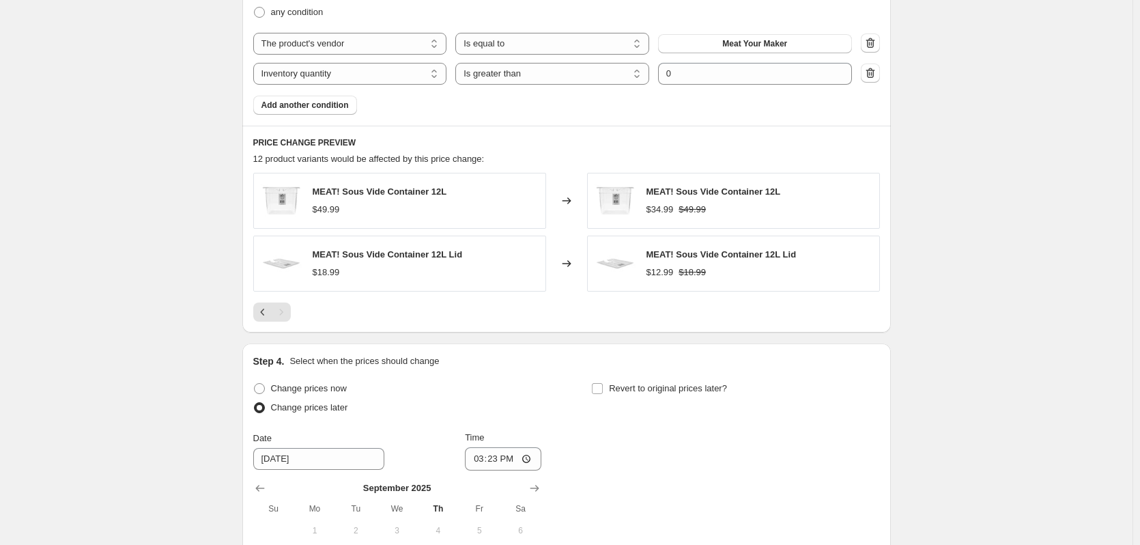
scroll to position [907, 0]
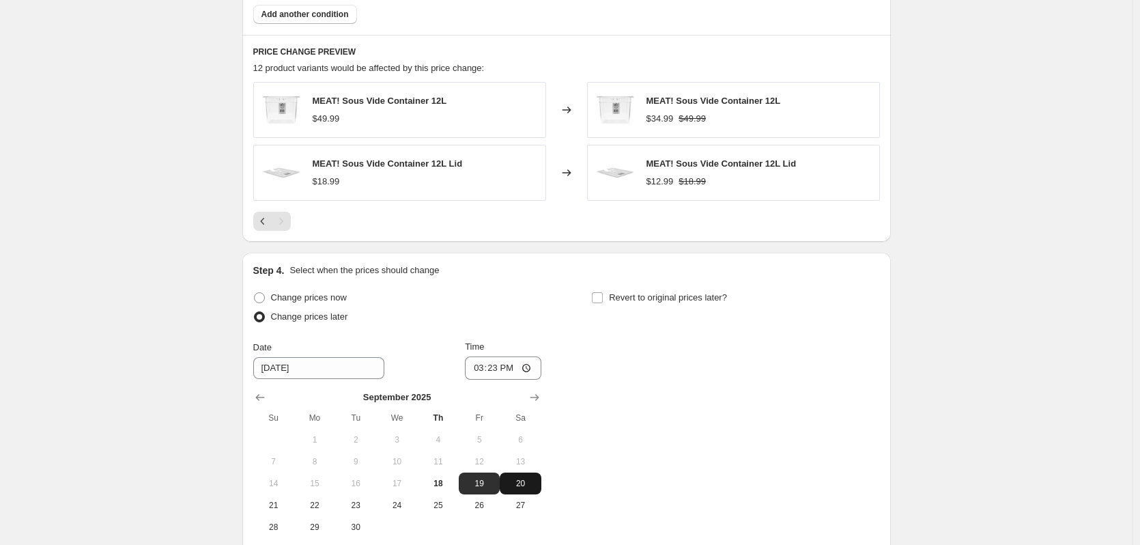
click at [516, 483] on span "20" at bounding box center [520, 483] width 30 height 11
type input "[DATE]"
click at [477, 365] on input "15:23" at bounding box center [503, 367] width 76 height 23
type input "00:01"
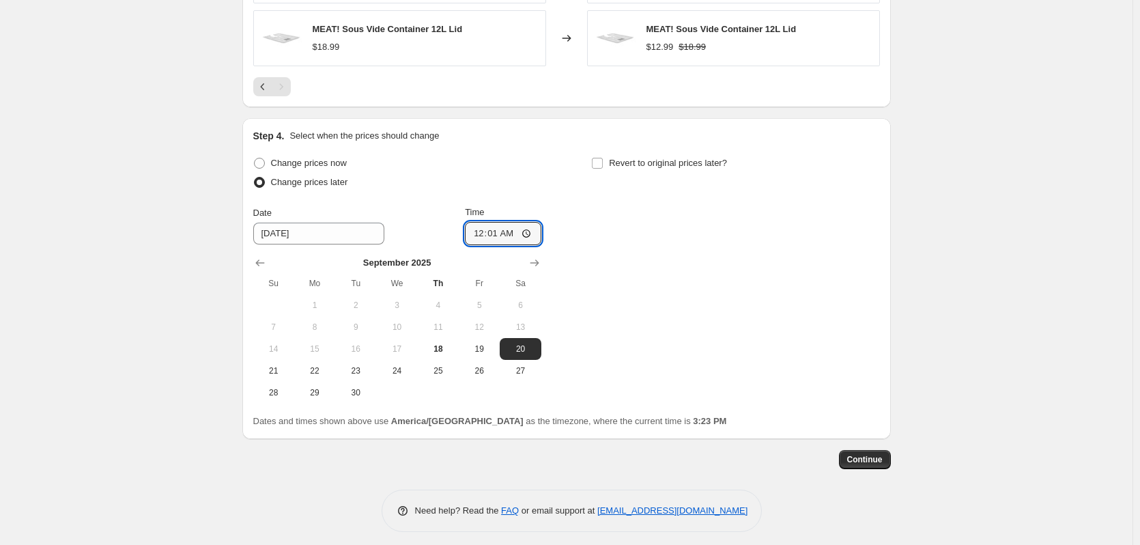
scroll to position [1050, 0]
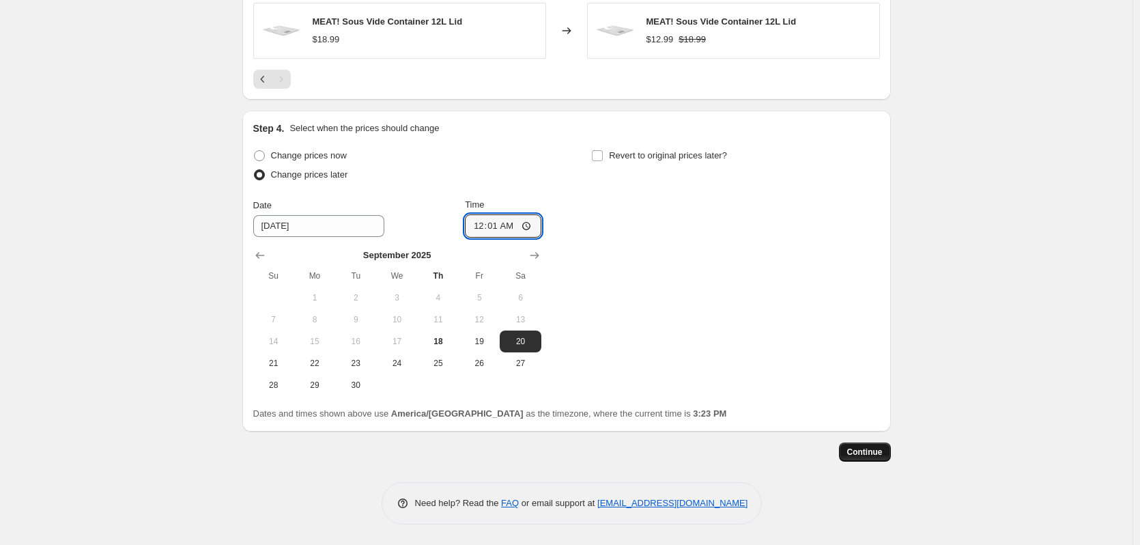
click at [870, 453] on span "Continue" at bounding box center [865, 452] width 36 height 11
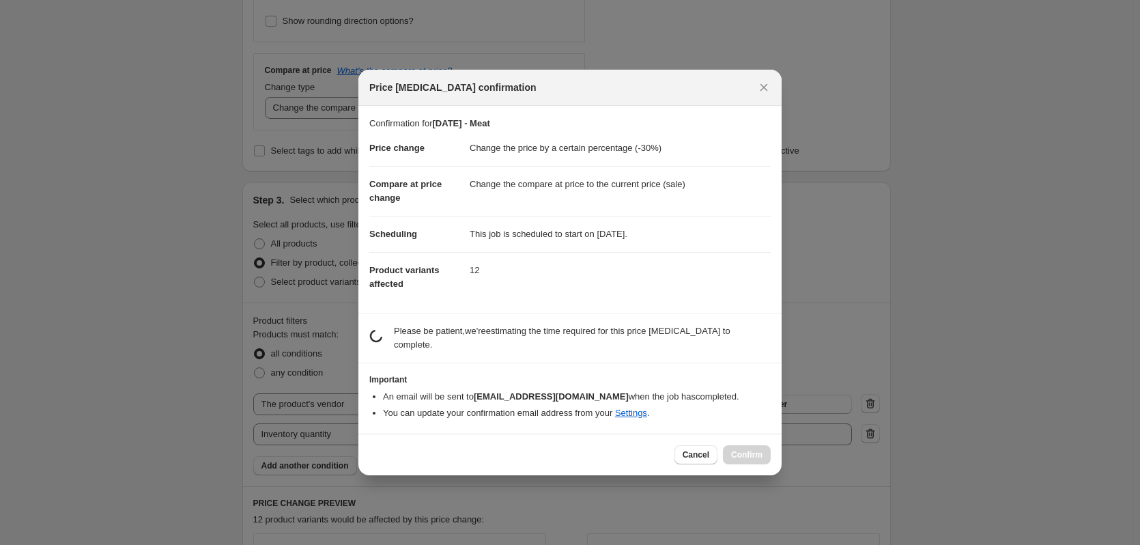
scroll to position [0, 0]
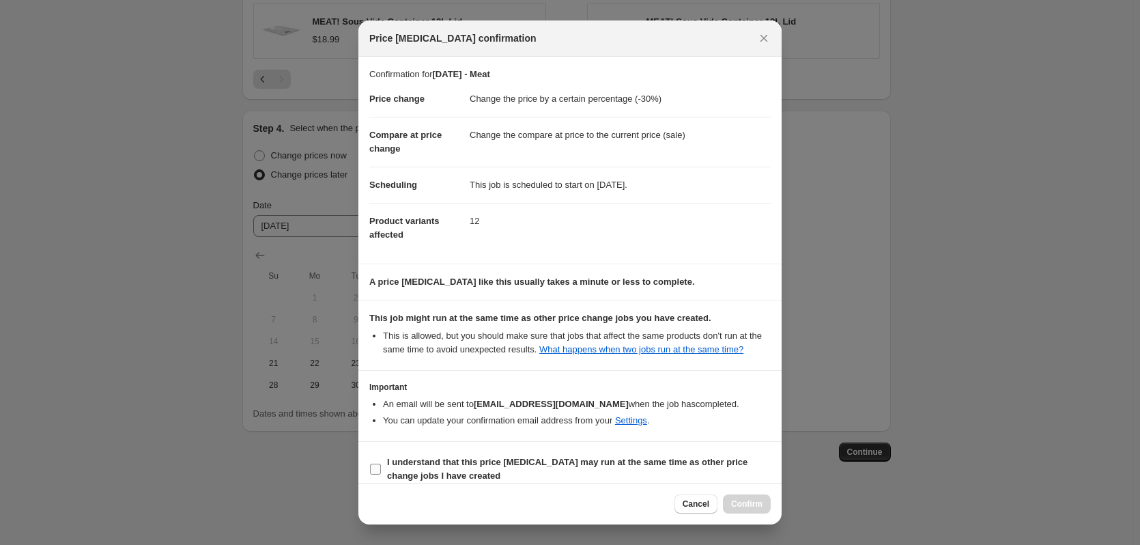
click at [378, 469] on input "I understand that this price [MEDICAL_DATA] may run at the same time as other p…" at bounding box center [375, 469] width 11 height 11
checkbox input "true"
click at [744, 500] on span "Confirm" at bounding box center [746, 503] width 31 height 11
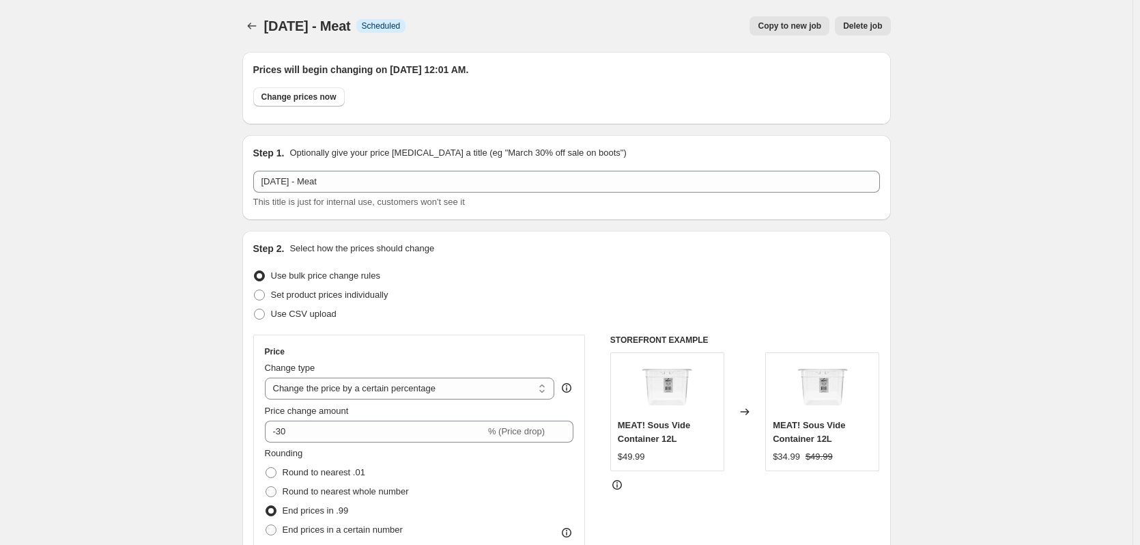
click at [795, 21] on span "Copy to new job" at bounding box center [790, 25] width 64 height 11
select select "percentage"
select select "vendor"
select select "inventory_quantity"
select select ">"
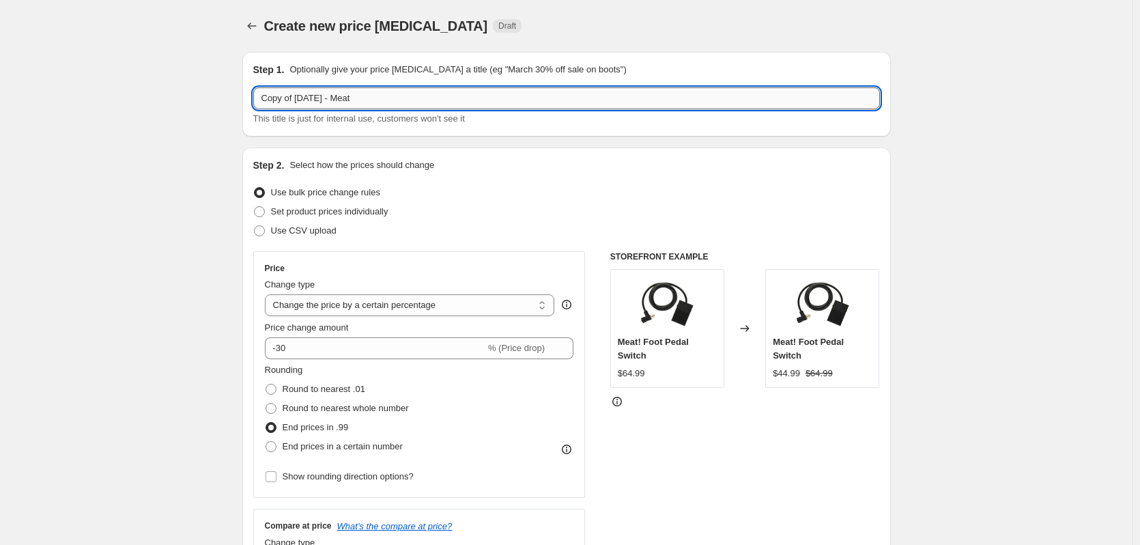
click at [296, 99] on input "Copy of [DATE] - Meat" at bounding box center [566, 98] width 627 height 22
drag, startPoint x: 298, startPoint y: 96, endPoint x: 193, endPoint y: 93, distance: 104.5
drag, startPoint x: 304, startPoint y: 100, endPoint x: 363, endPoint y: 98, distance: 58.7
click at [363, 98] on input "[DATE] - Meat" at bounding box center [566, 98] width 627 height 22
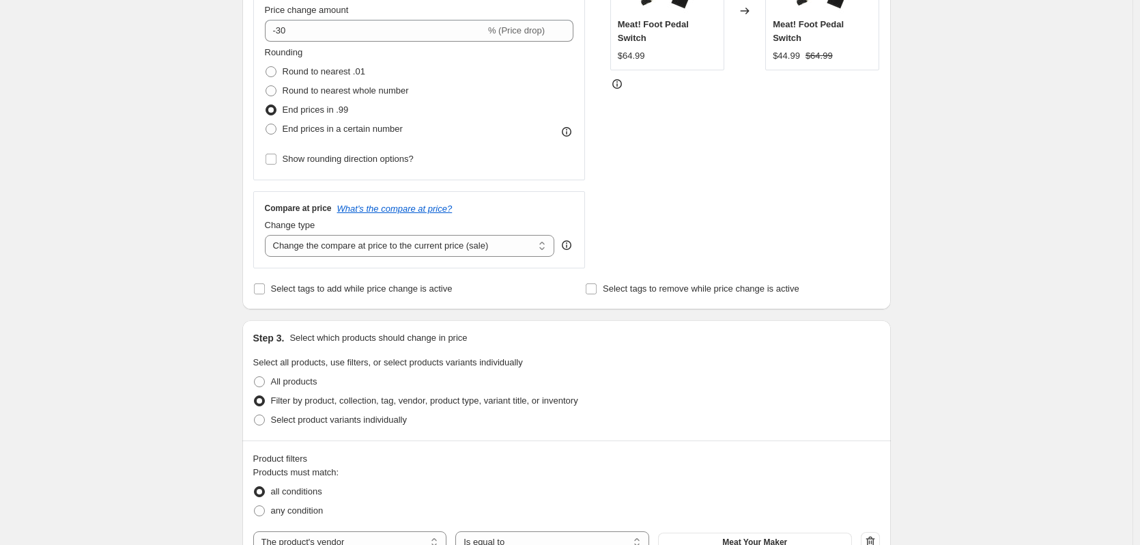
scroll to position [455, 0]
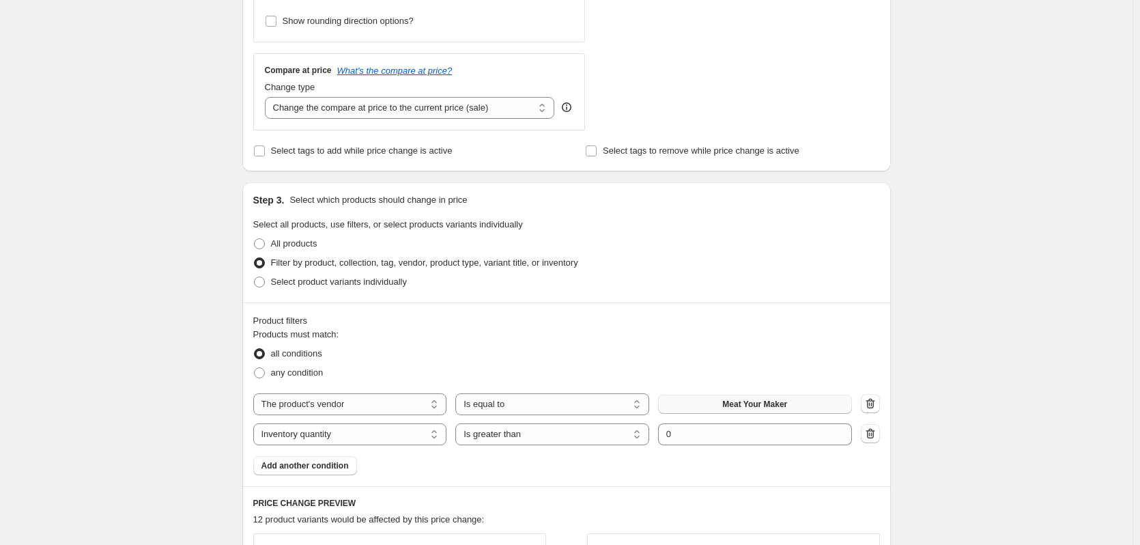
type input "[DATE] - Dizzy Pig and Code 3"
click at [742, 402] on span "Meat Your Maker" at bounding box center [754, 404] width 65 height 11
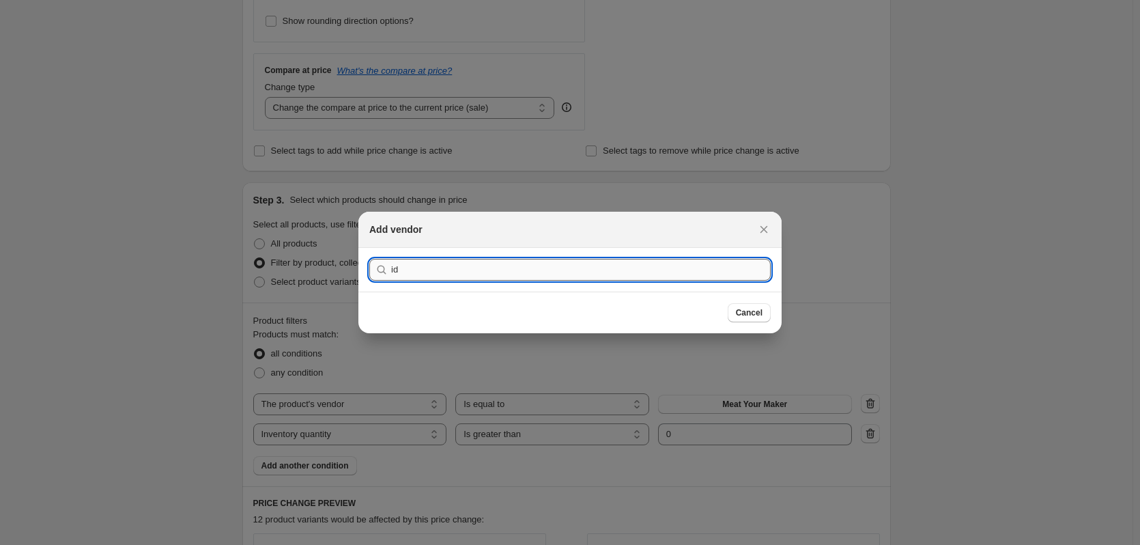
type input "i"
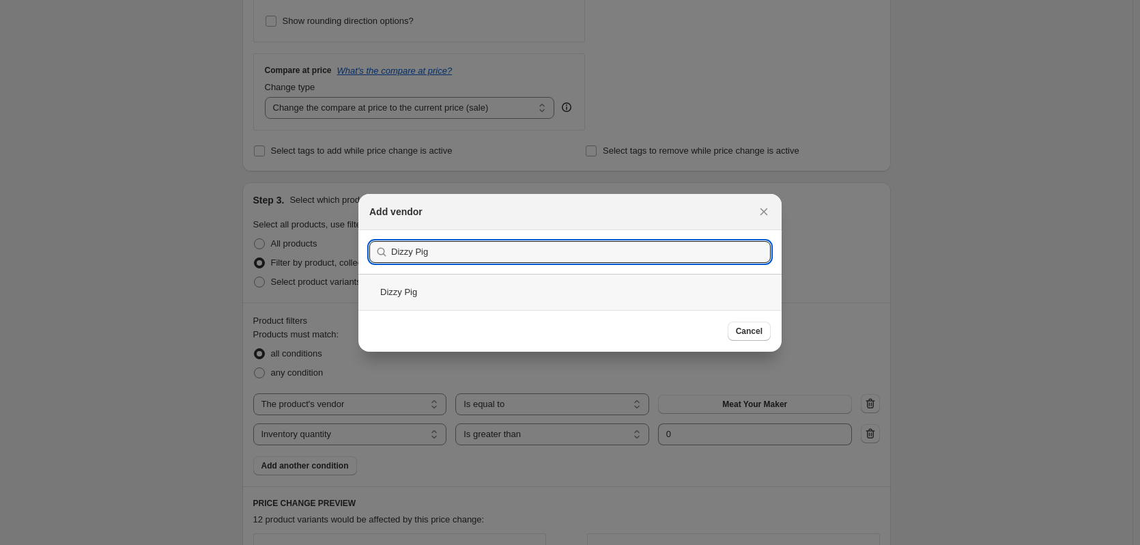
type input "Dizzy Pig"
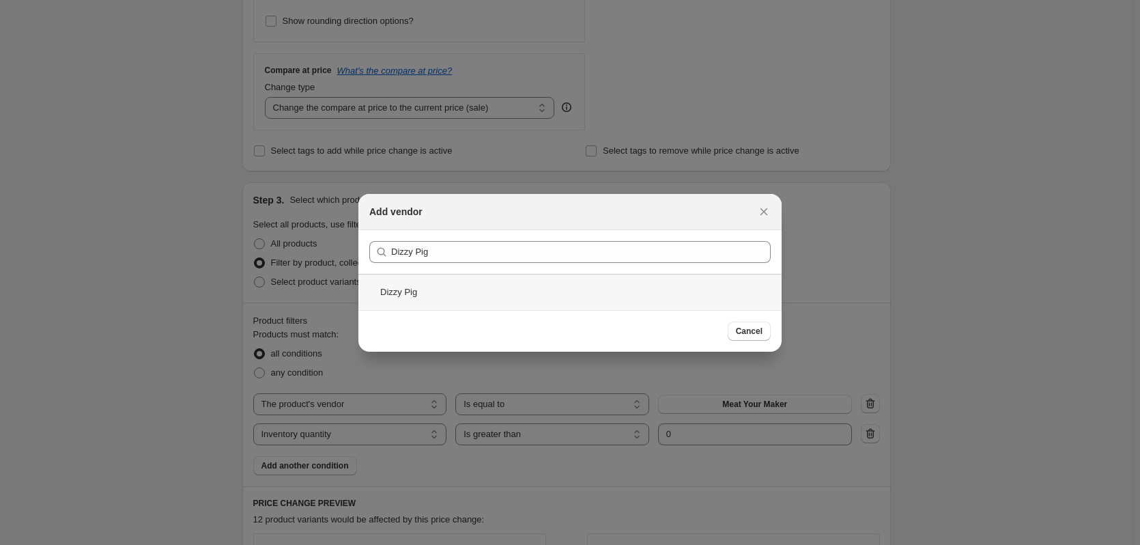
click at [412, 292] on div "Dizzy Pig" at bounding box center [570, 292] width 423 height 36
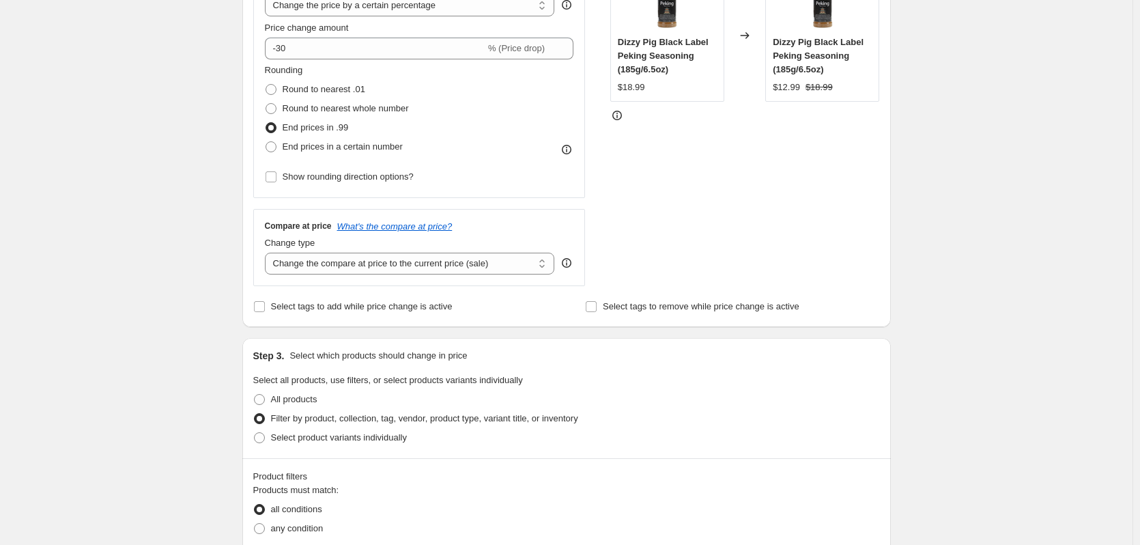
scroll to position [273, 0]
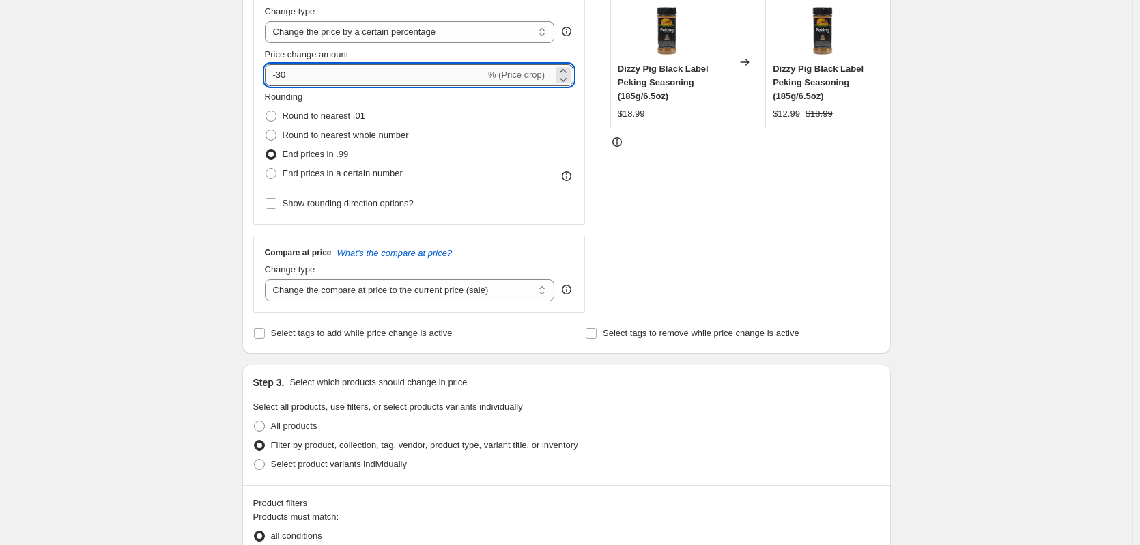
click at [296, 75] on input "-30" at bounding box center [375, 75] width 221 height 22
type input "-3"
type input "-50"
click at [455, 147] on div "Rounding Round to nearest .01 Round to nearest whole number End prices in .99 E…" at bounding box center [419, 136] width 309 height 93
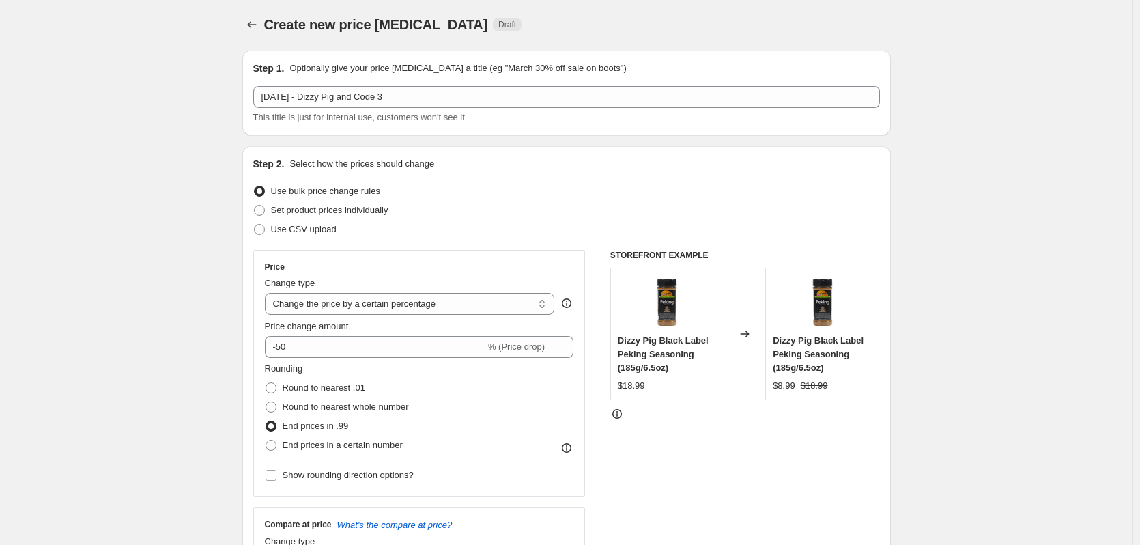
scroll to position [0, 0]
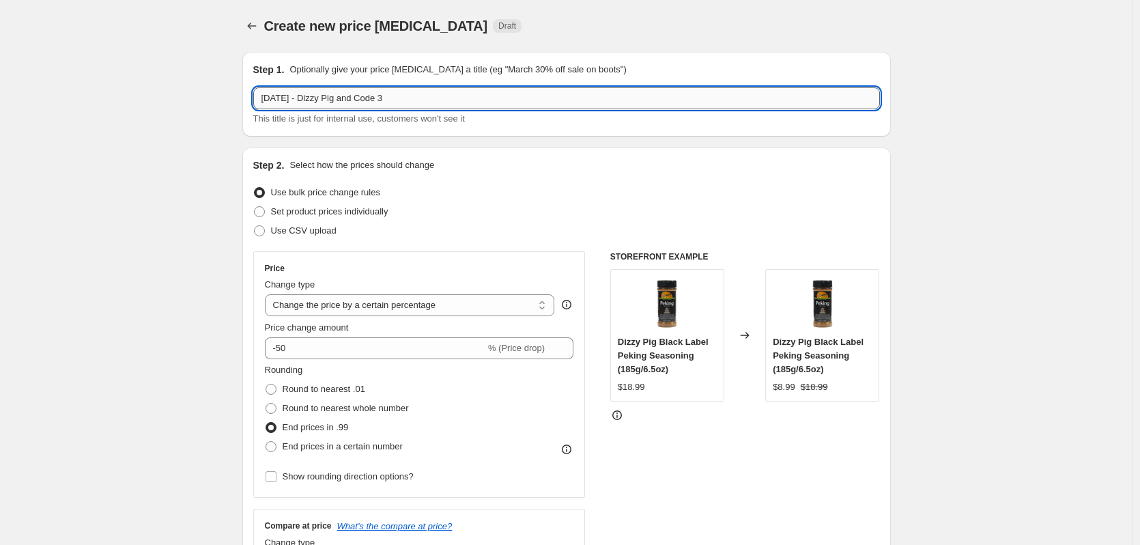
drag, startPoint x: 336, startPoint y: 99, endPoint x: 465, endPoint y: 91, distance: 129.3
click at [465, 91] on input "[DATE] - Dizzy Pig and Code 3" at bounding box center [566, 98] width 627 height 22
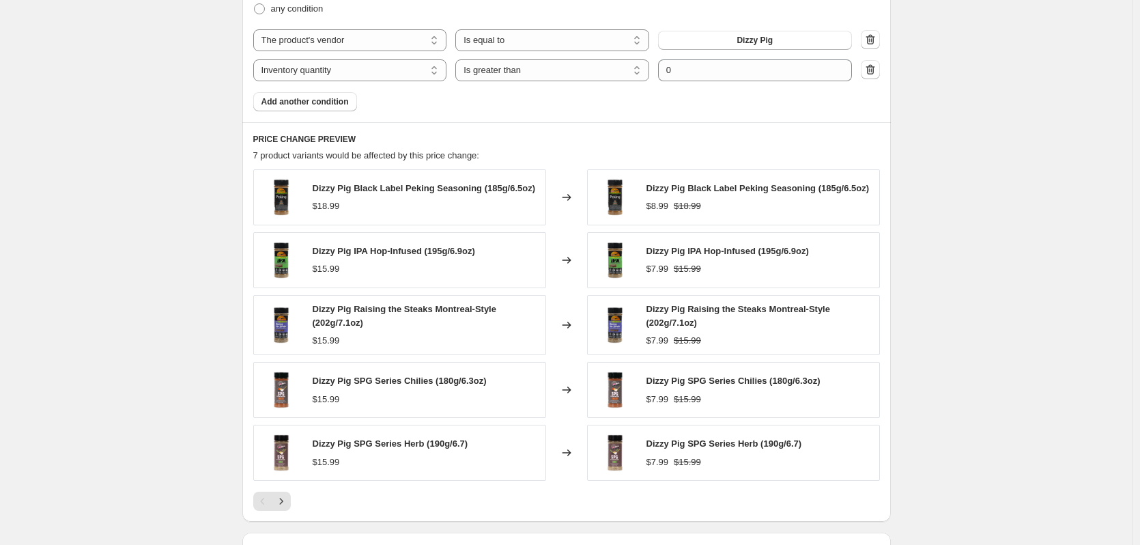
scroll to position [1009, 0]
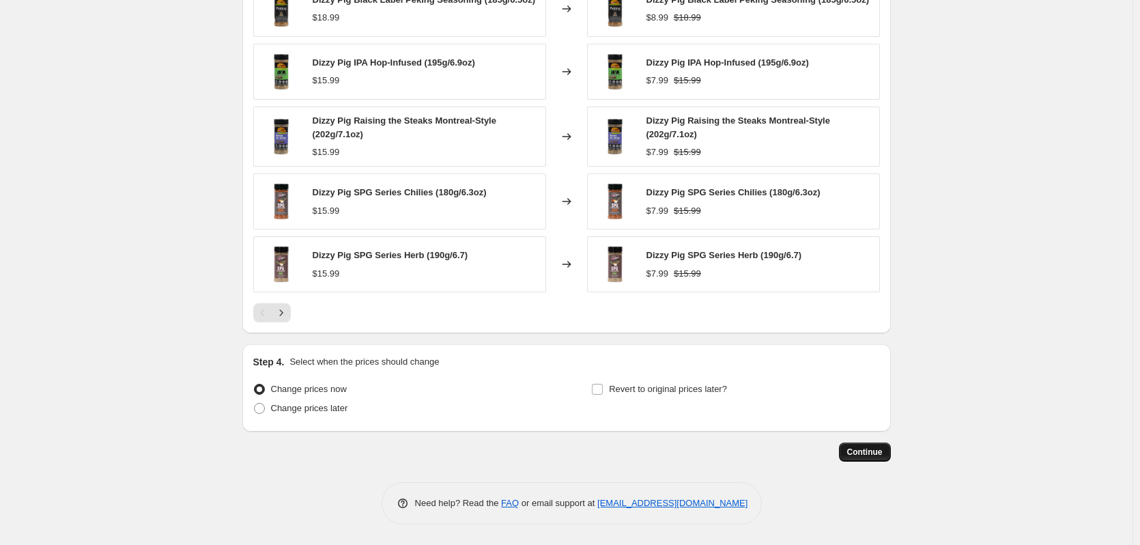
type input "[DATE] - Dizzy Pig"
click at [875, 451] on span "Continue" at bounding box center [865, 452] width 36 height 11
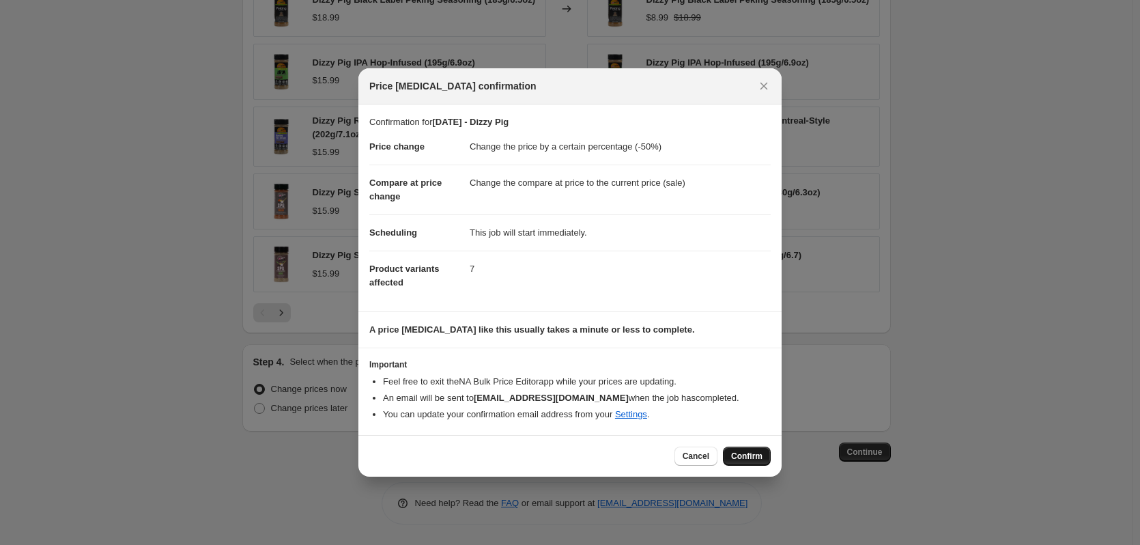
click at [753, 451] on span "Confirm" at bounding box center [746, 456] width 31 height 11
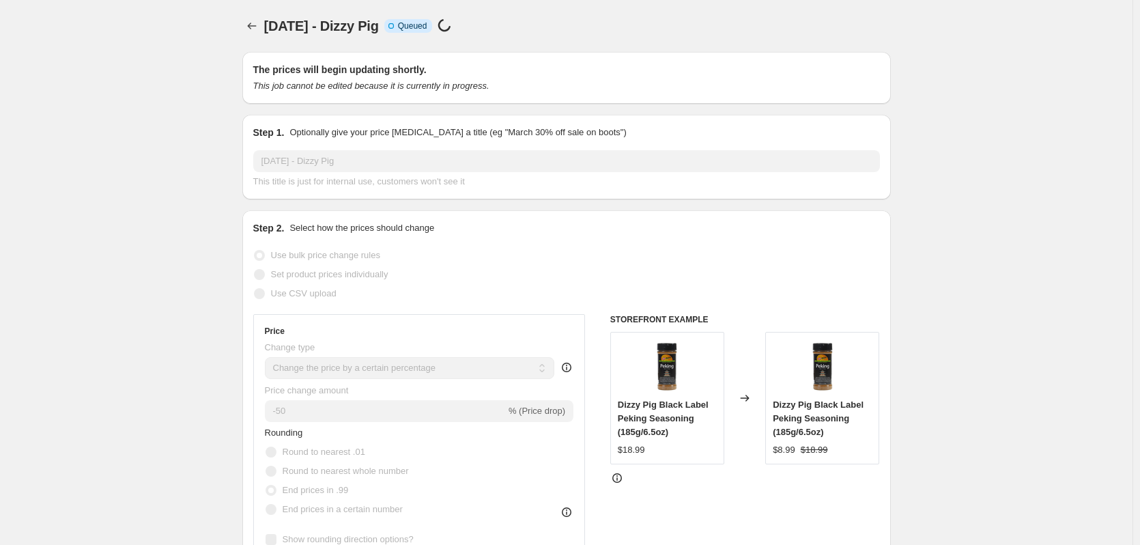
select select "percentage"
select select "vendor"
select select "inventory_quantity"
select select ">"
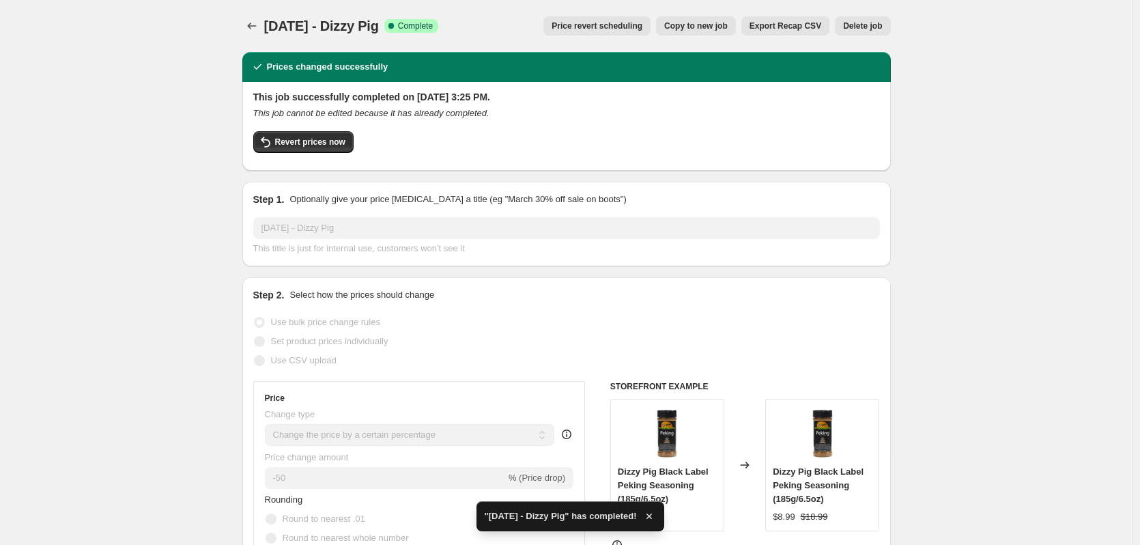
click at [692, 23] on span "Copy to new job" at bounding box center [696, 25] width 64 height 11
select select "percentage"
select select "vendor"
select select "inventory_quantity"
select select ">"
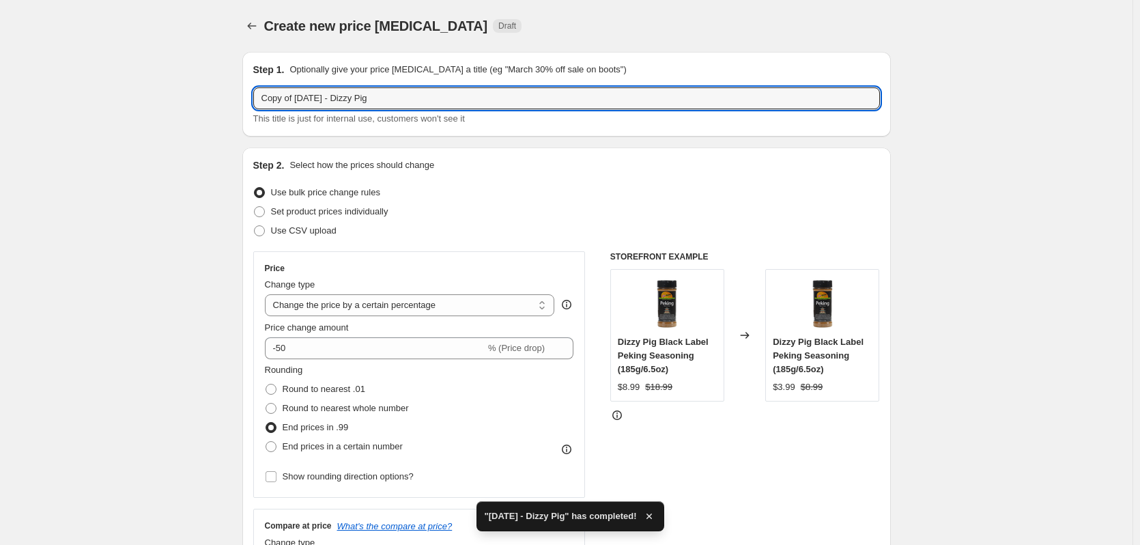
drag, startPoint x: 300, startPoint y: 100, endPoint x: 239, endPoint y: 93, distance: 61.2
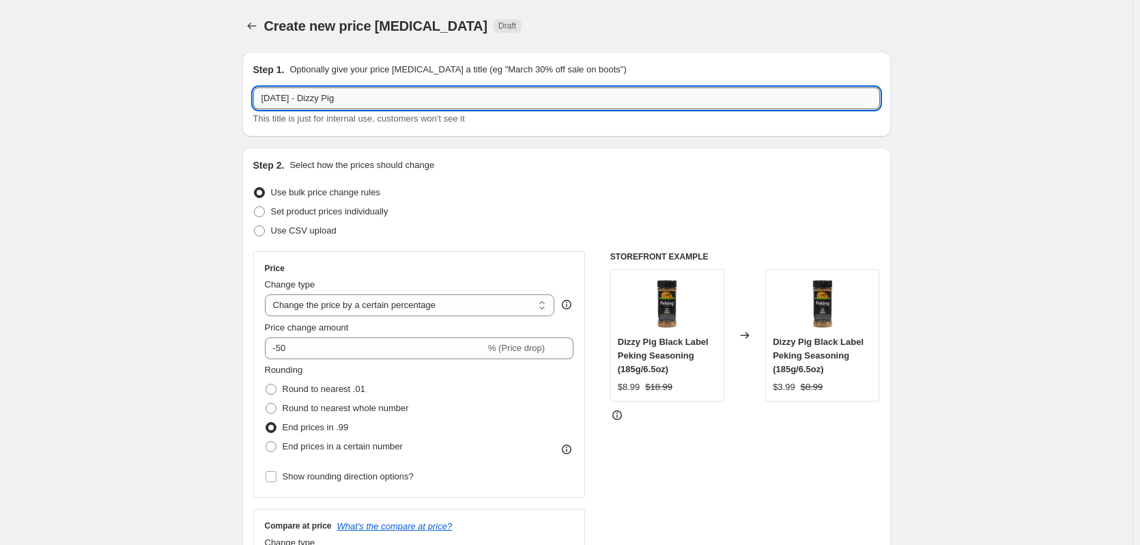
drag, startPoint x: 304, startPoint y: 98, endPoint x: 392, endPoint y: 102, distance: 88.2
click at [392, 102] on input "[DATE] - Dizzy Pig" at bounding box center [566, 98] width 627 height 22
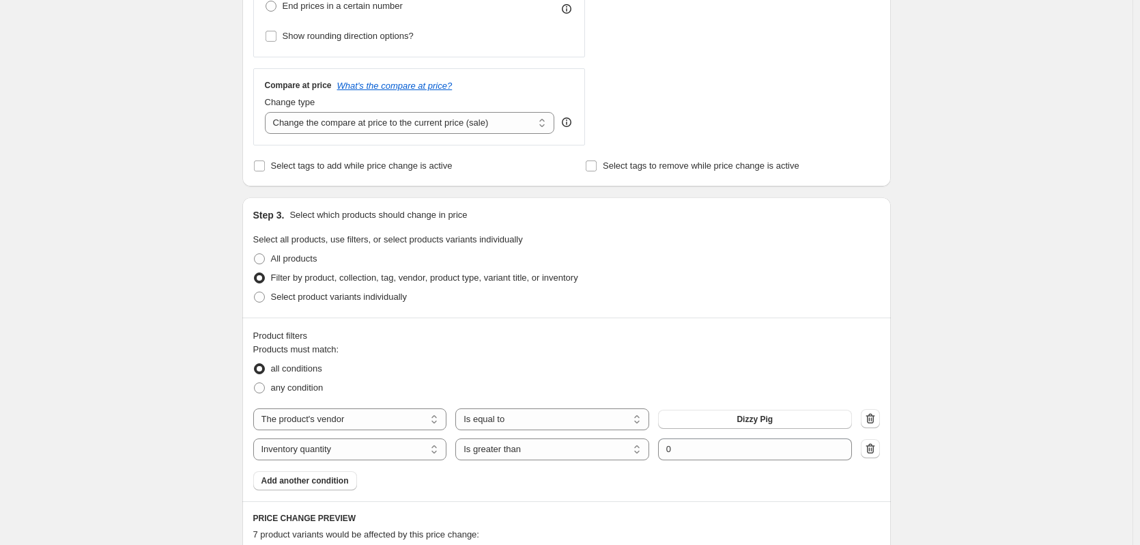
scroll to position [455, 0]
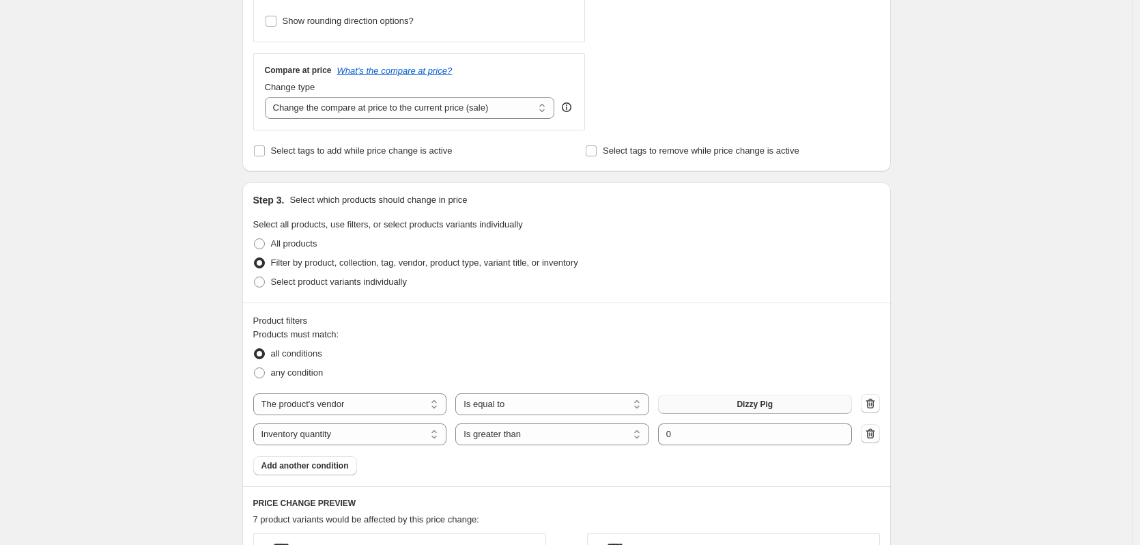
type input "[DATE] - Code 3"
click at [733, 404] on button "Dizzy Pig" at bounding box center [755, 404] width 194 height 19
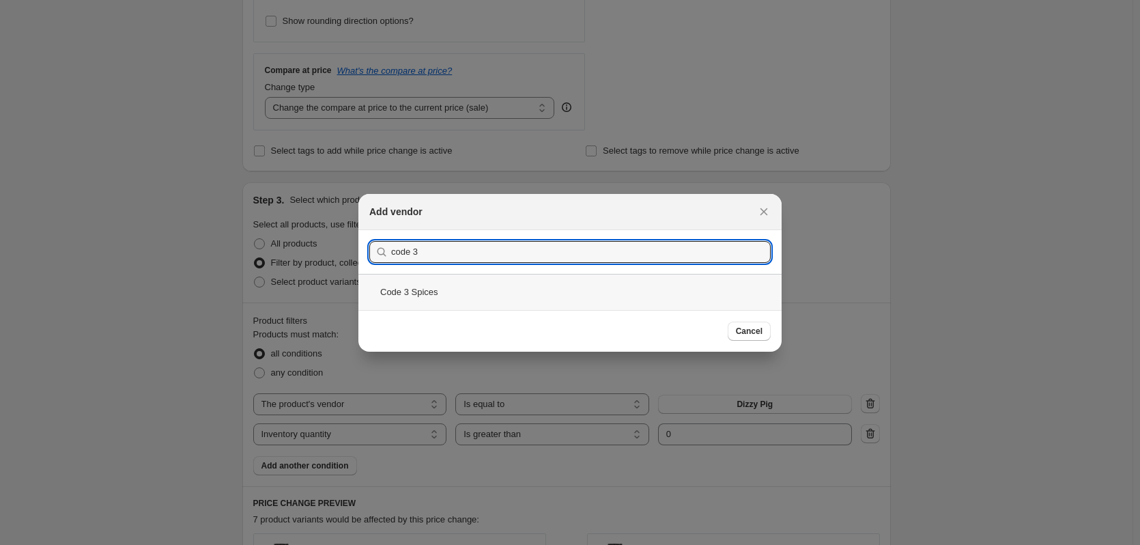
type input "code 3"
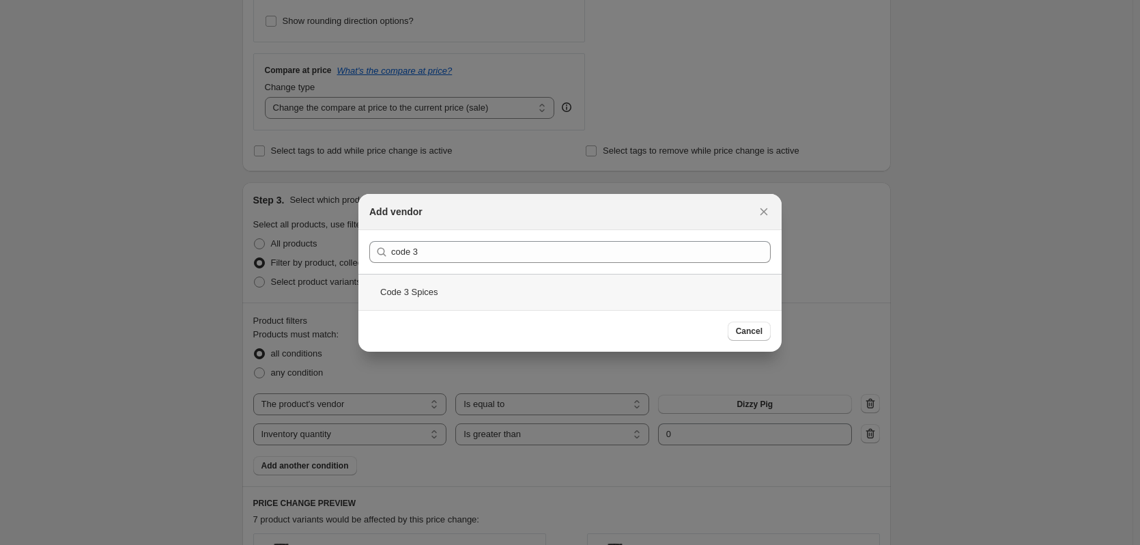
click at [423, 293] on div "Code 3 Spices" at bounding box center [570, 292] width 423 height 36
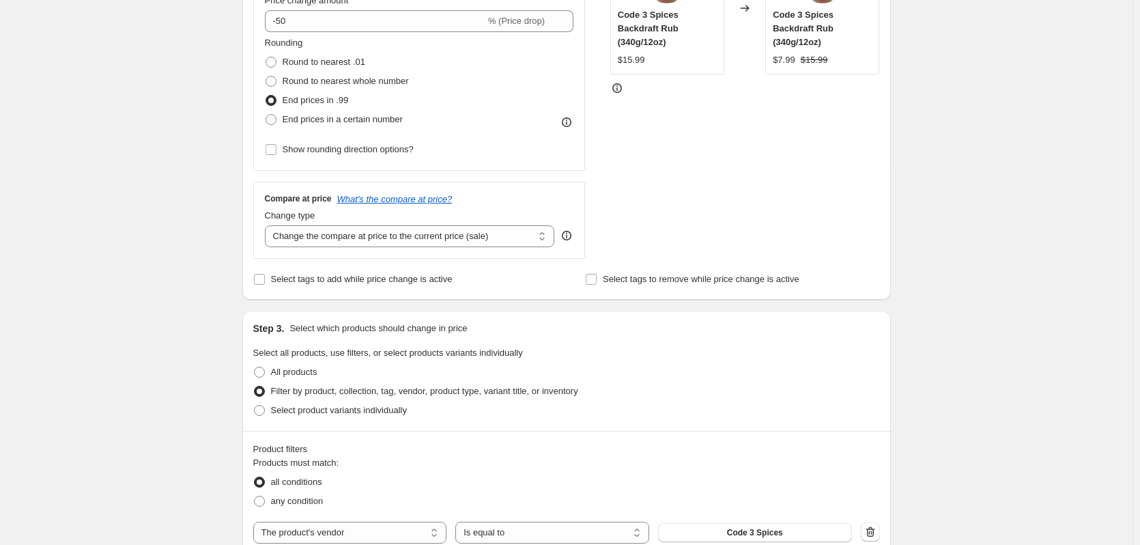
scroll to position [273, 0]
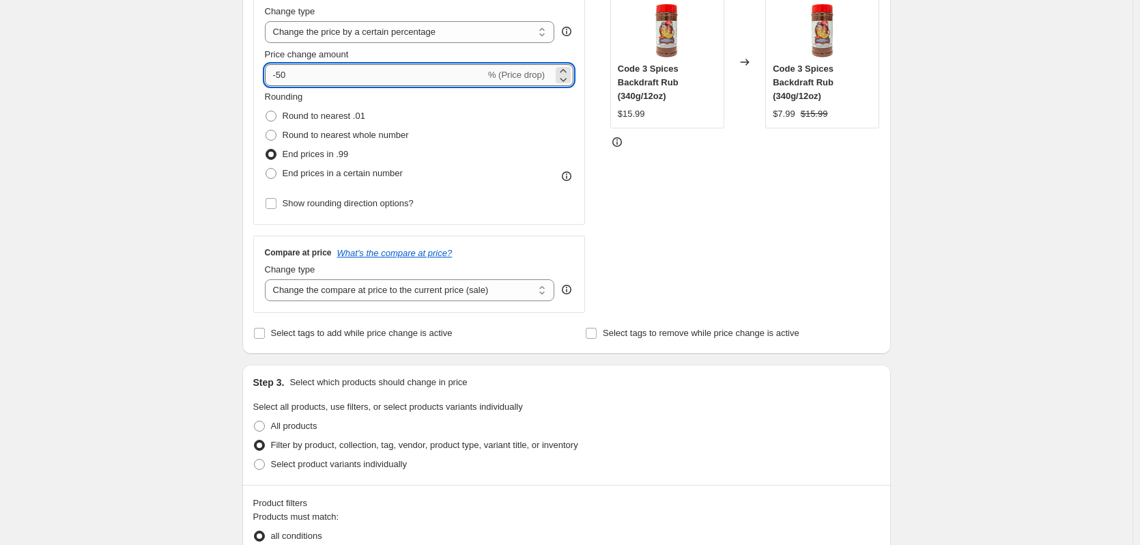
click at [296, 74] on input "-50" at bounding box center [375, 75] width 221 height 22
type input "-5"
type input "-40"
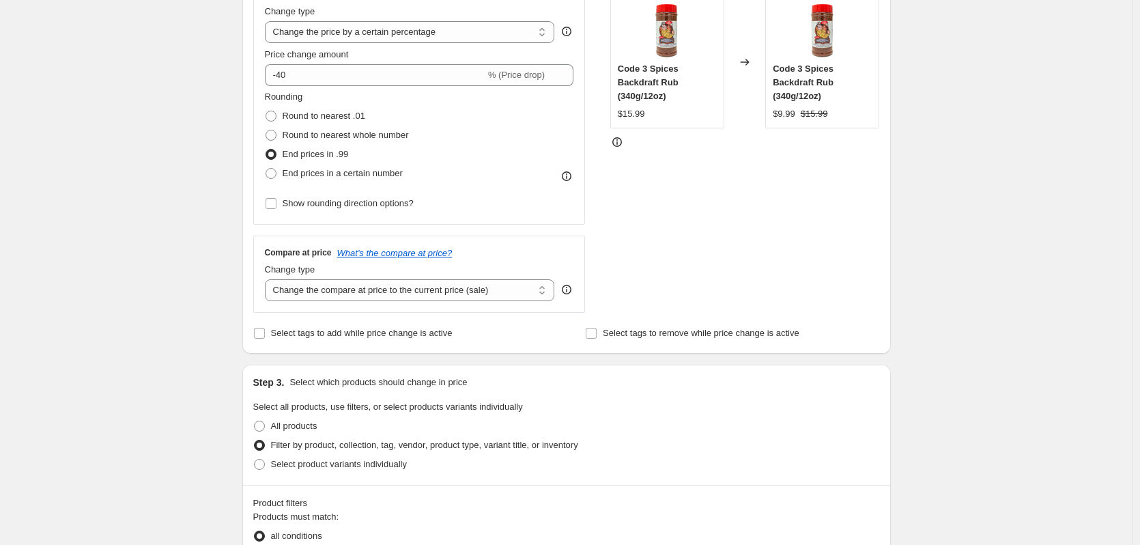
click at [186, 194] on div "Create new price [MEDICAL_DATA]. This page is ready Create new price [MEDICAL_D…" at bounding box center [566, 503] width 1133 height 1553
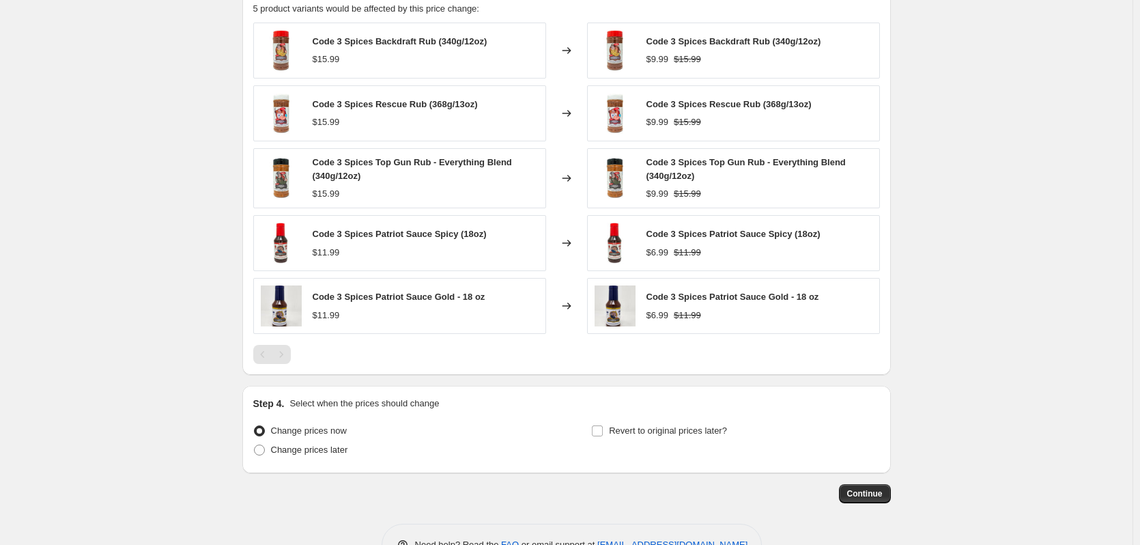
scroll to position [1009, 0]
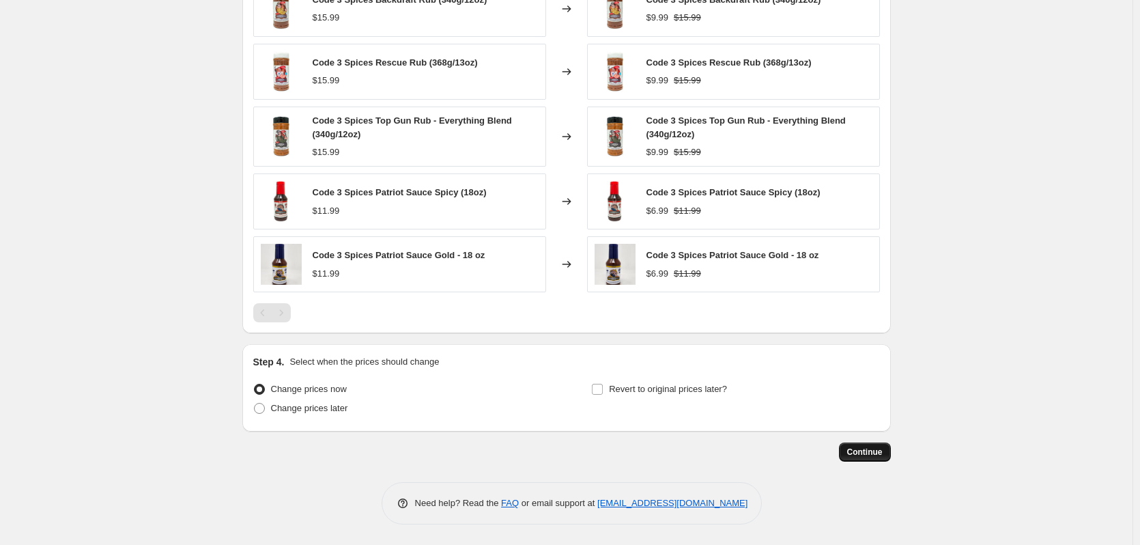
click at [873, 449] on span "Continue" at bounding box center [865, 452] width 36 height 11
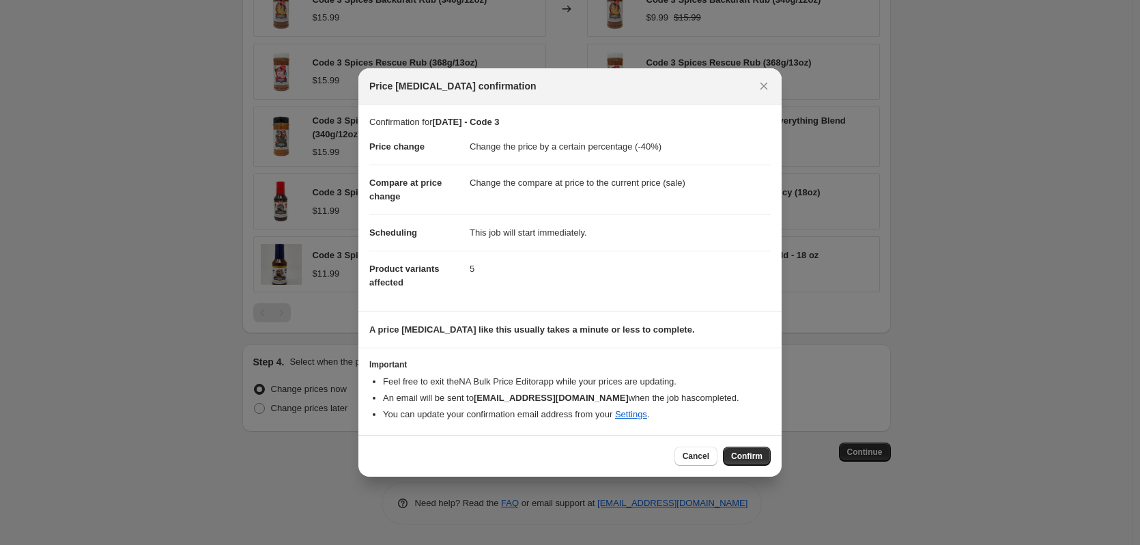
click at [753, 458] on span "Confirm" at bounding box center [746, 456] width 31 height 11
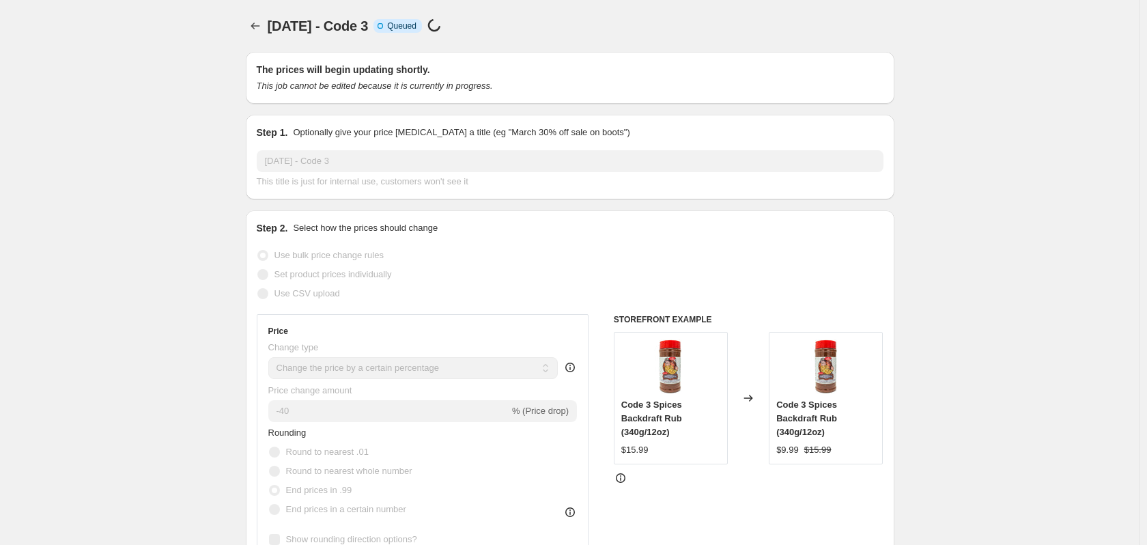
select select "percentage"
select select "vendor"
select select "inventory_quantity"
select select ">"
